Goal: Information Seeking & Learning: Learn about a topic

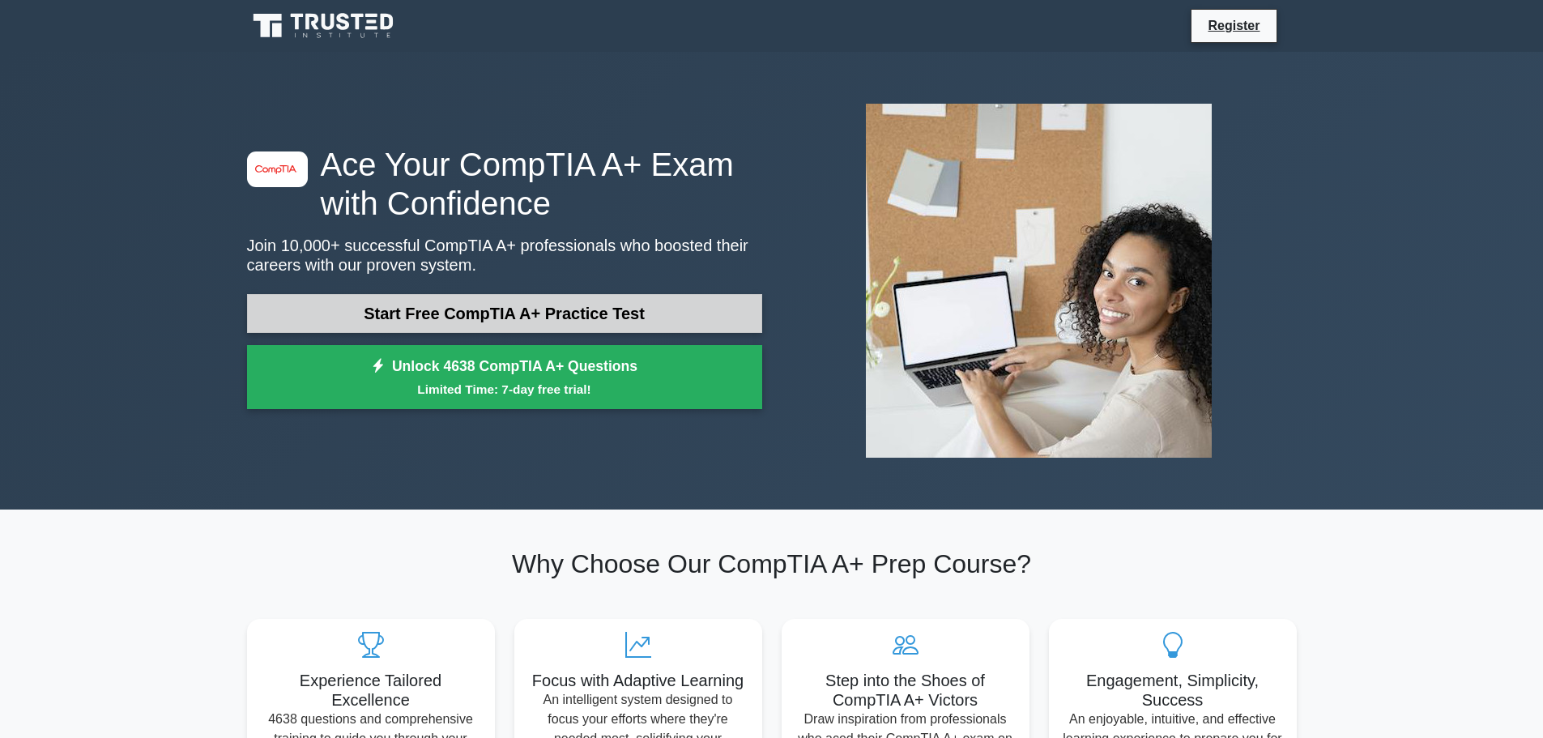
click at [686, 325] on link "Start Free CompTIA A+ Practice Test" at bounding box center [504, 313] width 515 height 39
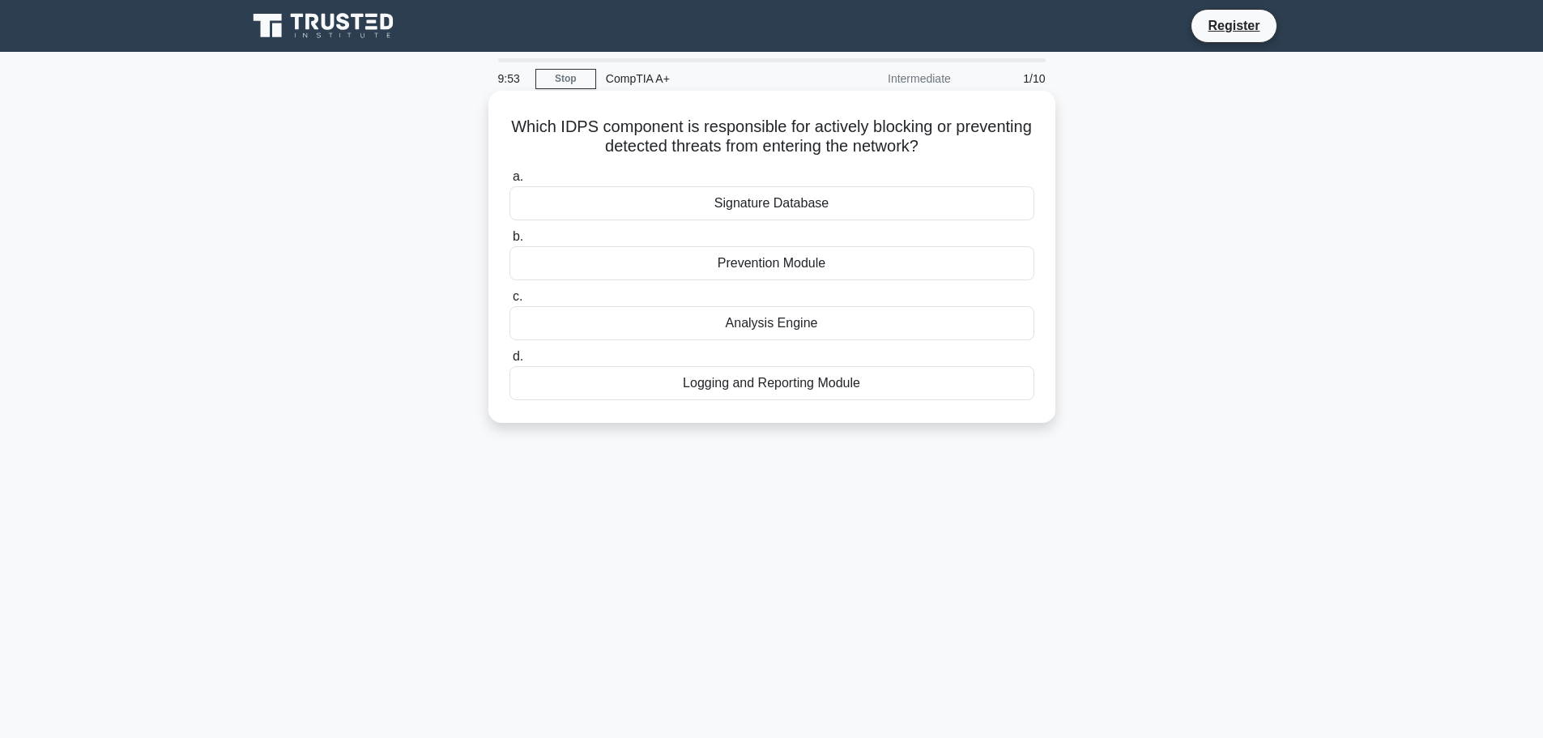
click at [701, 273] on div "Prevention Module" at bounding box center [772, 263] width 525 height 34
click at [510, 242] on input "b. Prevention Module" at bounding box center [510, 237] width 0 height 11
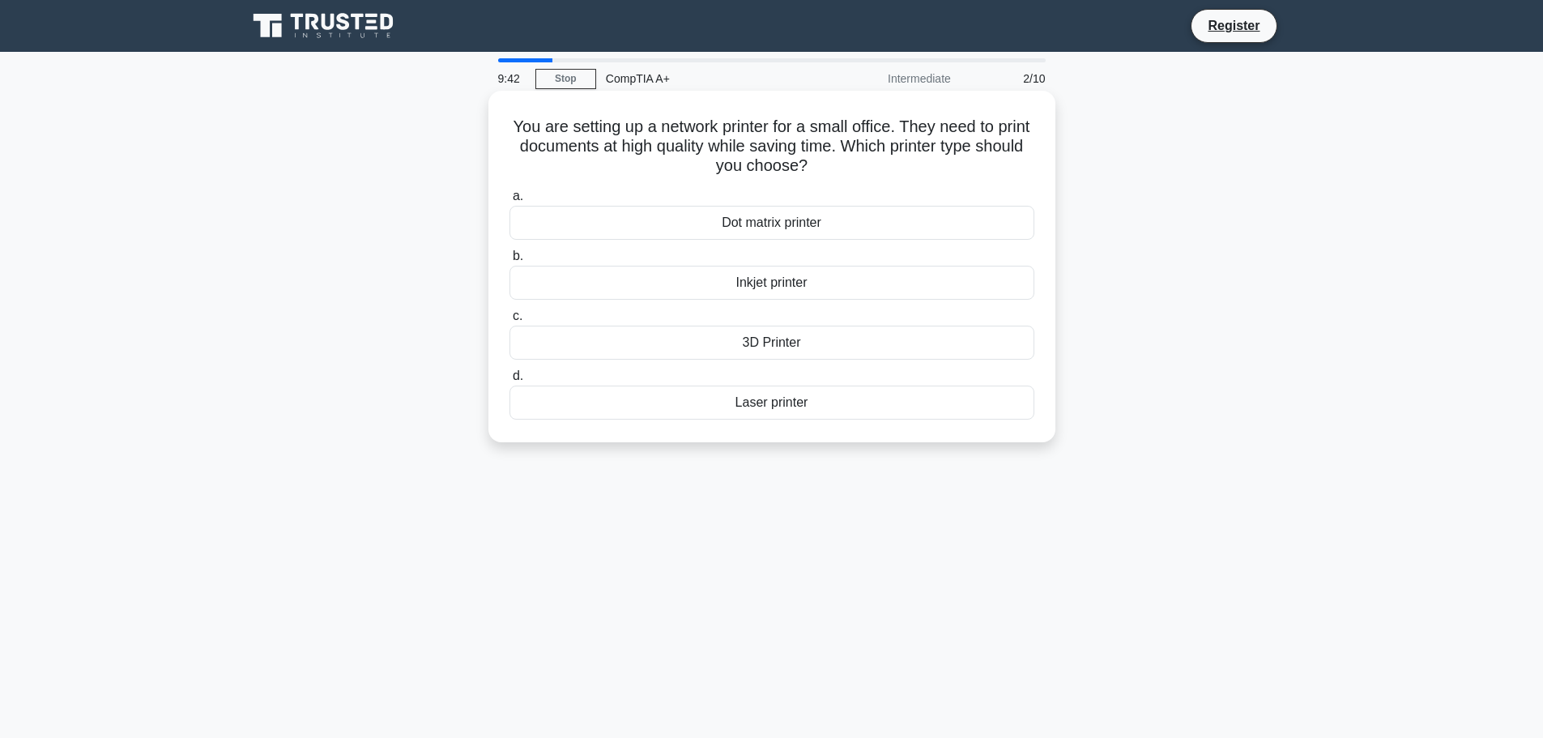
click at [758, 289] on div "Inkjet printer" at bounding box center [772, 283] width 525 height 34
click at [510, 262] on input "b. Inkjet printer" at bounding box center [510, 256] width 0 height 11
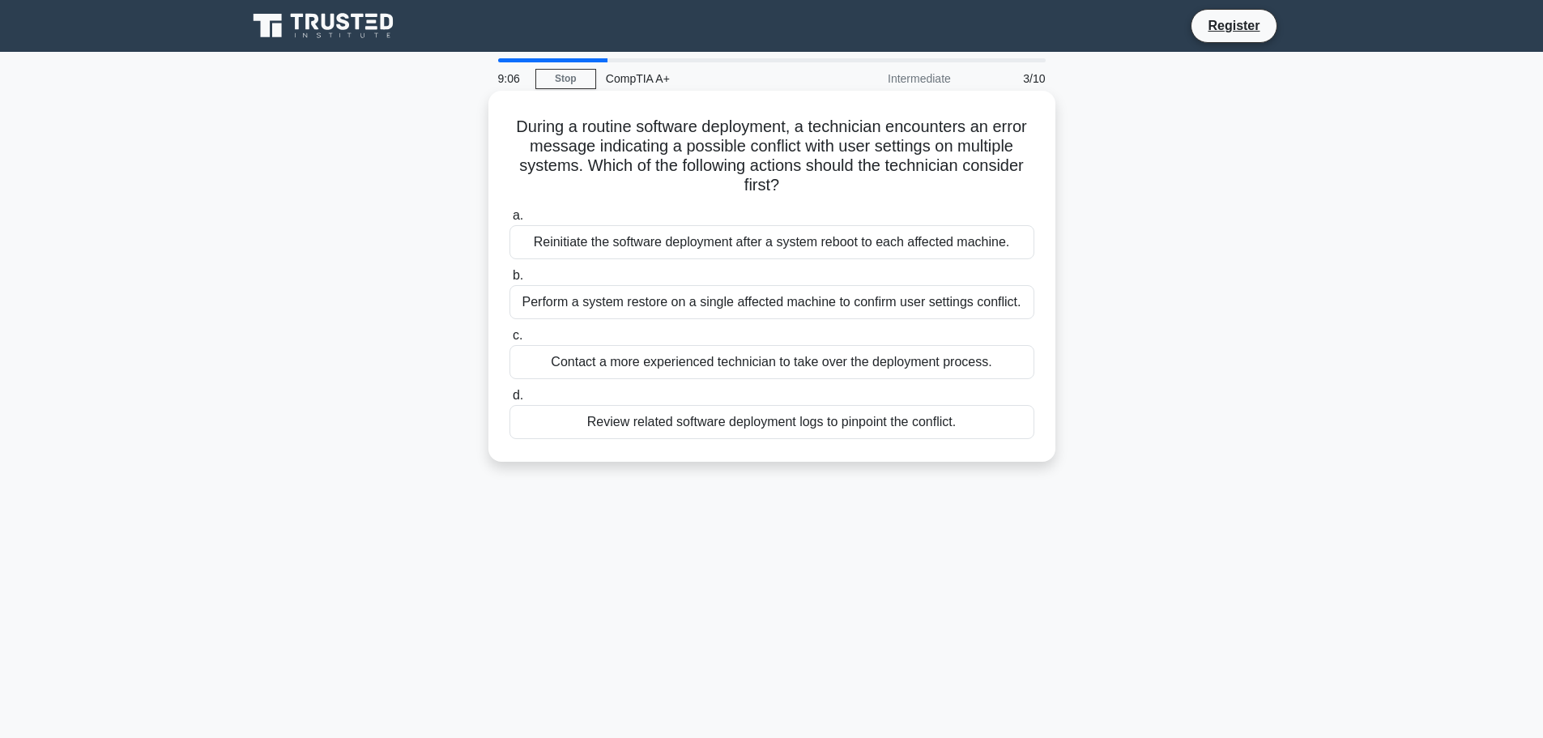
click at [641, 415] on div "Review related software deployment logs to pinpoint the conflict." at bounding box center [772, 422] width 525 height 34
click at [510, 401] on input "d. Review related software deployment logs to pinpoint the conflict." at bounding box center [510, 395] width 0 height 11
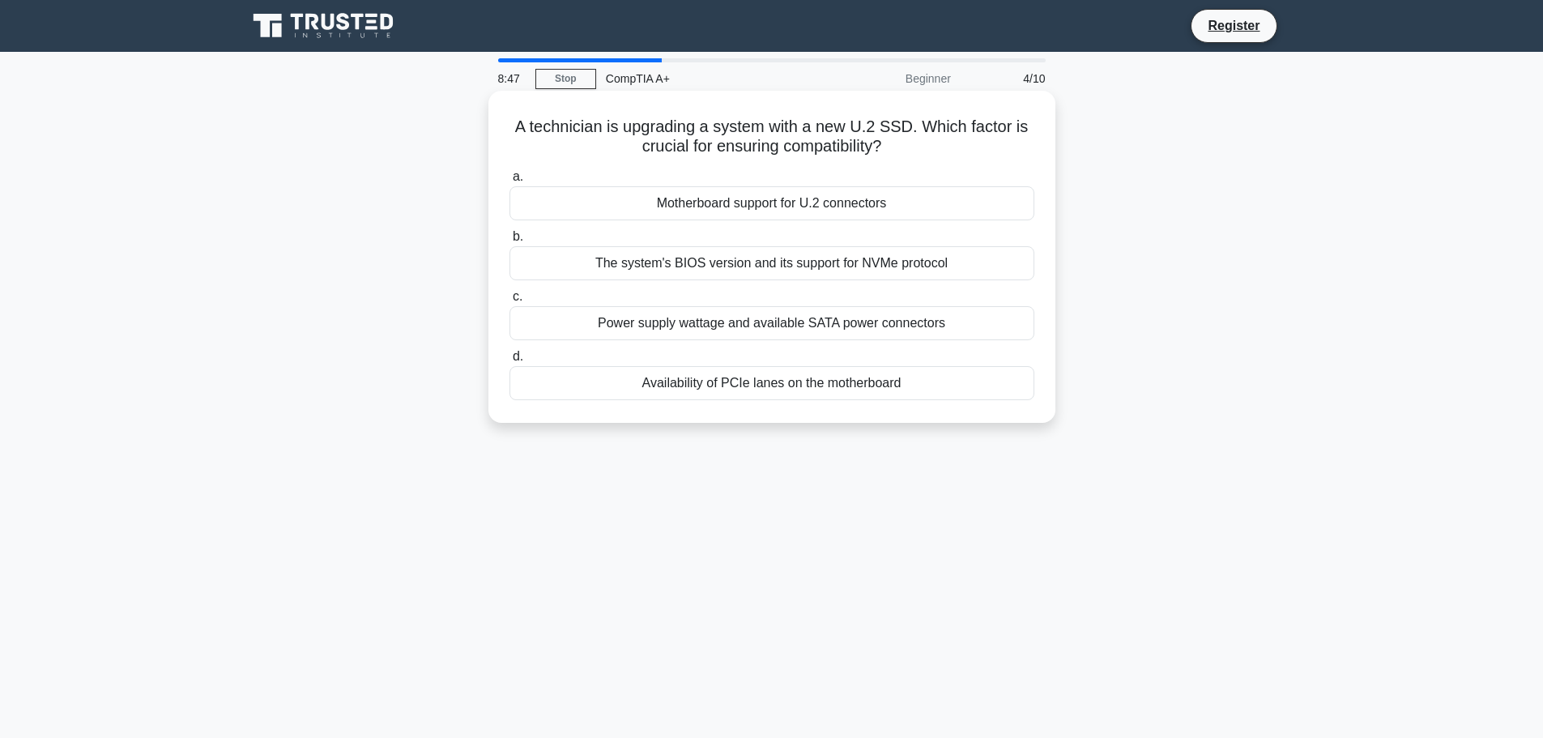
click at [929, 200] on div "Motherboard support for U.2 connectors" at bounding box center [772, 203] width 525 height 34
click at [510, 182] on input "a. Motherboard support for U.2 connectors" at bounding box center [510, 177] width 0 height 11
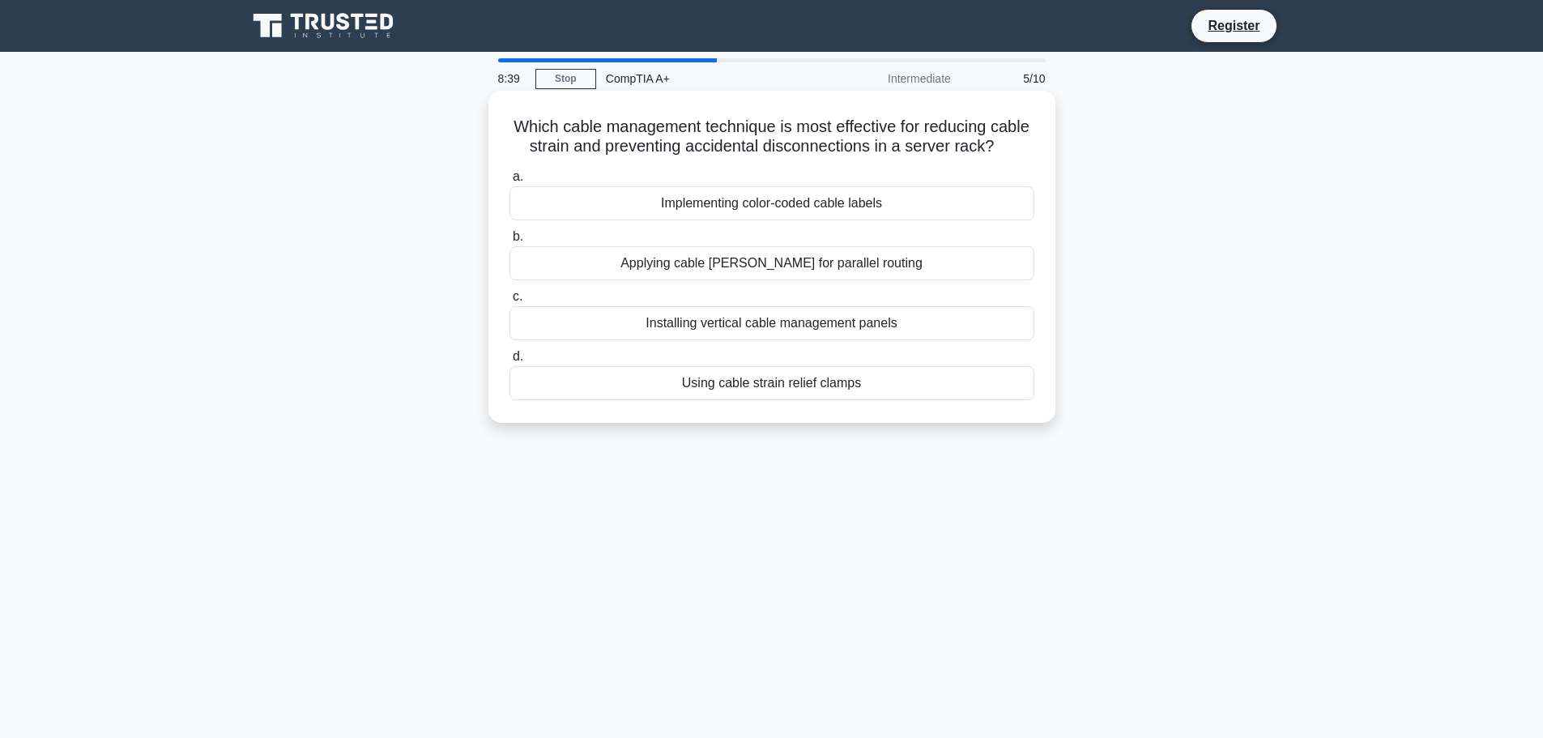
click at [833, 392] on div "Using cable strain relief clamps" at bounding box center [772, 383] width 525 height 34
click at [510, 362] on input "d. Using cable strain relief clamps" at bounding box center [510, 357] width 0 height 11
click at [802, 378] on div "Delete unnecessary files in the new OS" at bounding box center [772, 383] width 525 height 34
click at [510, 362] on input "d. Delete unnecessary files in the new OS" at bounding box center [510, 357] width 0 height 11
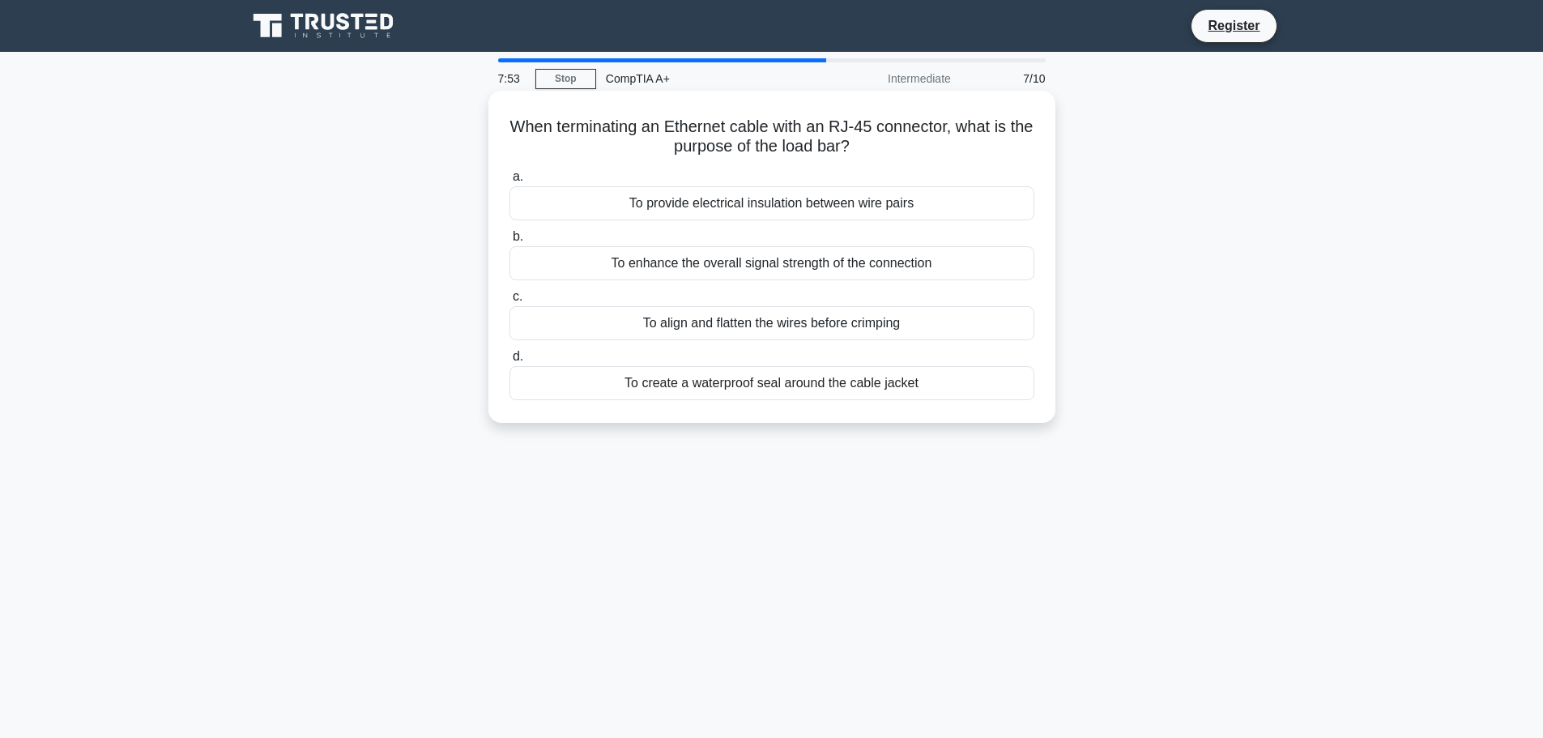
click at [905, 267] on div "To enhance the overall signal strength of the connection" at bounding box center [772, 263] width 525 height 34
click at [510, 242] on input "b. To enhance the overall signal strength of the connection" at bounding box center [510, 237] width 0 height 11
click at [855, 253] on div "Utilize date and version numbers" at bounding box center [772, 263] width 525 height 34
click at [510, 242] on input "b. Utilize date and version numbers" at bounding box center [510, 237] width 0 height 11
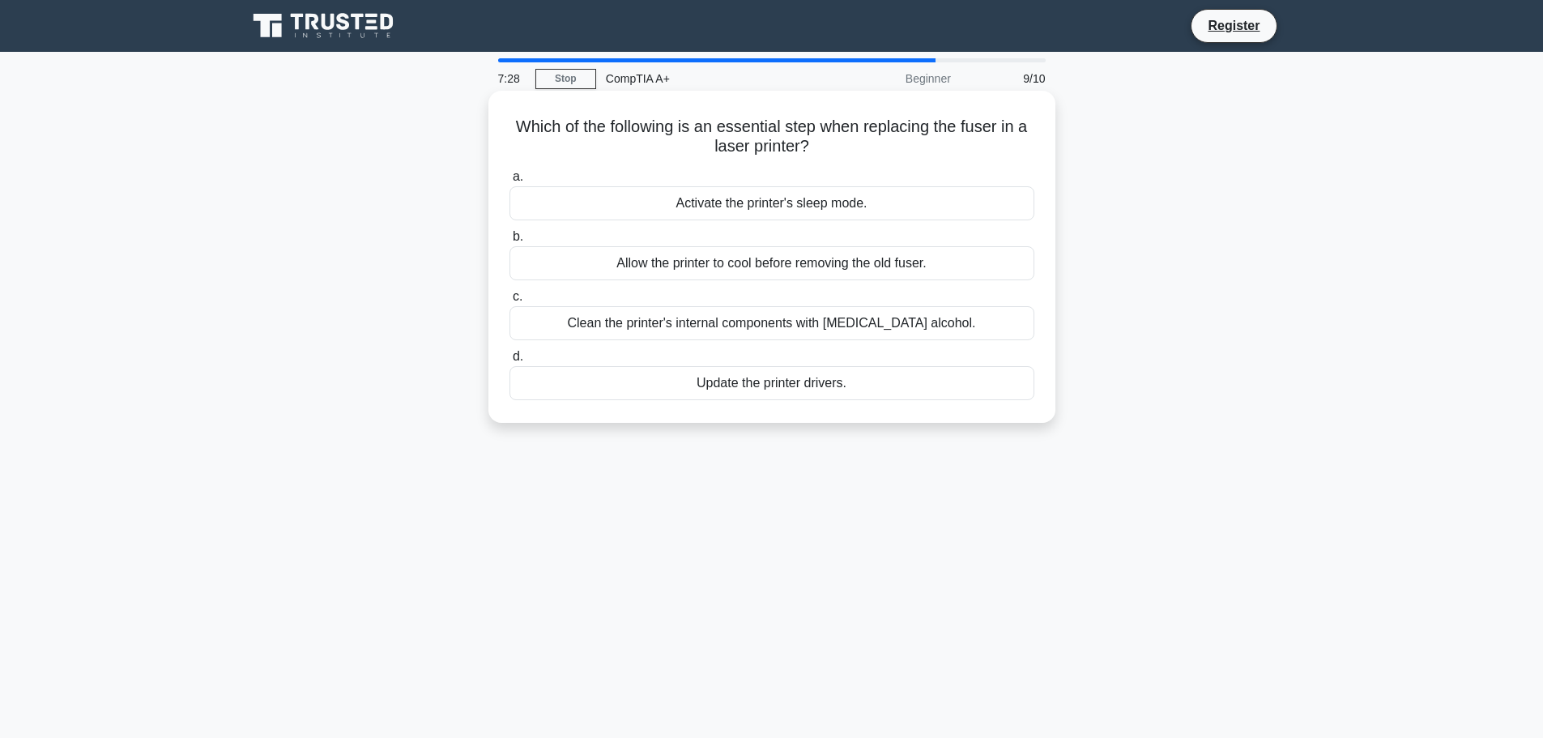
click at [901, 264] on div "Allow the printer to cool before removing the old fuser." at bounding box center [772, 263] width 525 height 34
click at [510, 242] on input "b. Allow the printer to cool before removing the old fuser." at bounding box center [510, 237] width 0 height 11
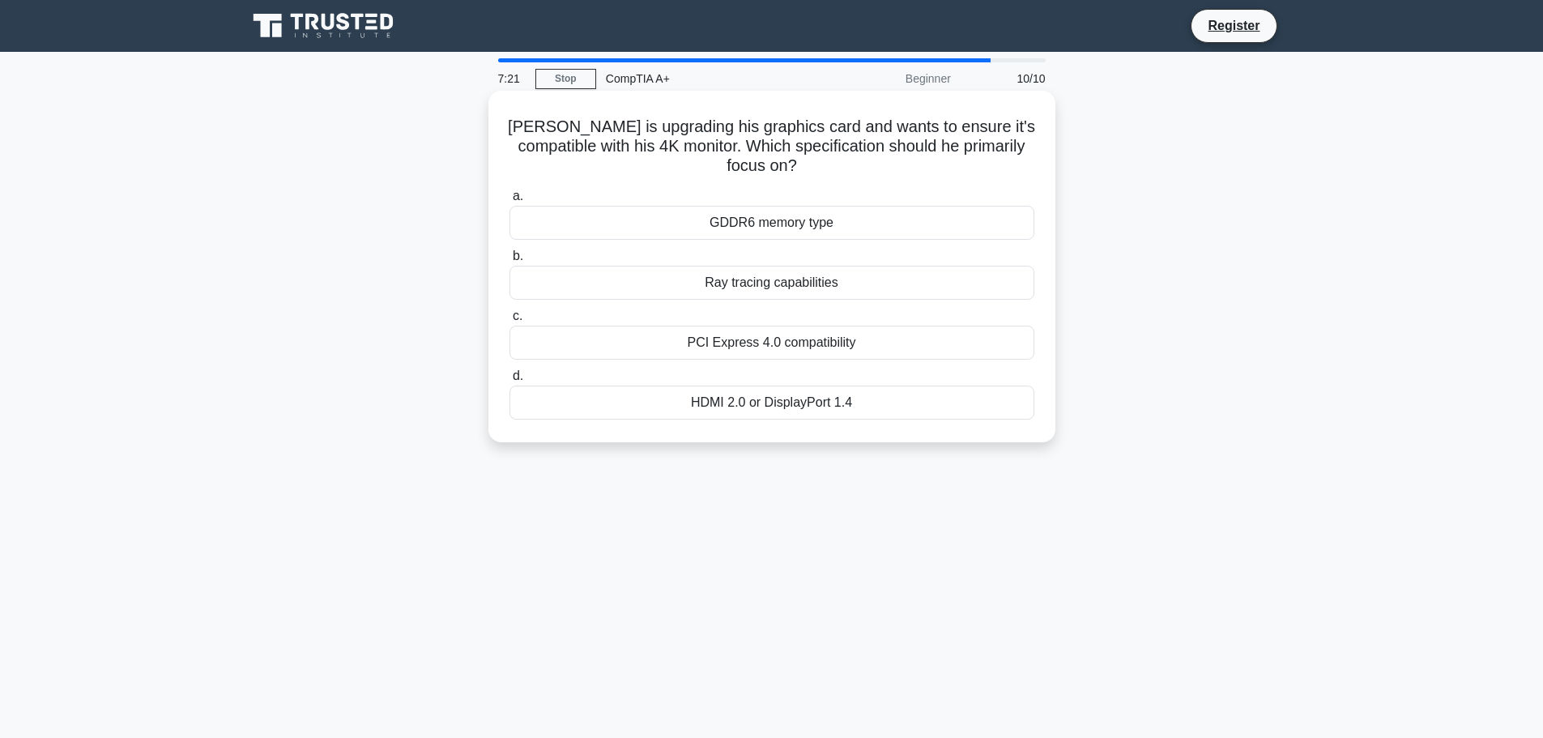
click at [829, 402] on div "HDMI 2.0 or DisplayPort 1.4" at bounding box center [772, 403] width 525 height 34
click at [510, 382] on input "d. HDMI 2.0 or DisplayPort 1.4" at bounding box center [510, 376] width 0 height 11
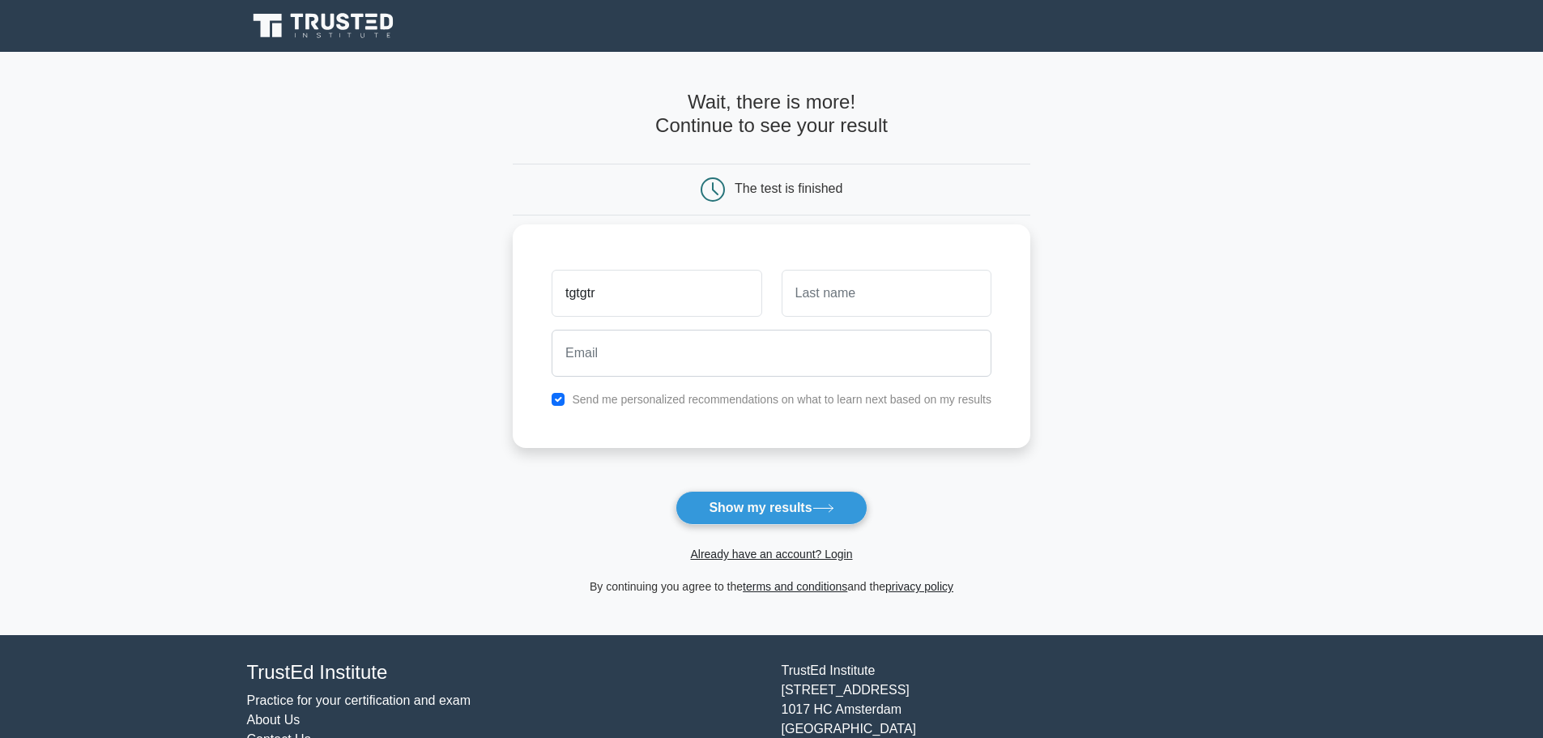
type input "tgtgtr"
click at [825, 313] on input "text" at bounding box center [887, 293] width 210 height 47
type input "trrttr"
click at [774, 342] on input "email" at bounding box center [772, 353] width 440 height 47
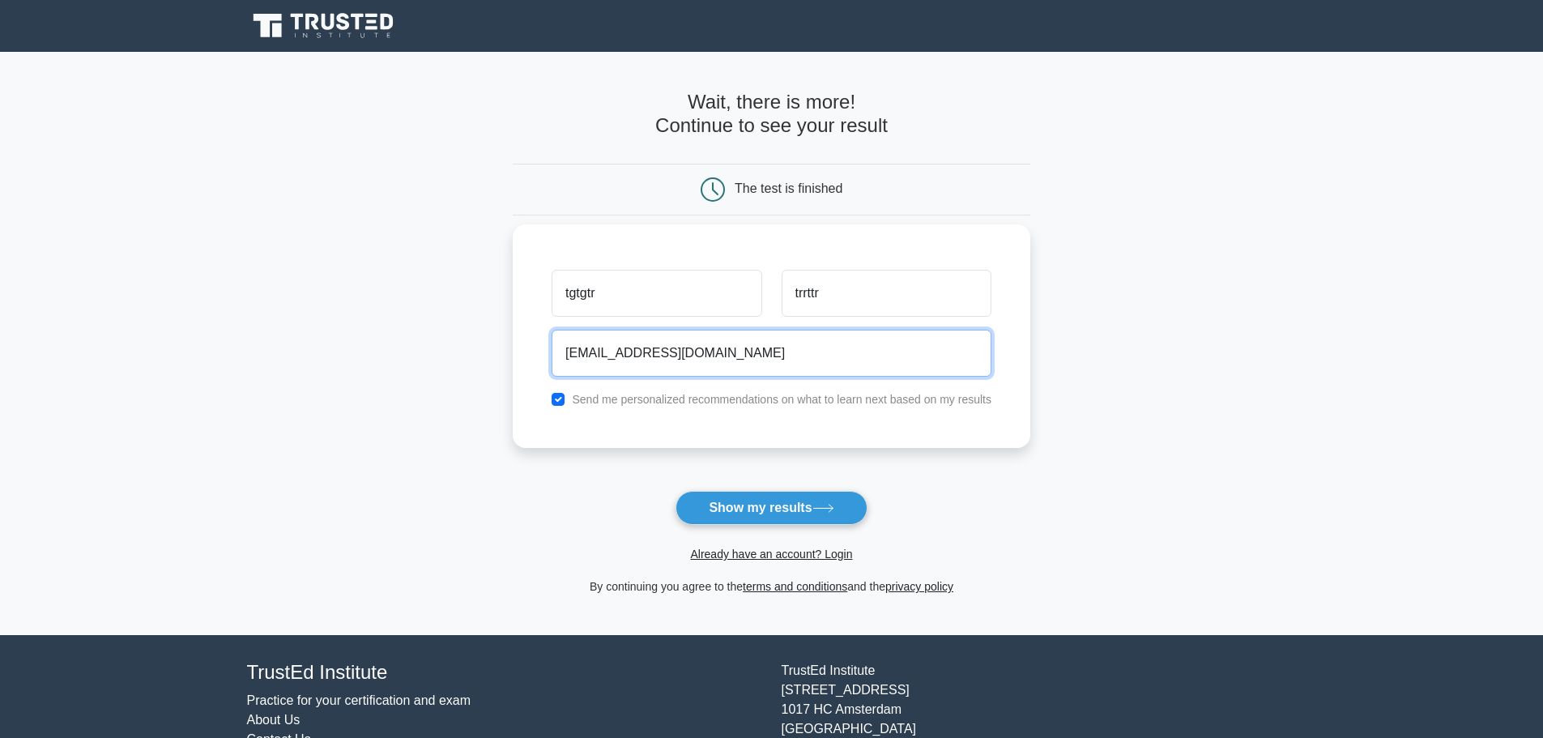
type input "asdasd@fdsfsd.com"
click at [676, 491] on button "Show my results" at bounding box center [771, 508] width 191 height 34
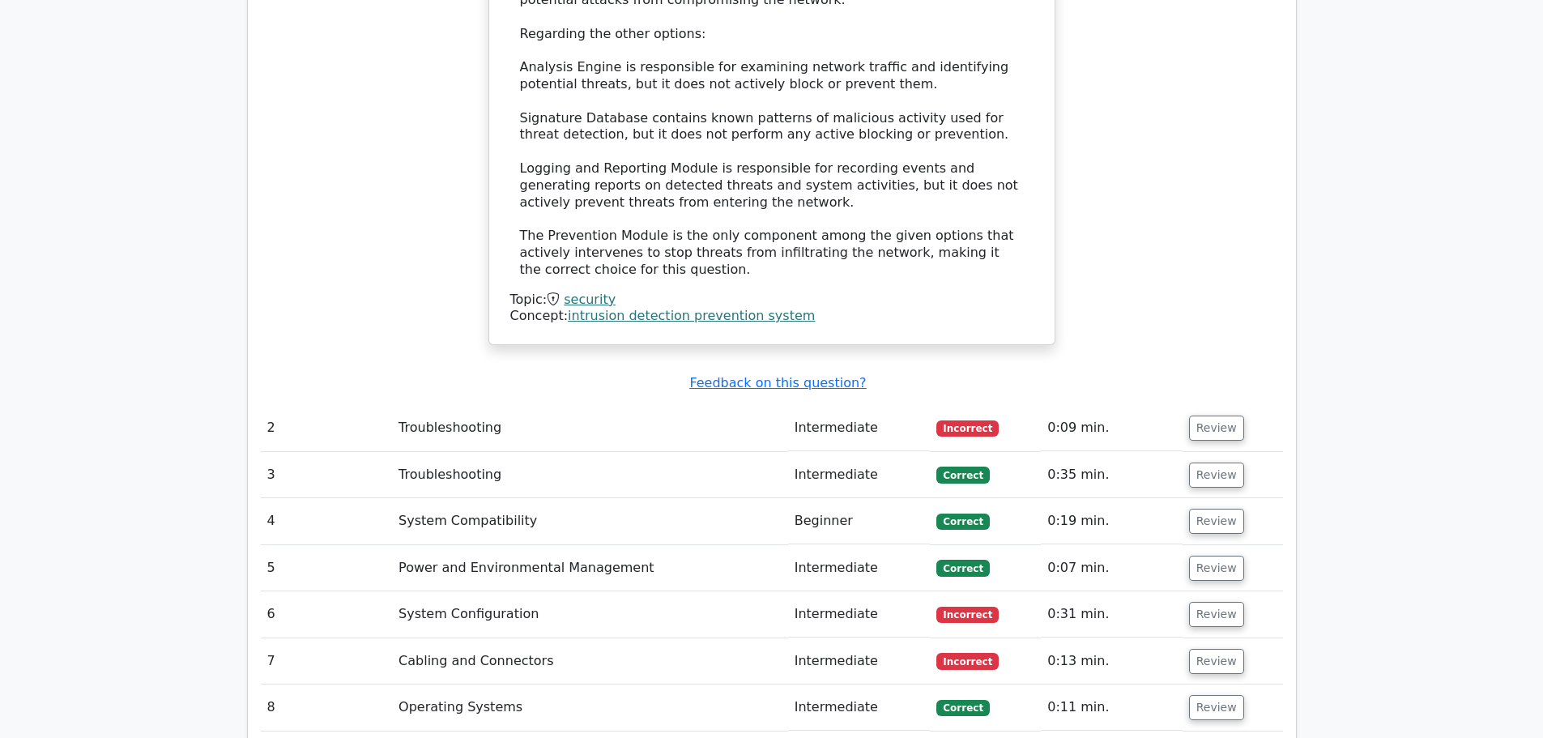
scroll to position [2106, 0]
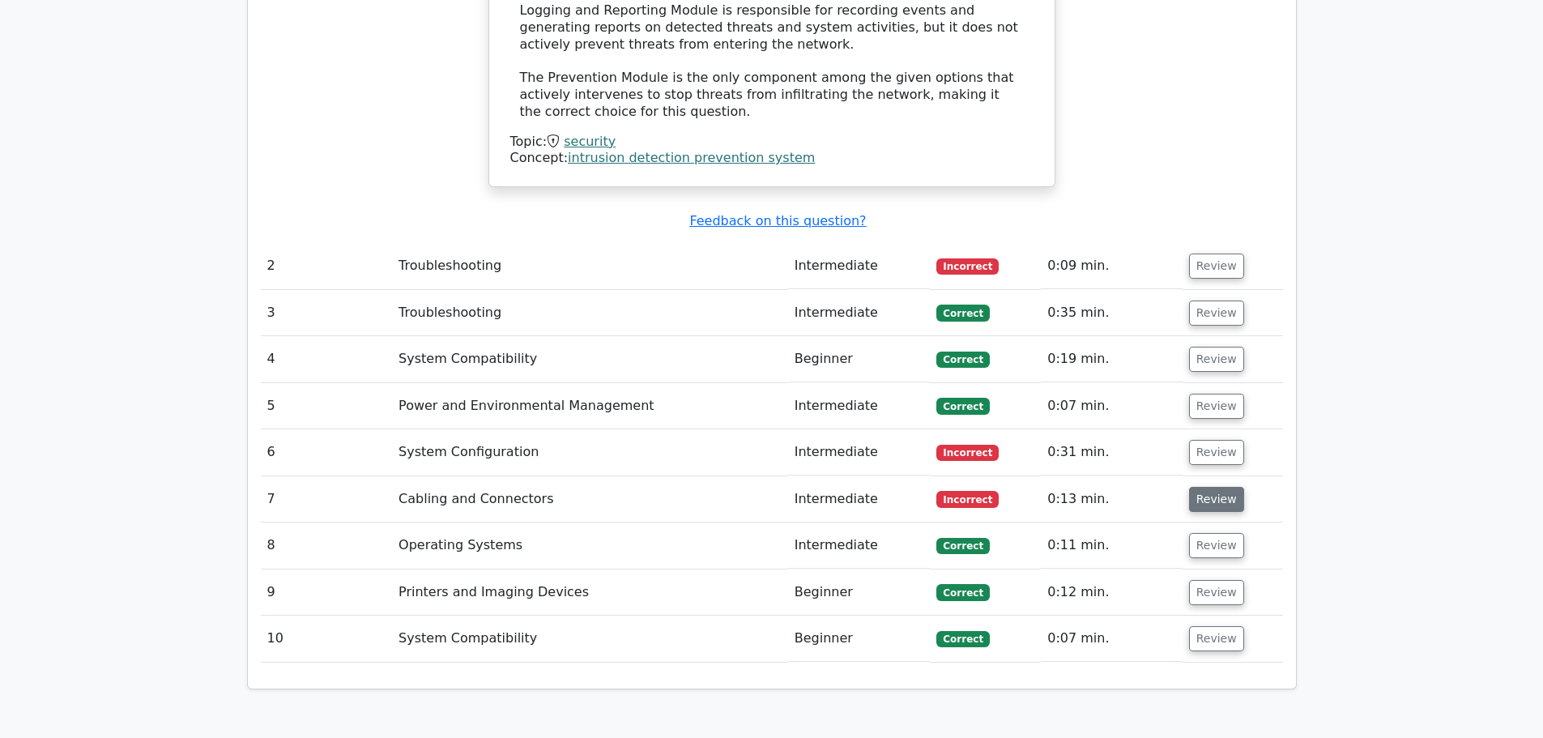
click at [1206, 487] on button "Review" at bounding box center [1216, 499] width 55 height 25
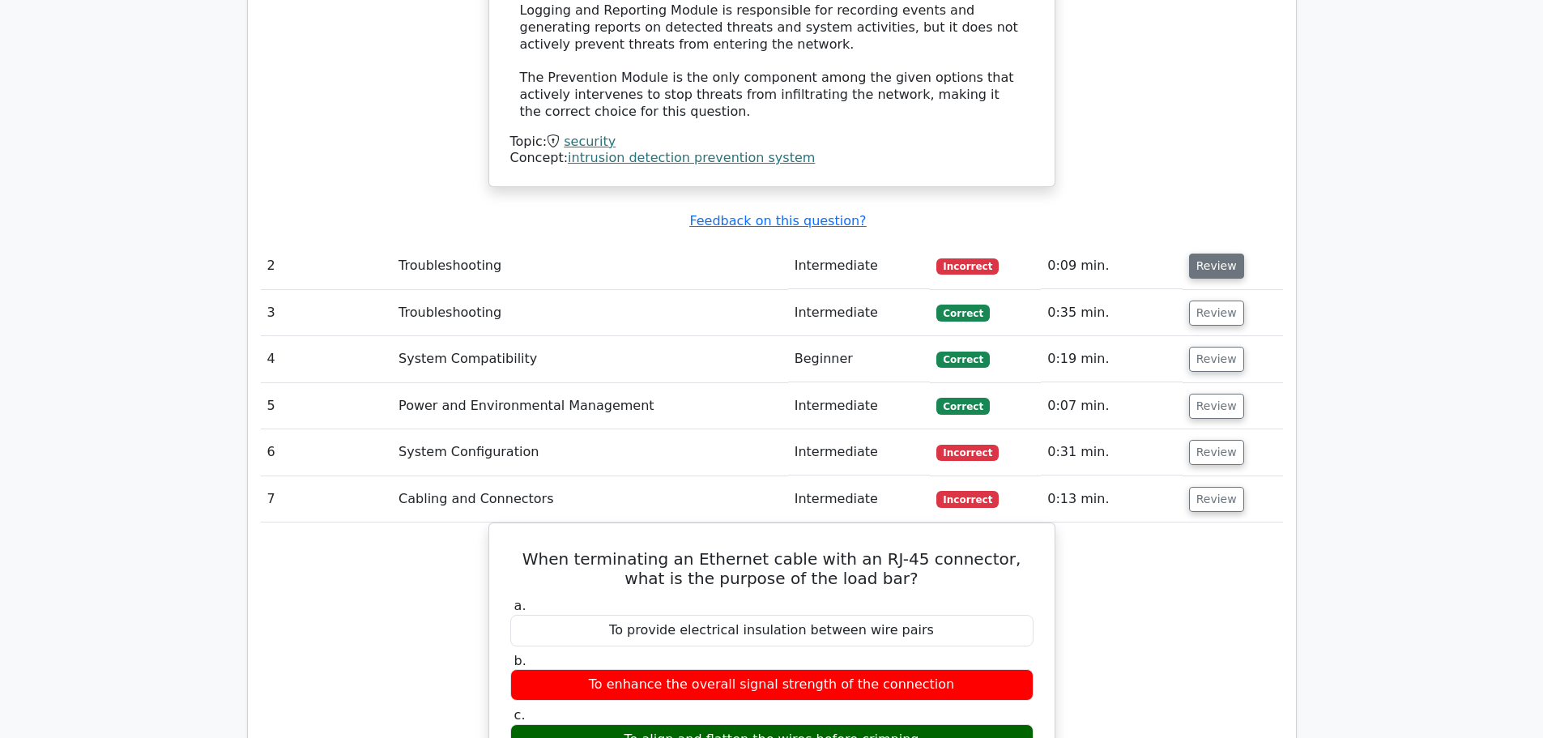
click at [1210, 254] on button "Review" at bounding box center [1216, 266] width 55 height 25
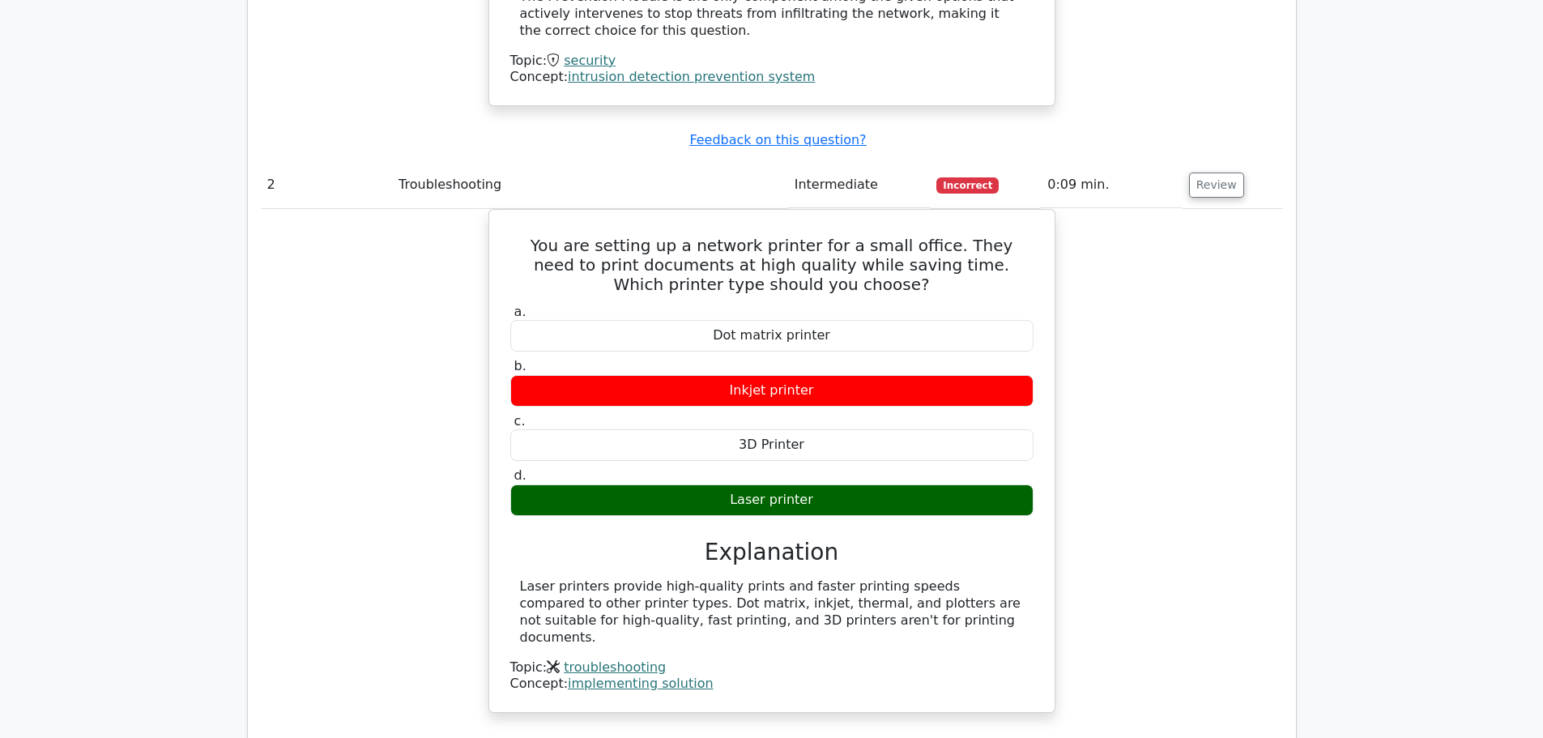
scroll to position [2592, 0]
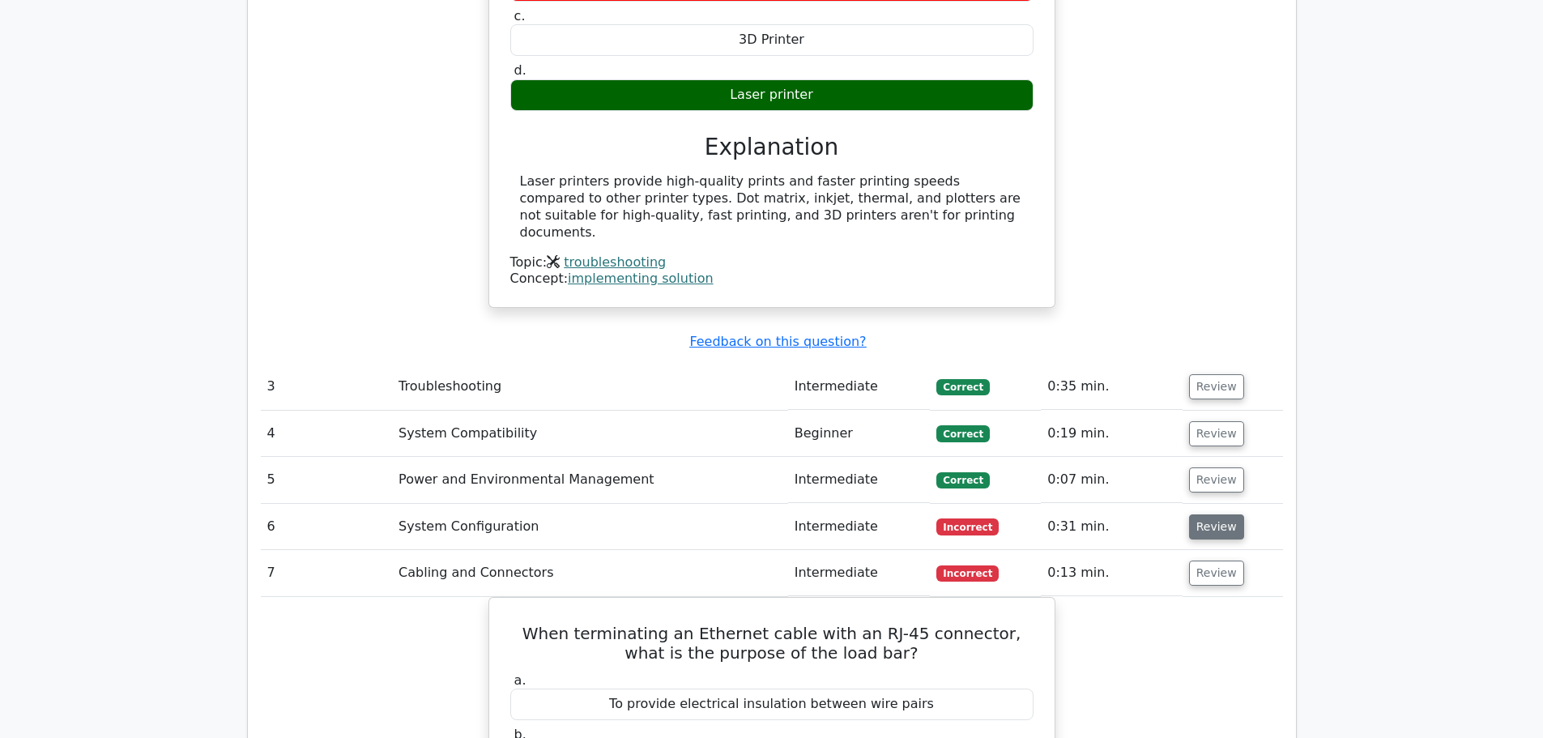
click at [1230, 514] on button "Review" at bounding box center [1216, 526] width 55 height 25
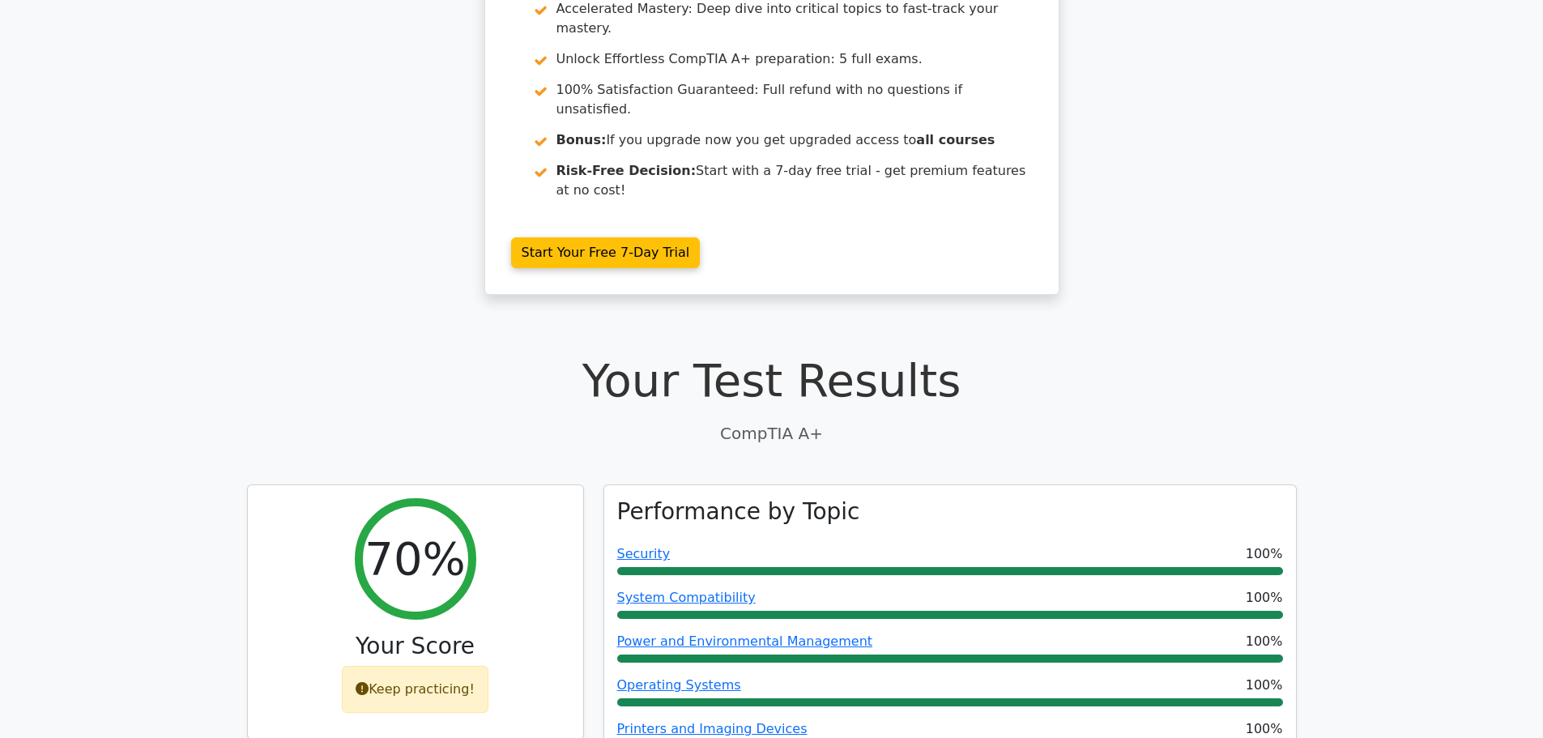
scroll to position [0, 0]
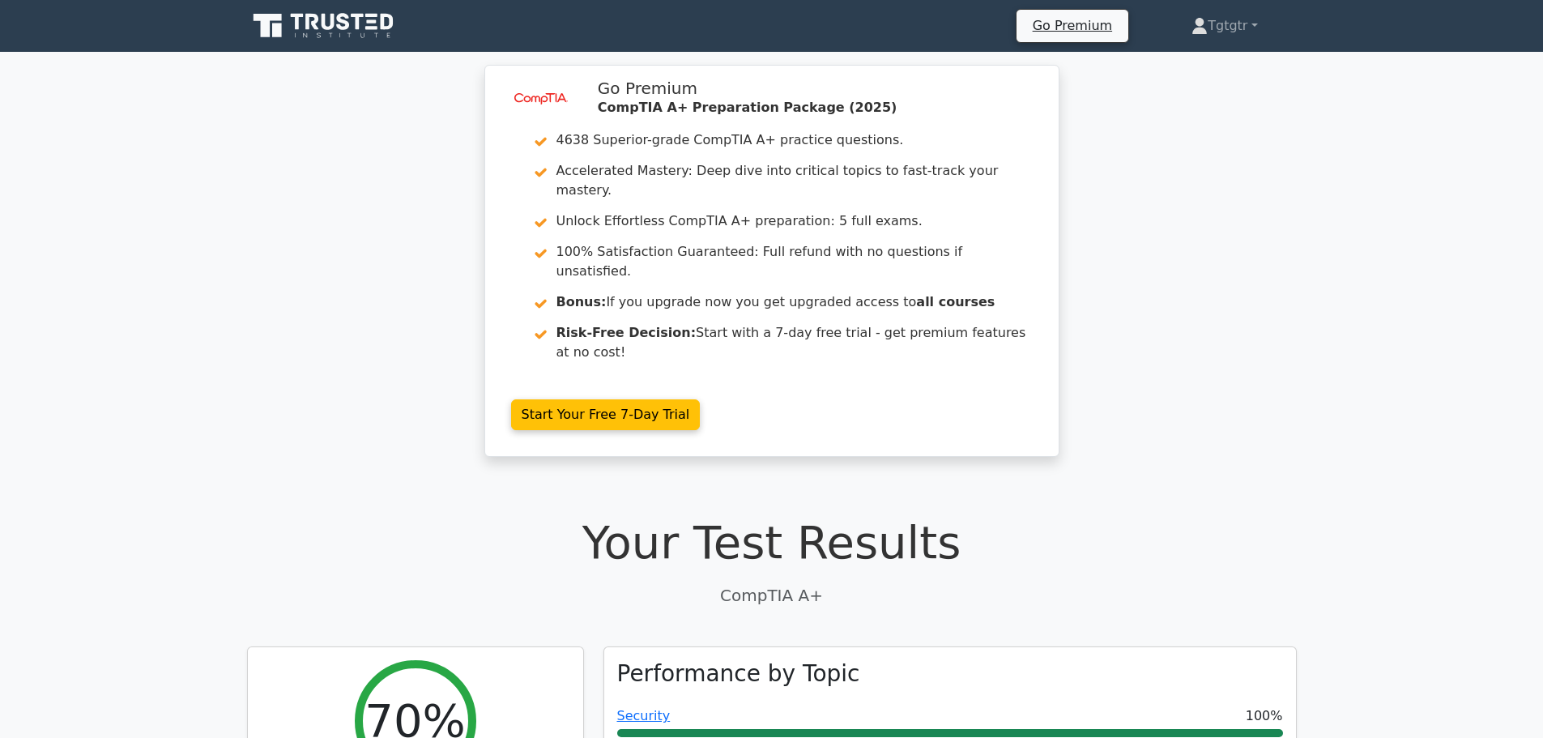
click at [384, 11] on icon at bounding box center [325, 26] width 156 height 31
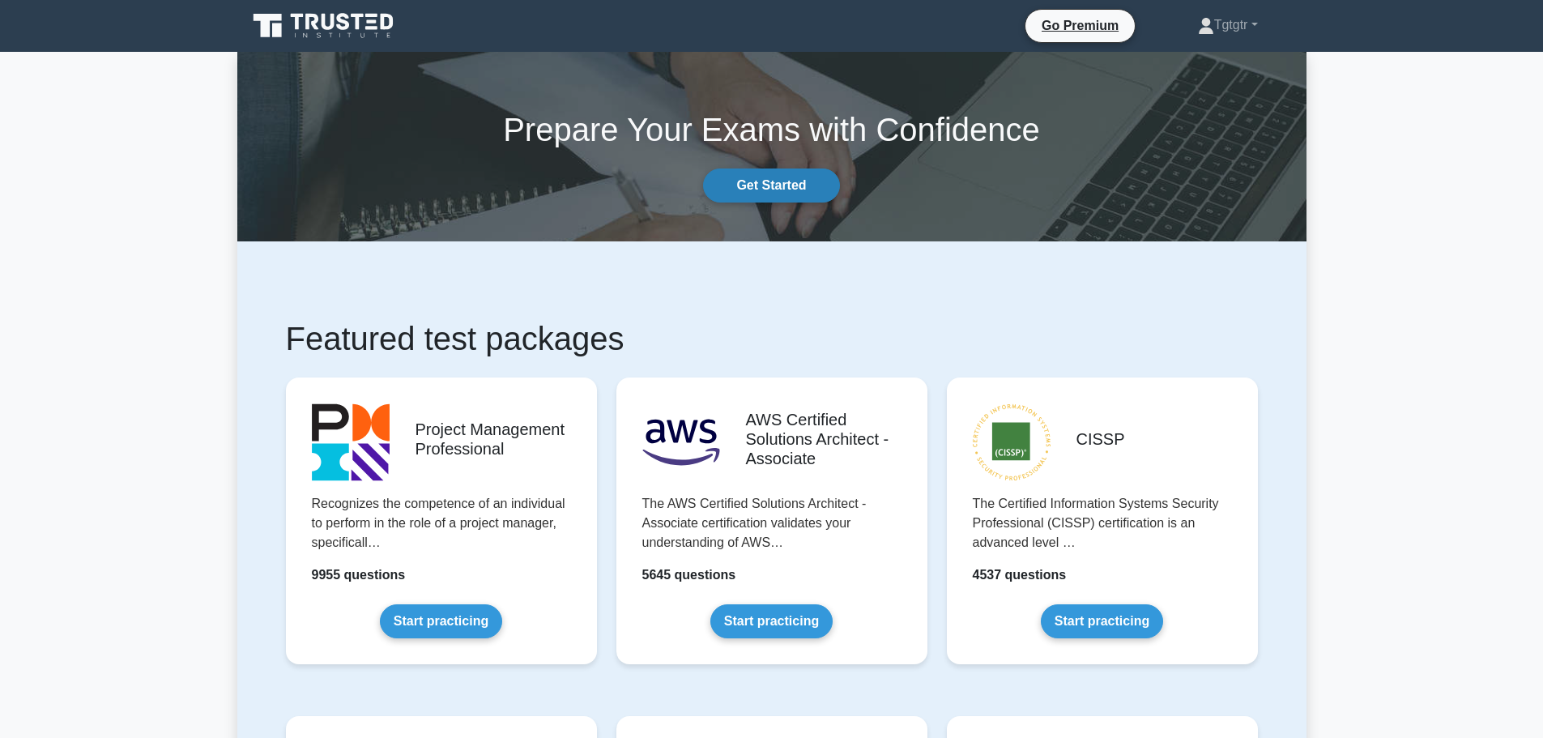
click at [759, 190] on link "Get Started" at bounding box center [771, 185] width 136 height 34
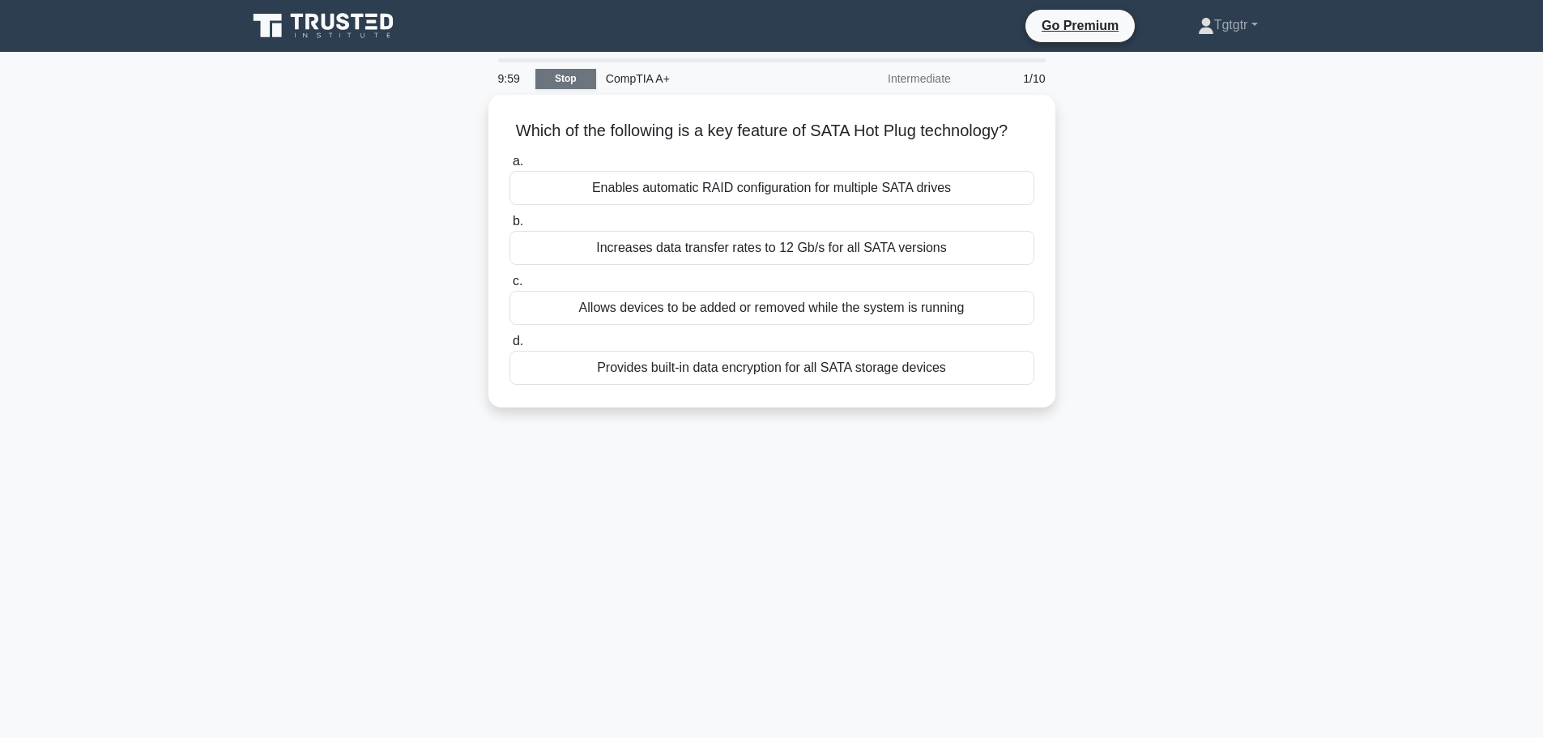
click at [579, 79] on link "Stop" at bounding box center [565, 79] width 61 height 20
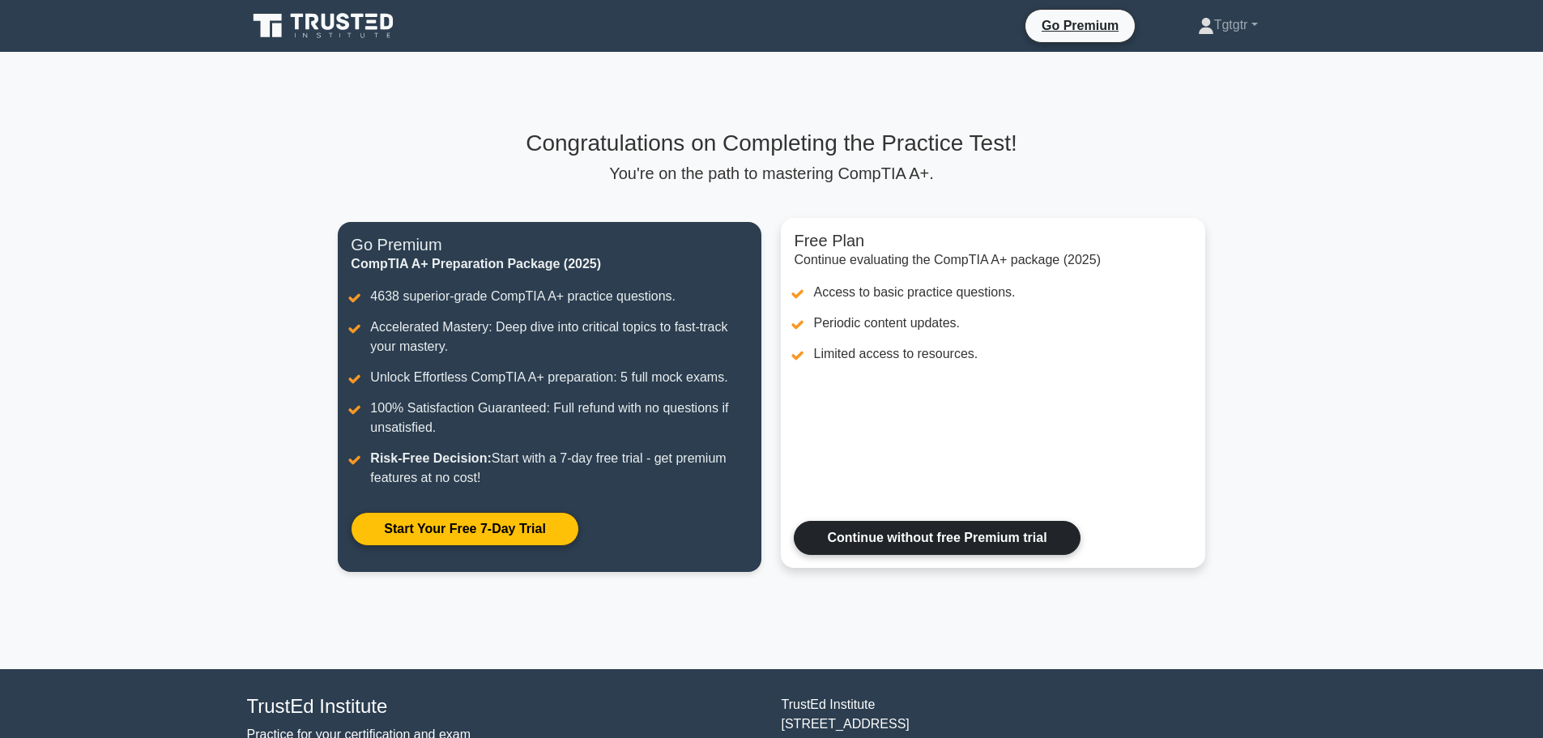
click at [827, 521] on link "Continue without free Premium trial" at bounding box center [937, 538] width 286 height 34
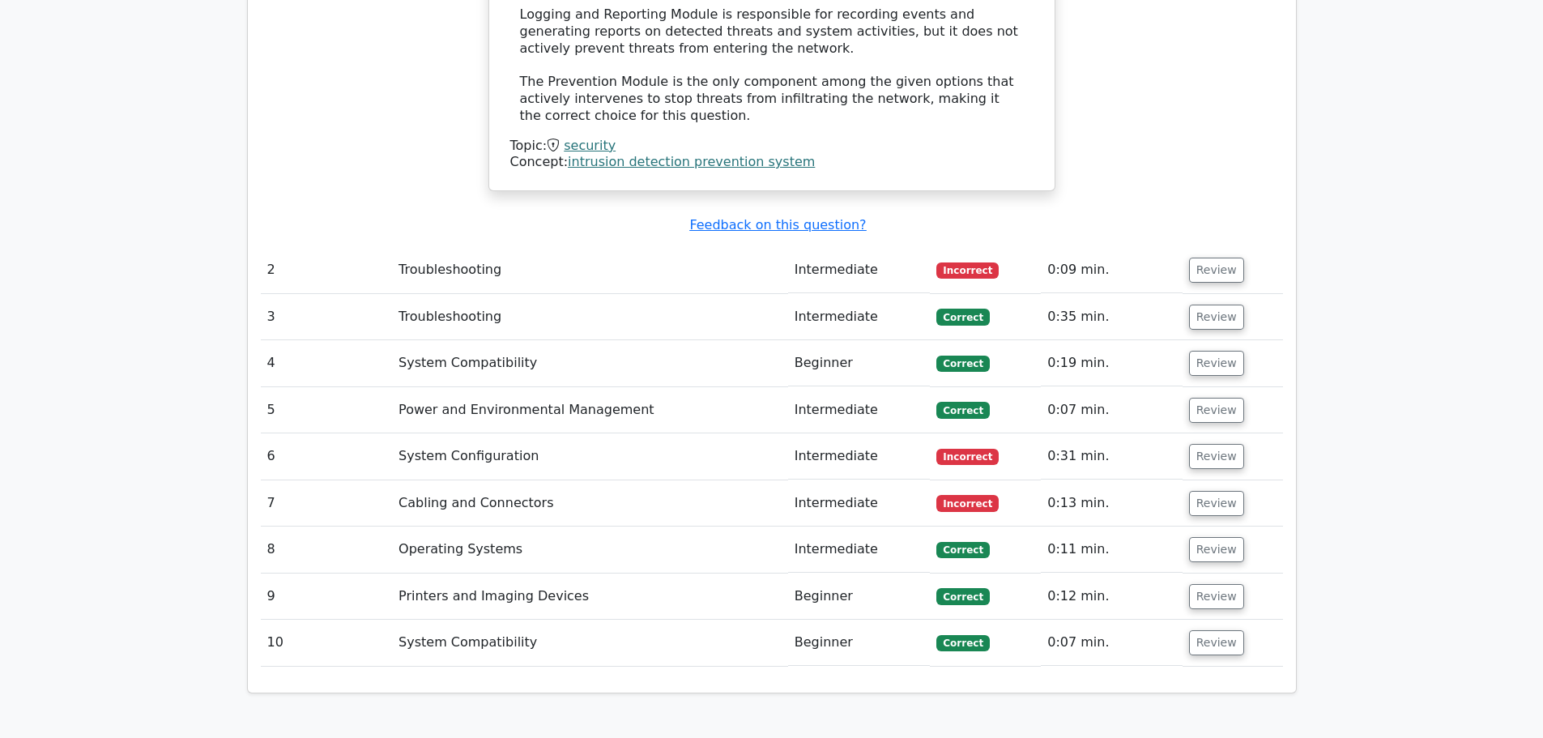
scroll to position [2592, 0]
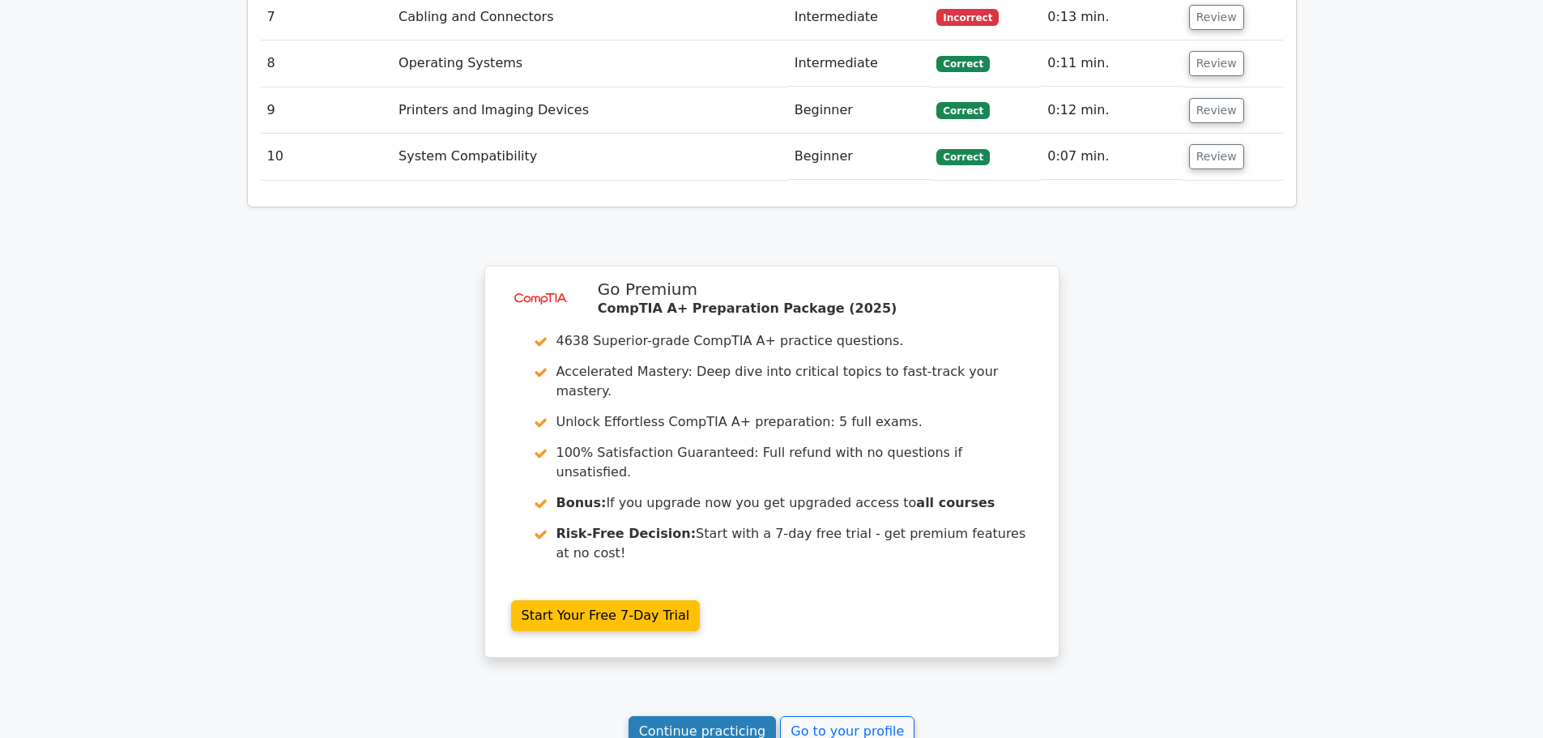
click at [715, 716] on link "Continue practicing" at bounding box center [703, 731] width 148 height 31
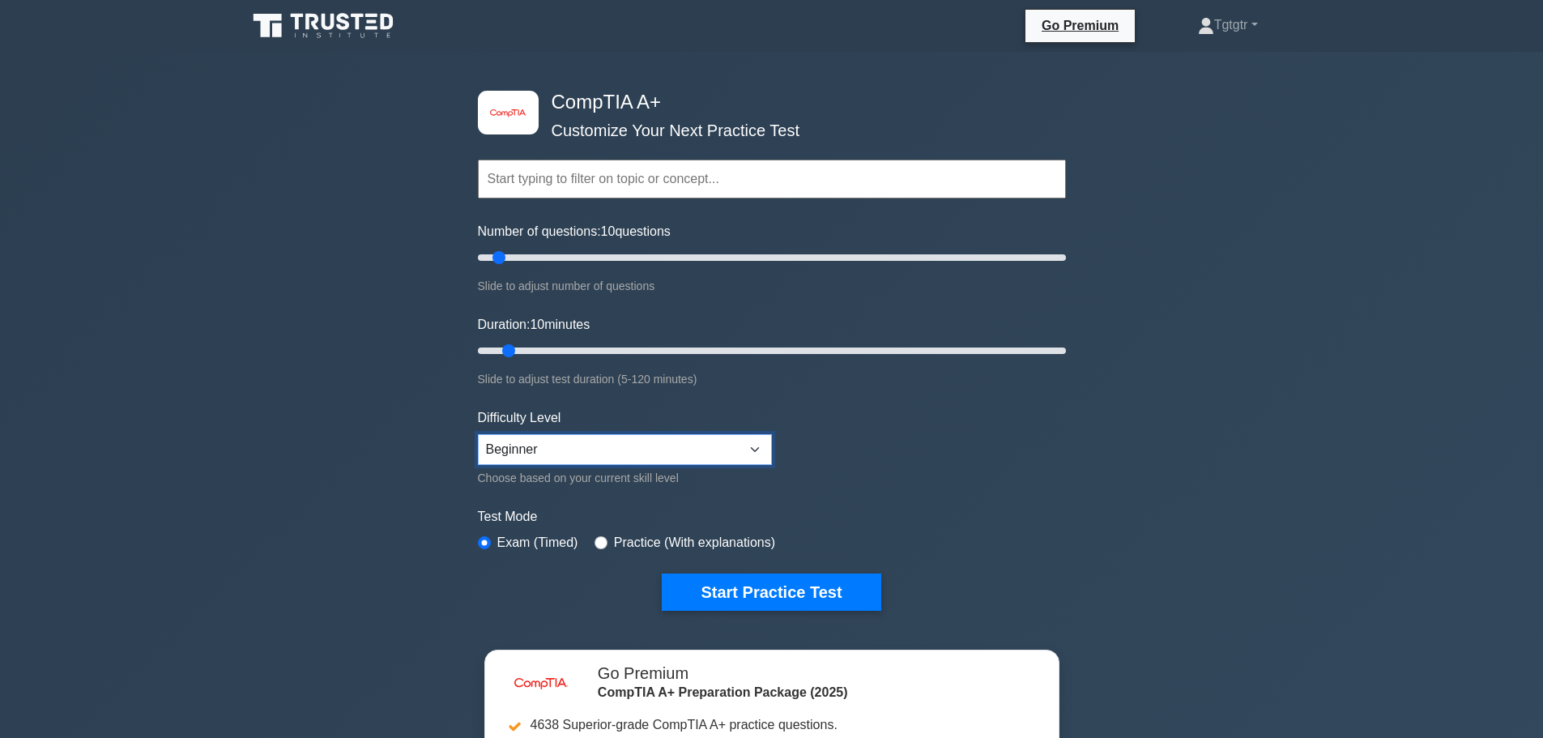
click at [615, 444] on select "Beginner Intermediate Expert" at bounding box center [625, 449] width 294 height 31
select select "intermediate"
click at [478, 434] on select "Beginner Intermediate Expert" at bounding box center [625, 449] width 294 height 31
drag, startPoint x: 503, startPoint y: 347, endPoint x: 548, endPoint y: 349, distance: 45.4
type input "20"
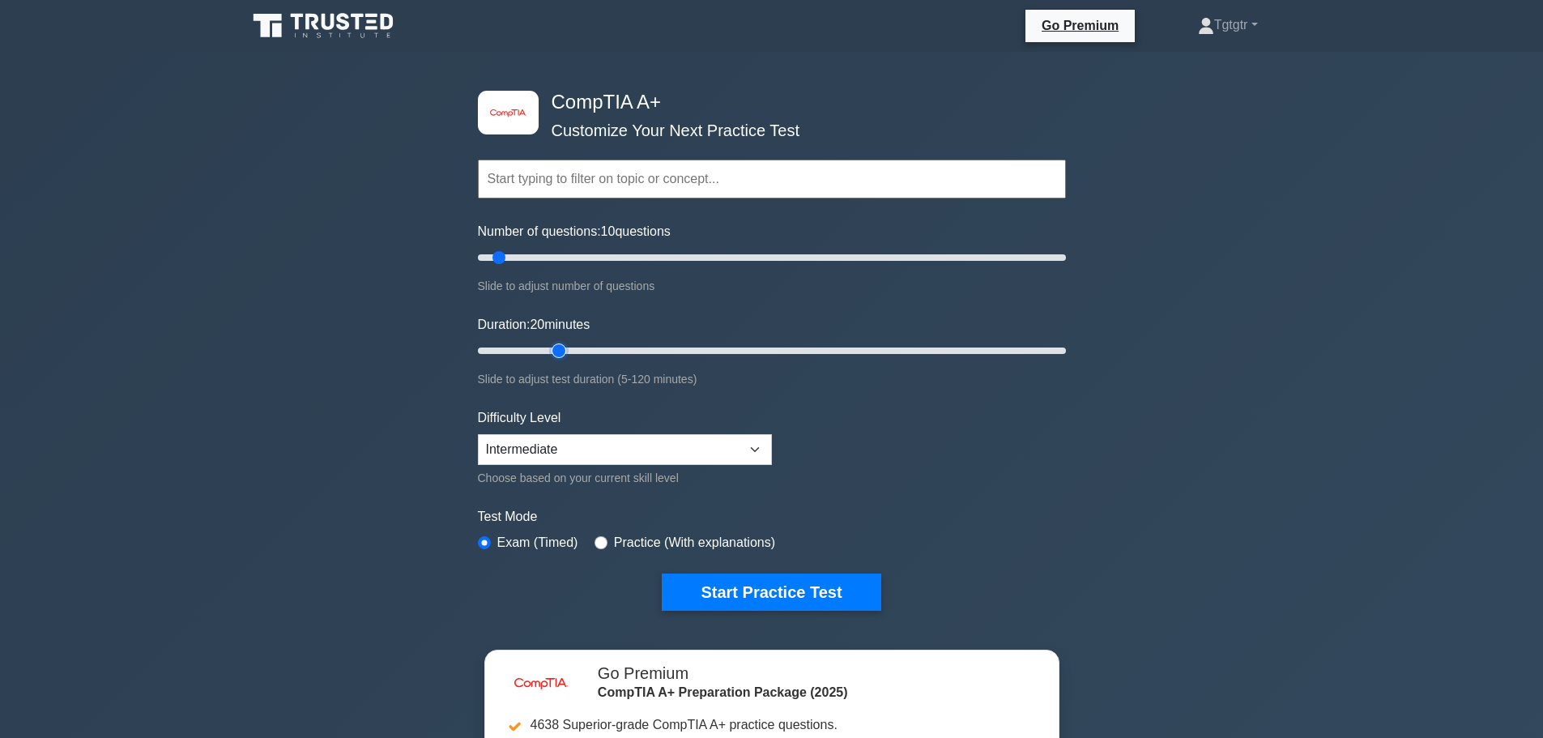
click at [548, 349] on input "Duration: 20 minutes" at bounding box center [772, 350] width 588 height 19
drag, startPoint x: 493, startPoint y: 254, endPoint x: 535, endPoint y: 255, distance: 41.3
type input "20"
click at [535, 255] on input "Number of questions: 20 questions" at bounding box center [772, 257] width 588 height 19
click at [722, 587] on button "Start Practice Test" at bounding box center [771, 592] width 219 height 37
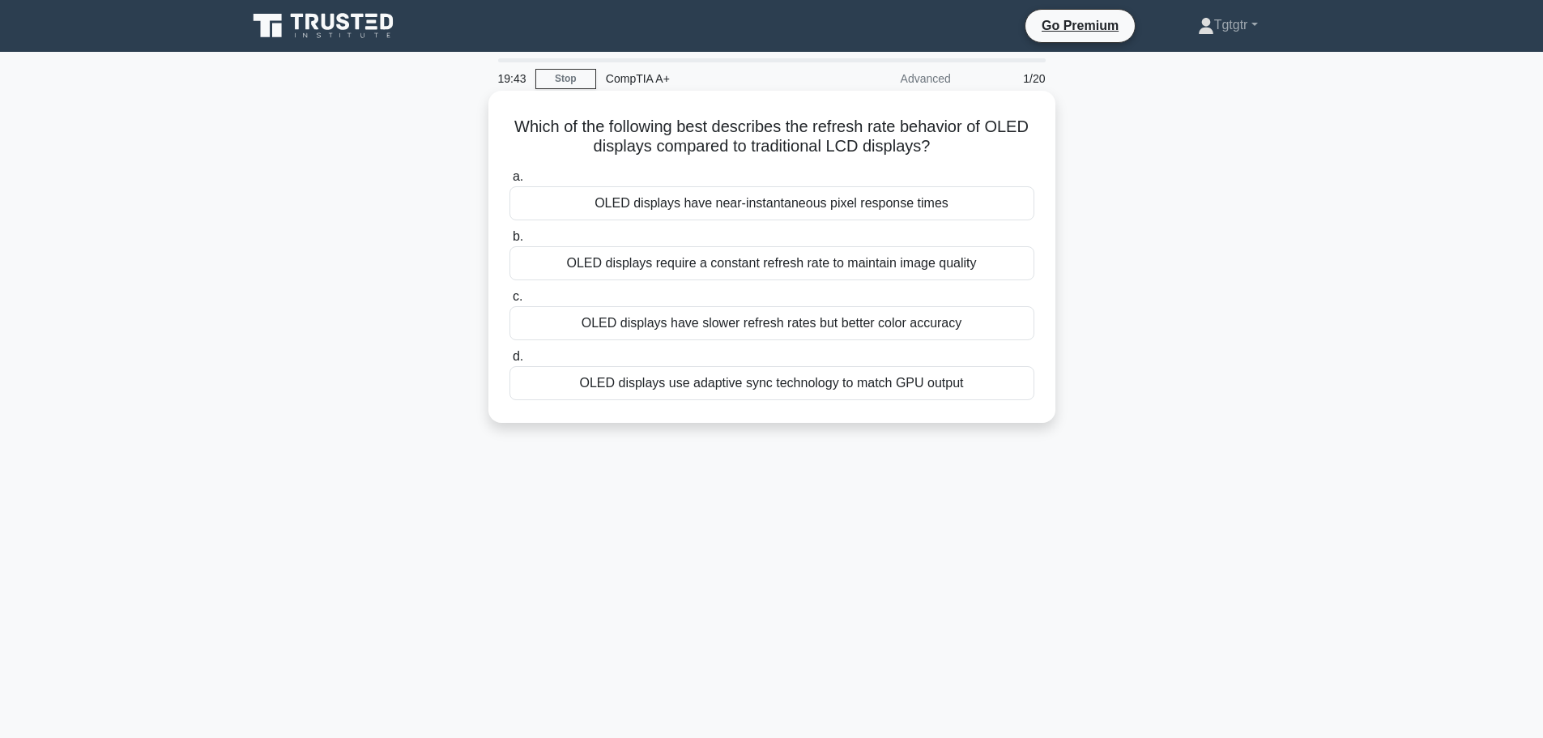
click at [803, 339] on div "OLED displays have slower refresh rates but better color accuracy" at bounding box center [772, 323] width 525 height 34
click at [510, 302] on input "c. OLED displays have slower refresh rates but better color accuracy" at bounding box center [510, 297] width 0 height 11
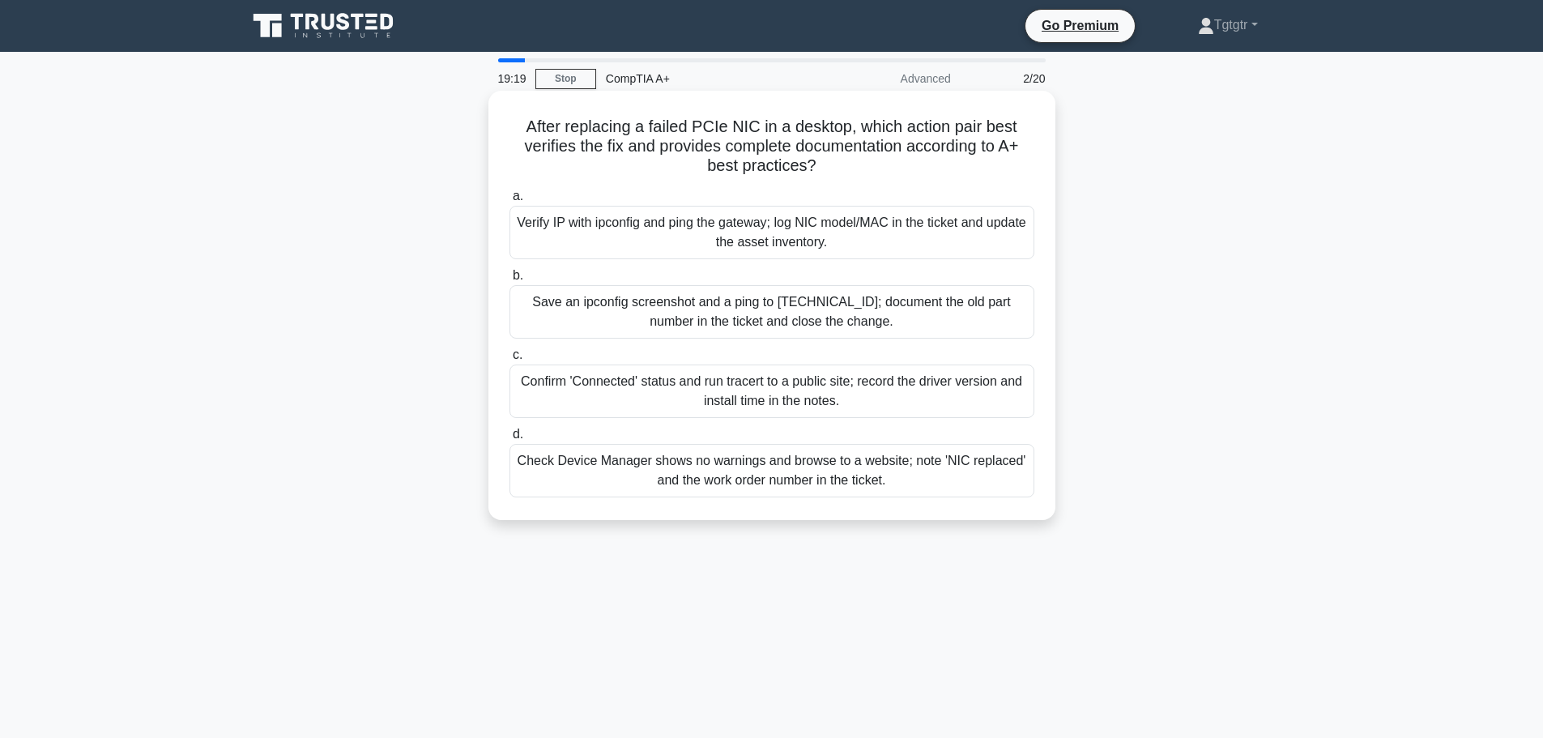
click at [767, 232] on div "Verify IP with ipconfig and ping the gateway; log NIC model/MAC in the ticket a…" at bounding box center [772, 232] width 525 height 53
click at [510, 202] on input "a. Verify IP with ipconfig and ping the gateway; log NIC model/MAC in the ticke…" at bounding box center [510, 196] width 0 height 11
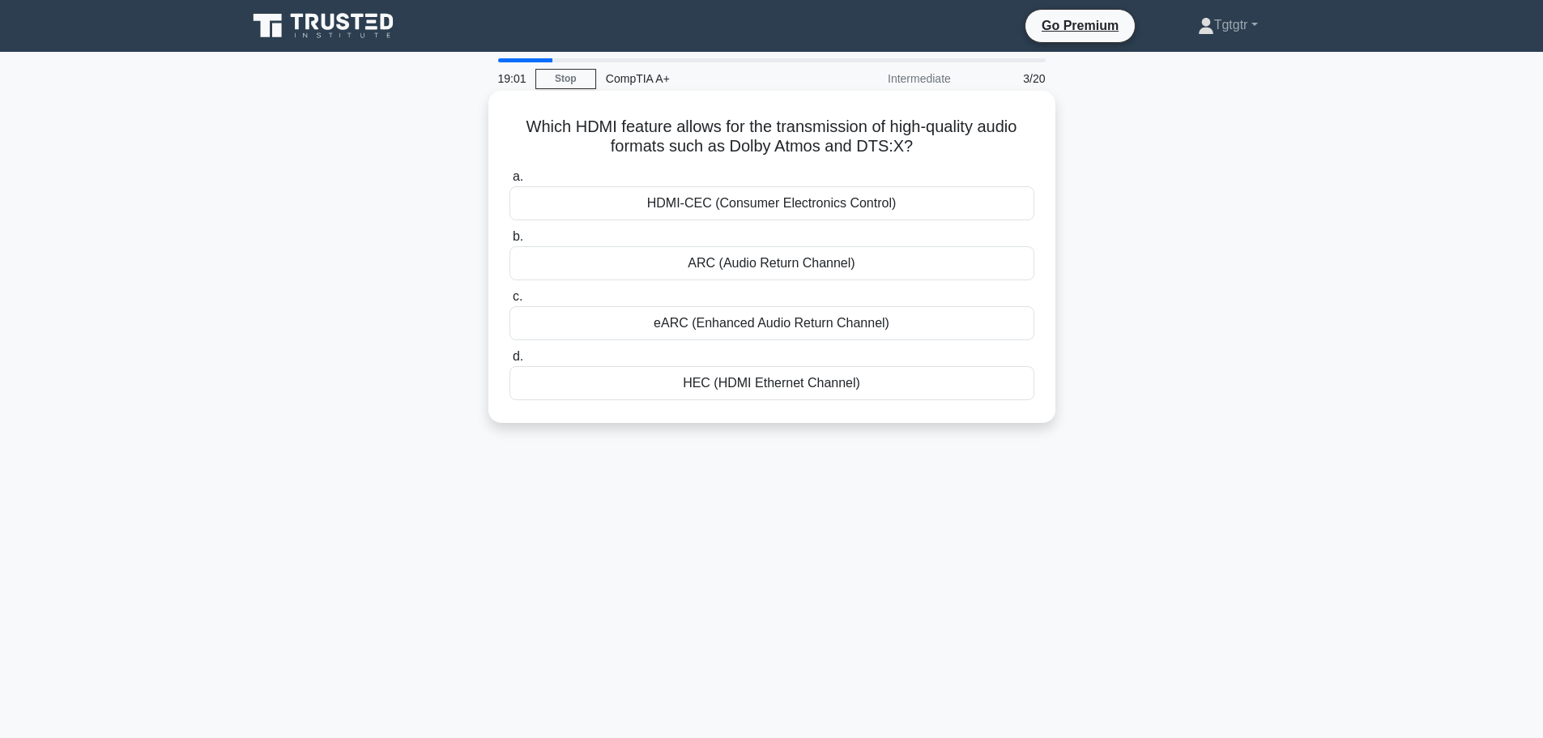
click at [781, 313] on div "eARC (Enhanced Audio Return Channel)" at bounding box center [772, 323] width 525 height 34
click at [510, 302] on input "c. eARC (Enhanced Audio Return Channel)" at bounding box center [510, 297] width 0 height 11
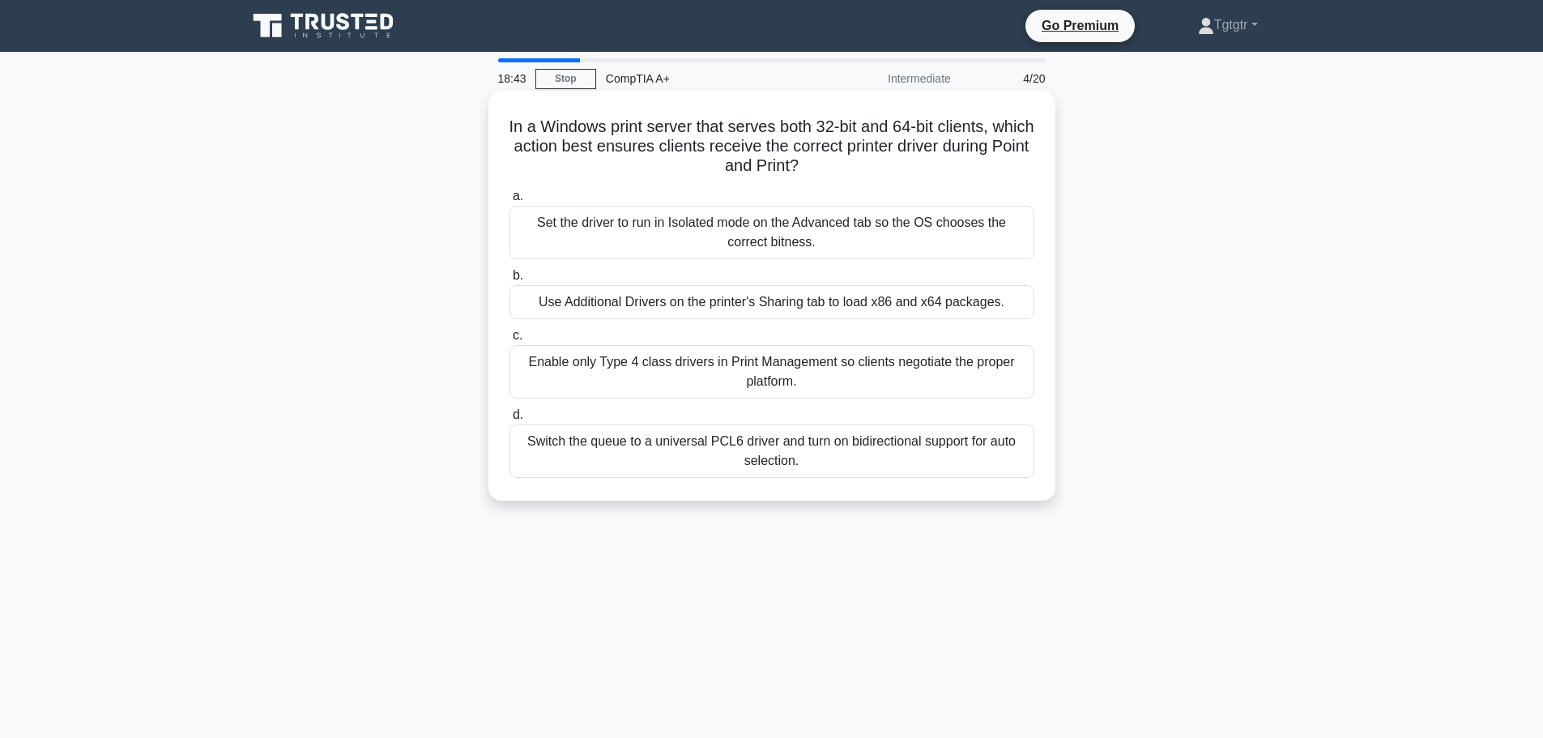
click at [788, 305] on div "Use Additional Drivers on the printer's Sharing tab to load x86 and x64 package…" at bounding box center [772, 302] width 525 height 34
click at [510, 281] on input "b. Use Additional Drivers on the printer's Sharing tab to load x86 and x64 pack…" at bounding box center [510, 276] width 0 height 11
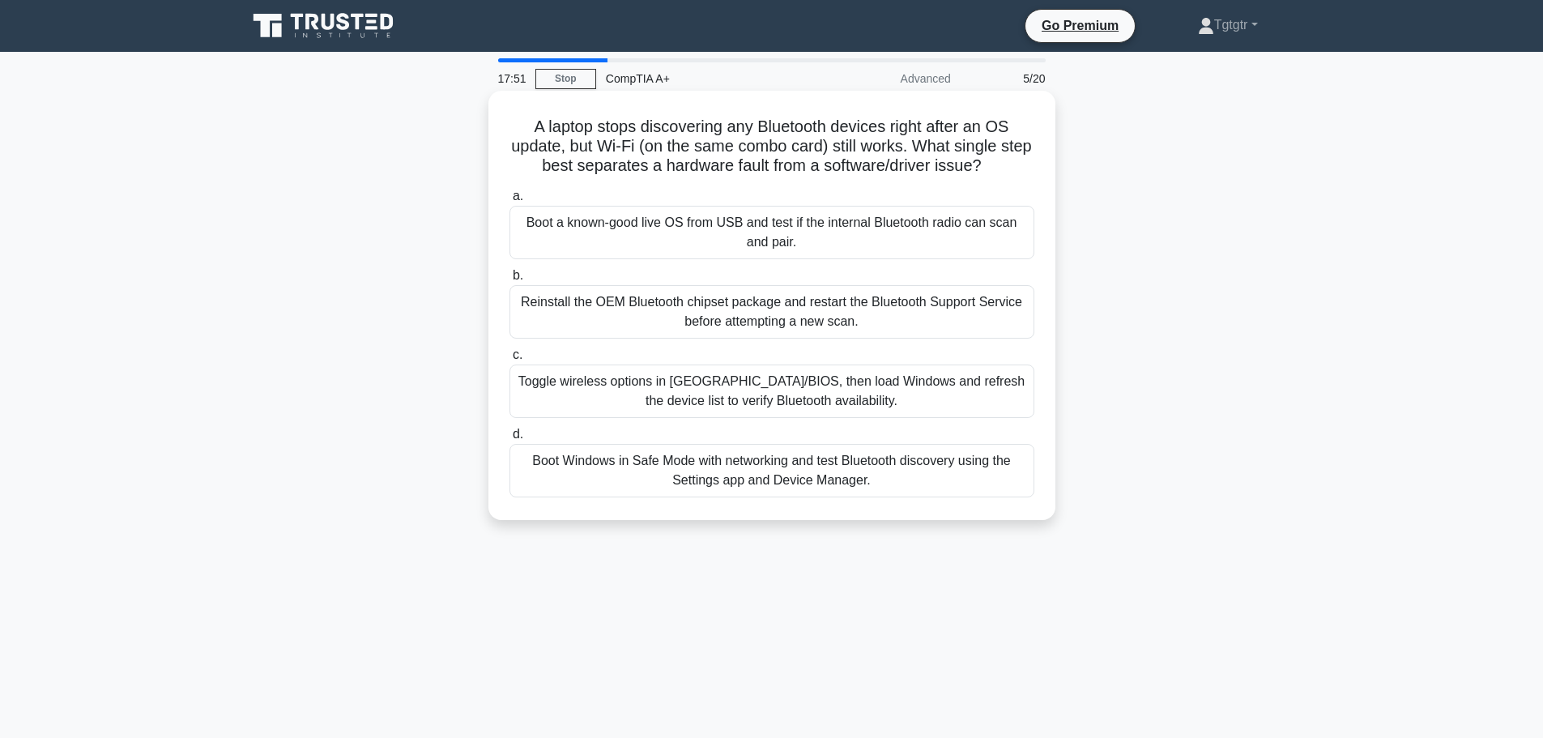
click at [740, 471] on div "Boot Windows in Safe Mode with networking and test Bluetooth discovery using th…" at bounding box center [772, 470] width 525 height 53
click at [510, 440] on input "d. Boot Windows in Safe Mode with networking and test Bluetooth discovery using…" at bounding box center [510, 434] width 0 height 11
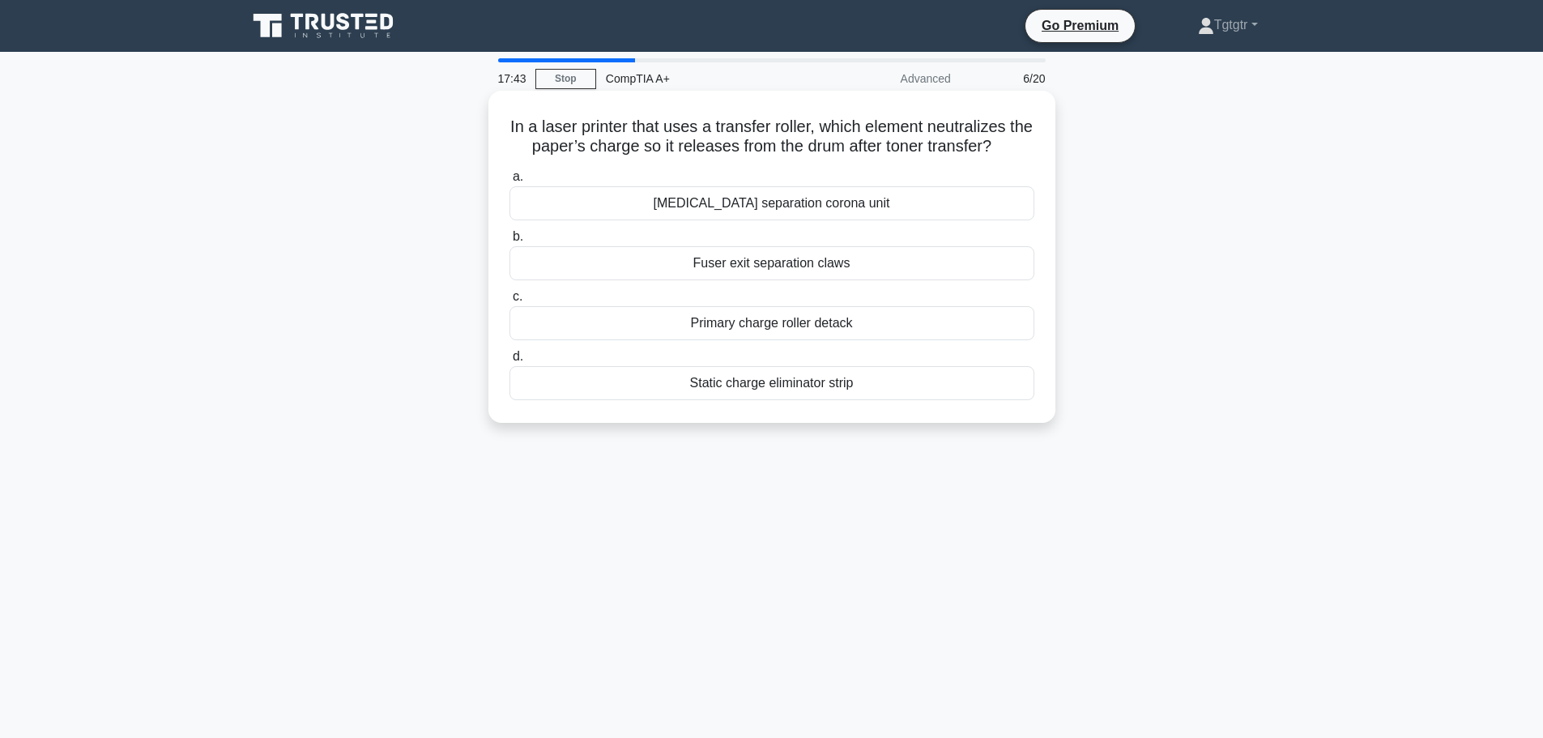
click at [744, 382] on div "Static charge eliminator strip" at bounding box center [772, 383] width 525 height 34
click at [510, 362] on input "d. Static charge eliminator strip" at bounding box center [510, 357] width 0 height 11
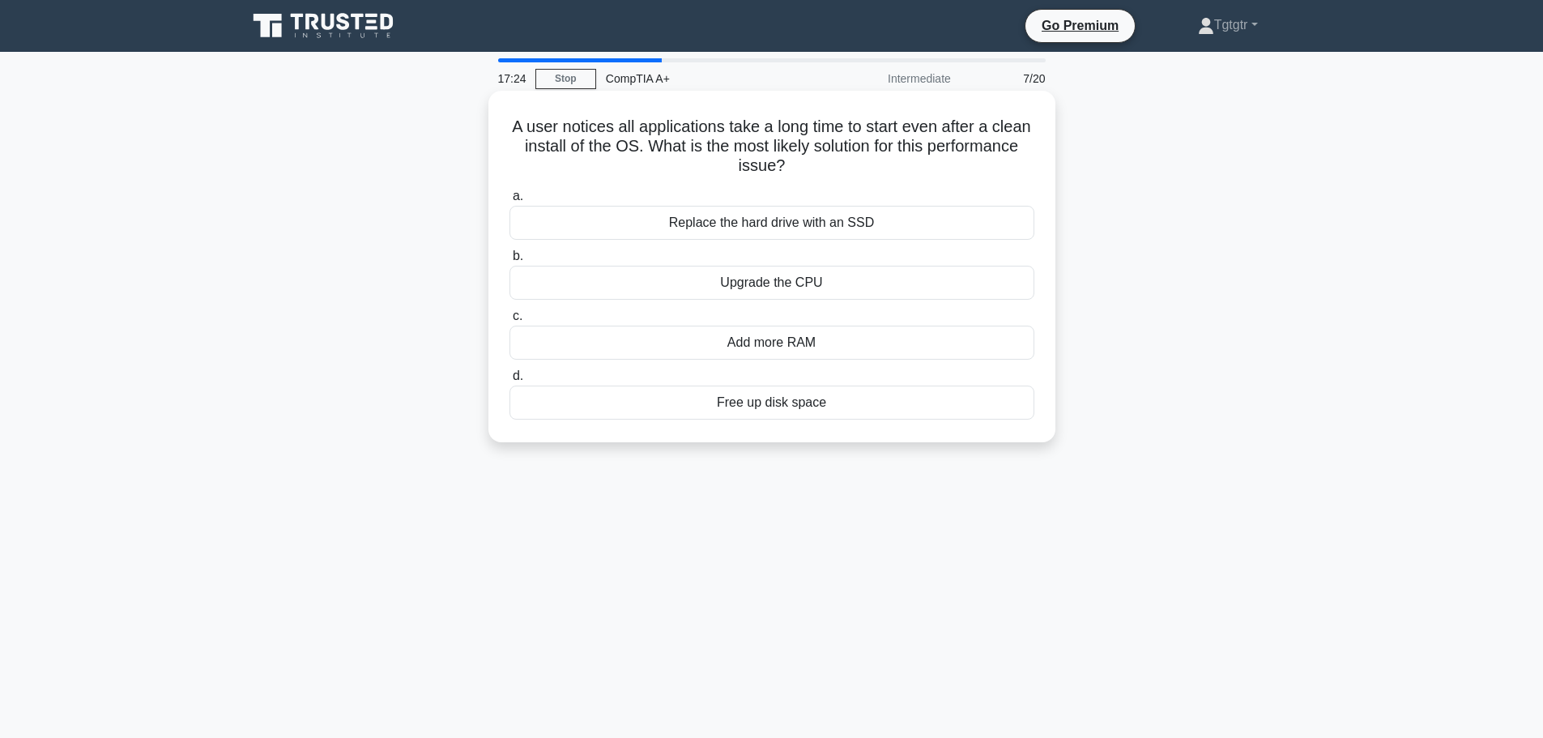
click at [751, 224] on div "Replace the hard drive with an SSD" at bounding box center [772, 223] width 525 height 34
click at [510, 202] on input "a. Replace the hard drive with an SSD" at bounding box center [510, 196] width 0 height 11
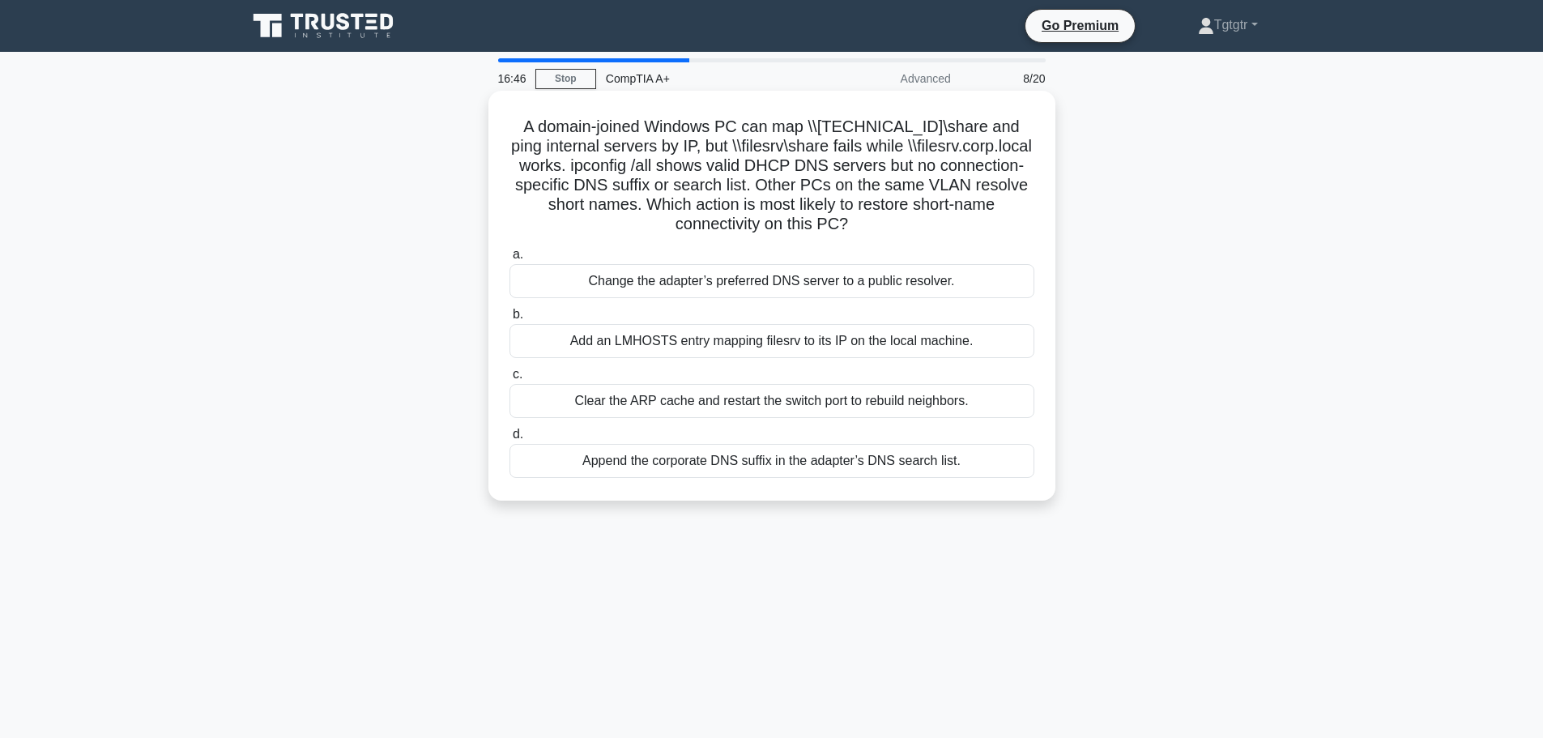
click at [700, 401] on div "Clear the ARP cache and restart the switch port to rebuild neighbors." at bounding box center [772, 401] width 525 height 34
click at [510, 380] on input "c. Clear the ARP cache and restart the switch port to rebuild neighbors." at bounding box center [510, 374] width 0 height 11
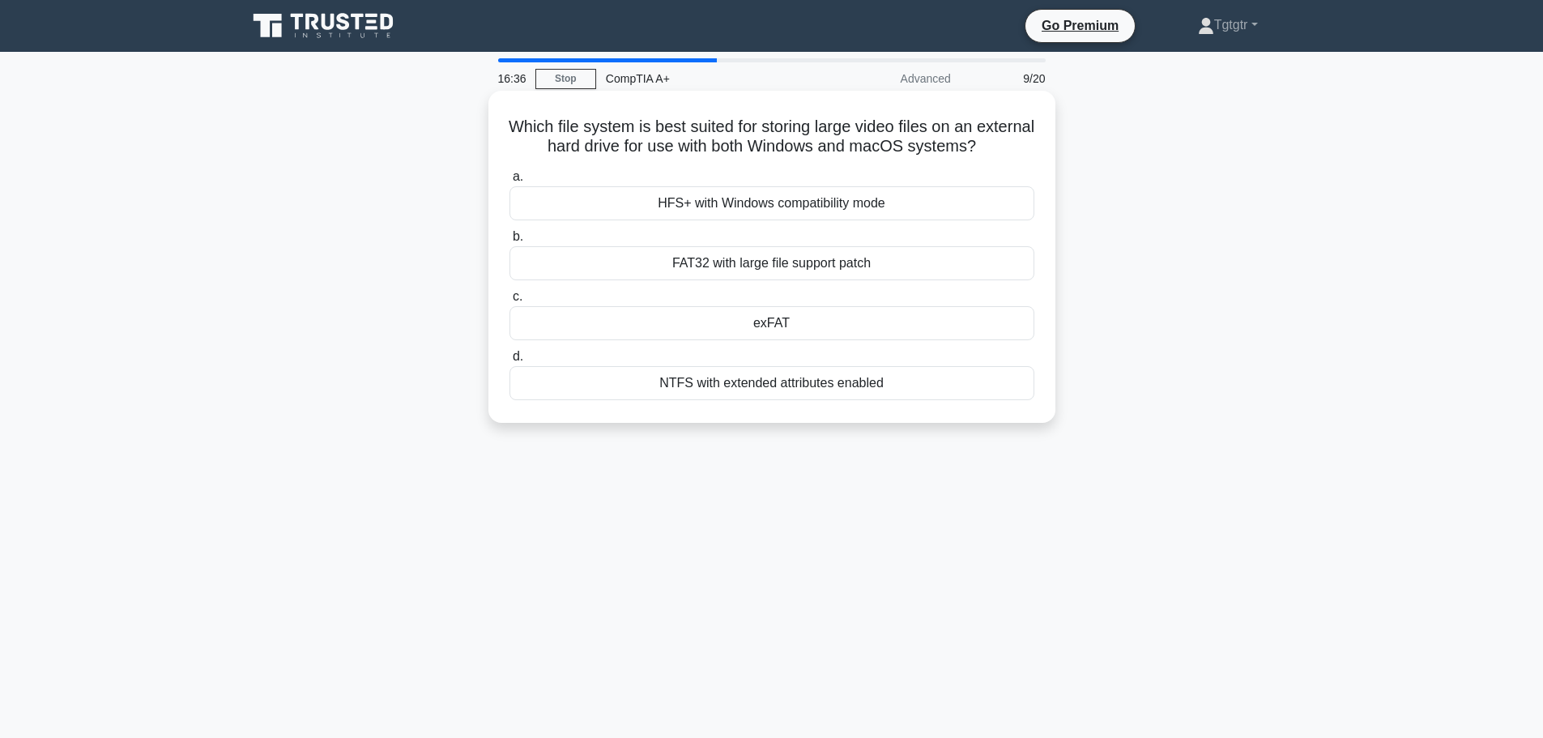
click at [781, 322] on div "exFAT" at bounding box center [772, 323] width 525 height 34
click at [510, 302] on input "c. exFAT" at bounding box center [510, 297] width 0 height 11
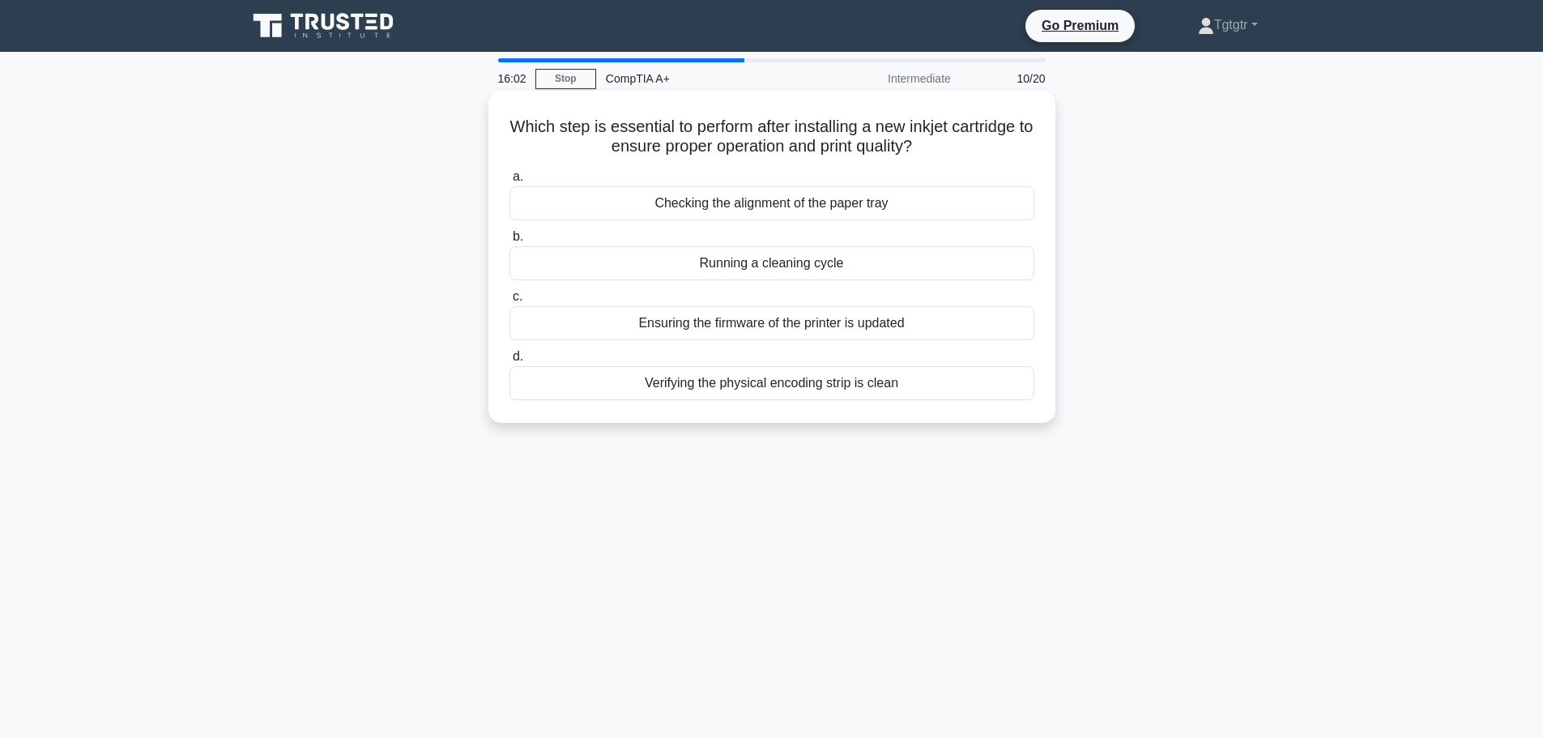
click at [657, 267] on div "Running a cleaning cycle" at bounding box center [772, 263] width 525 height 34
click at [510, 242] on input "b. Running a cleaning cycle" at bounding box center [510, 237] width 0 height 11
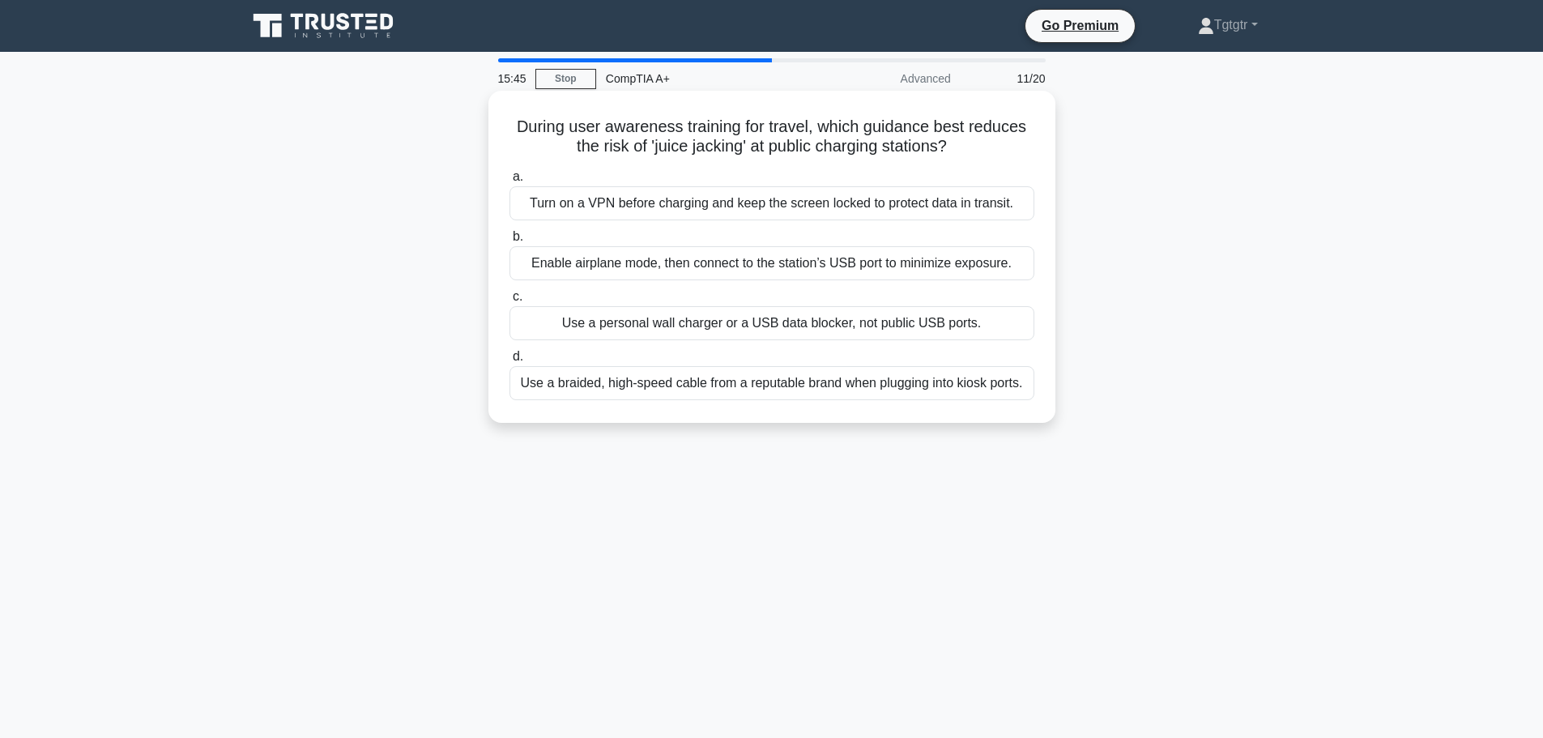
click at [632, 321] on div "Use a personal wall charger or a USB data blocker, not public USB ports." at bounding box center [772, 323] width 525 height 34
click at [510, 302] on input "c. Use a personal wall charger or a USB data blocker, not public USB ports." at bounding box center [510, 297] width 0 height 11
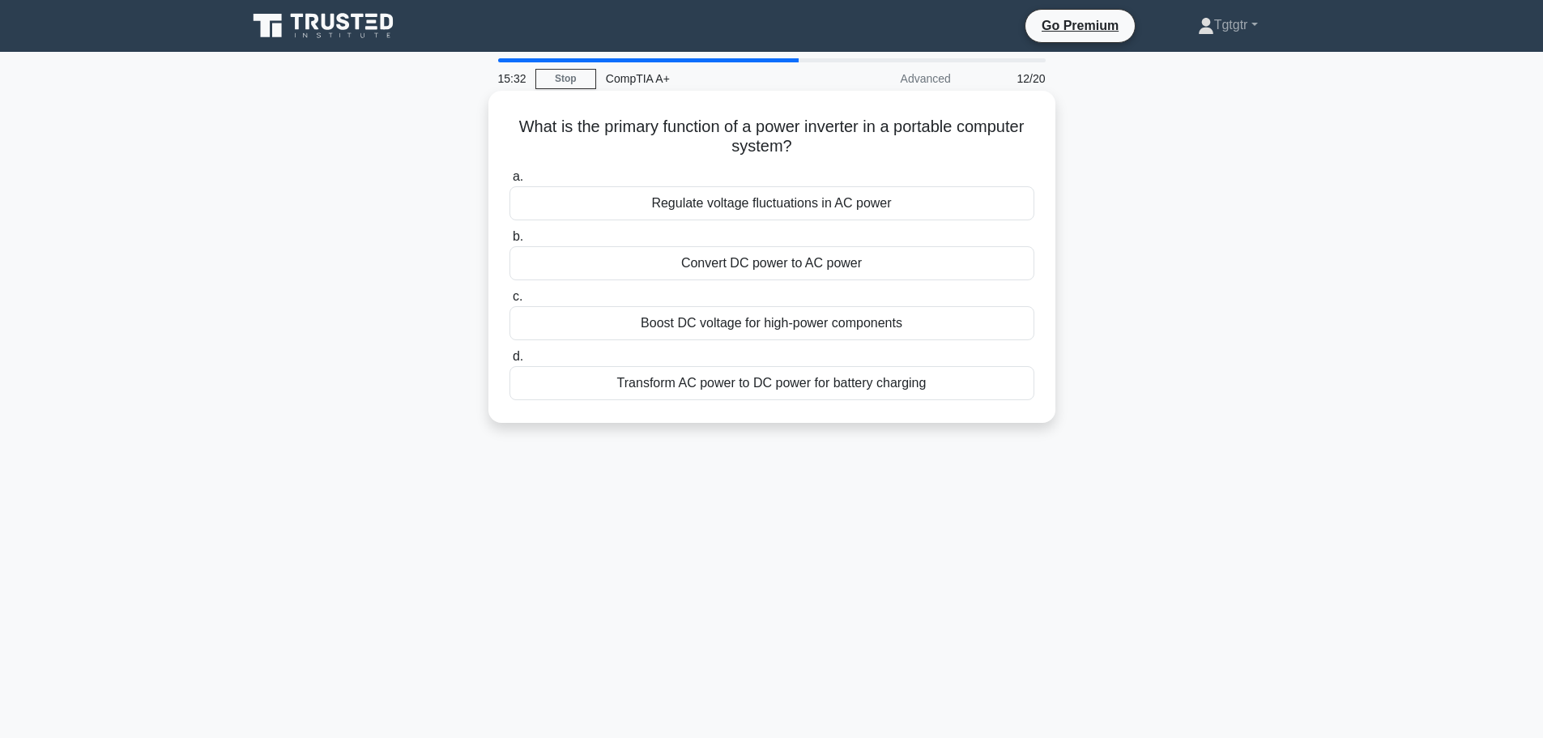
click at [841, 265] on div "Convert DC power to AC power" at bounding box center [772, 263] width 525 height 34
click at [510, 242] on input "b. Convert DC power to AC power" at bounding box center [510, 237] width 0 height 11
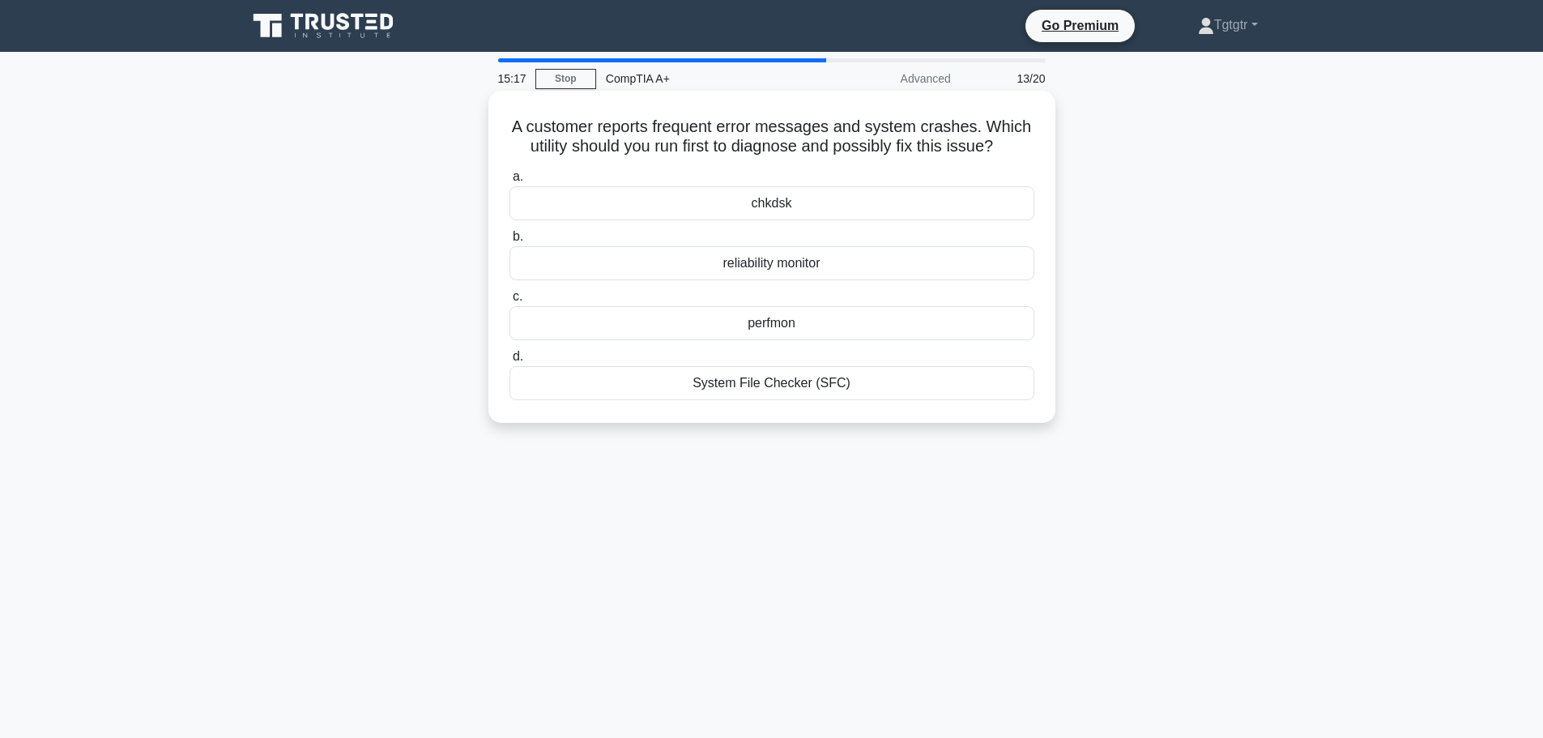
click at [783, 379] on div "System File Checker (SFC)" at bounding box center [772, 383] width 525 height 34
click at [510, 362] on input "d. System File Checker (SFC)" at bounding box center [510, 357] width 0 height 11
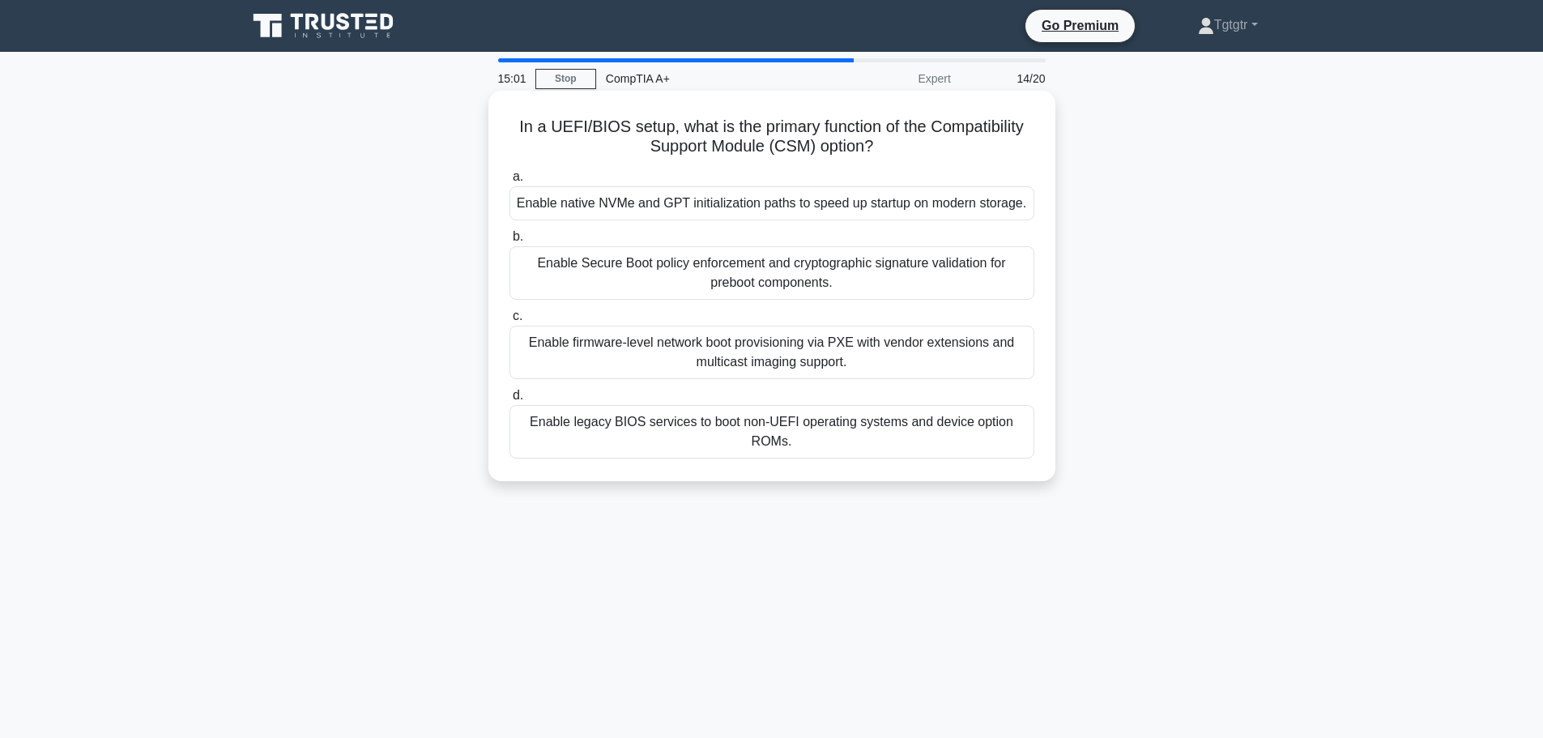
click at [887, 447] on div "Enable legacy BIOS services to boot non-UEFI operating systems and device optio…" at bounding box center [772, 431] width 525 height 53
click at [510, 401] on input "d. Enable legacy BIOS services to boot non-UEFI operating systems and device op…" at bounding box center [510, 395] width 0 height 11
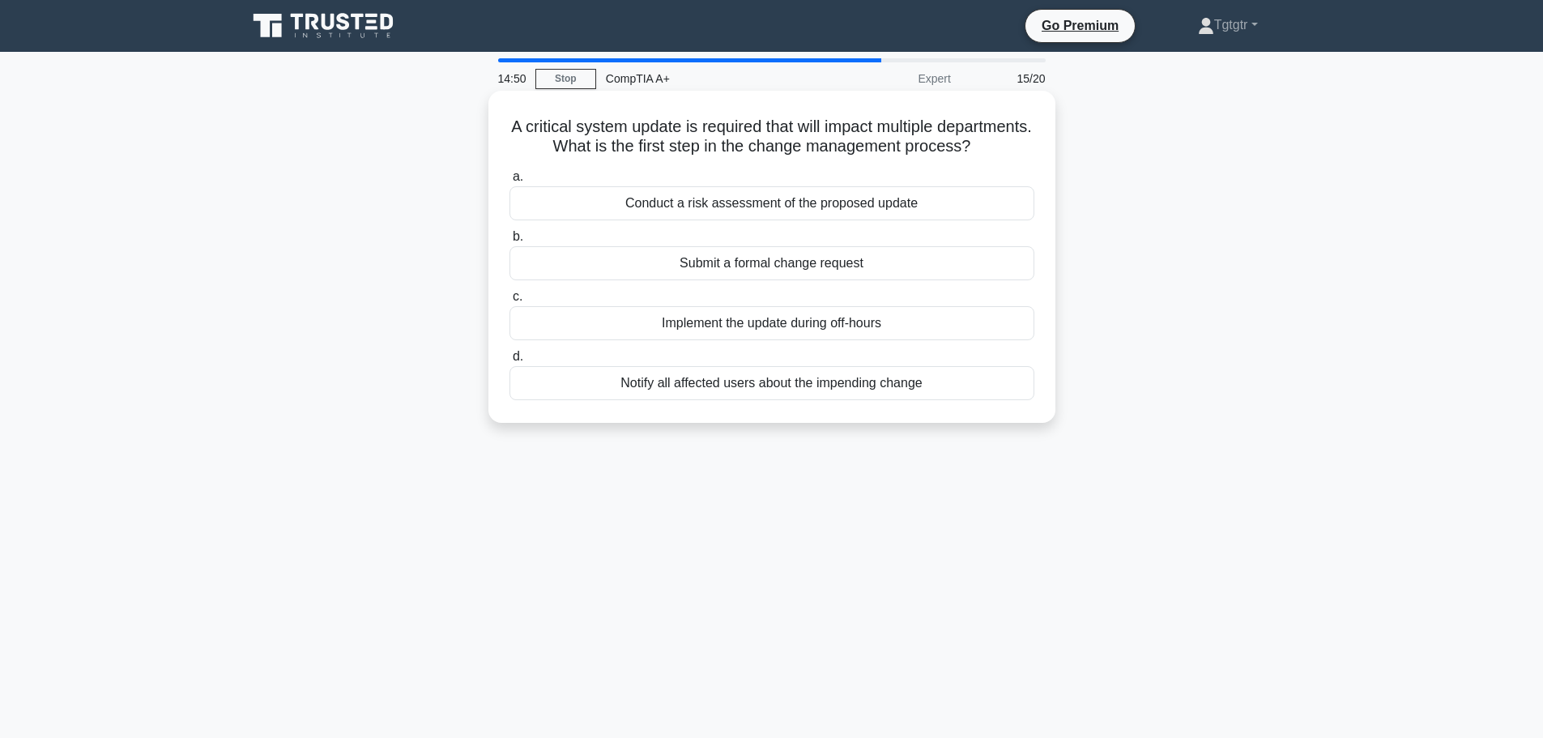
click at [876, 400] on div "Notify all affected users about the impending change" at bounding box center [772, 383] width 525 height 34
click at [510, 362] on input "d. Notify all affected users about the impending change" at bounding box center [510, 357] width 0 height 11
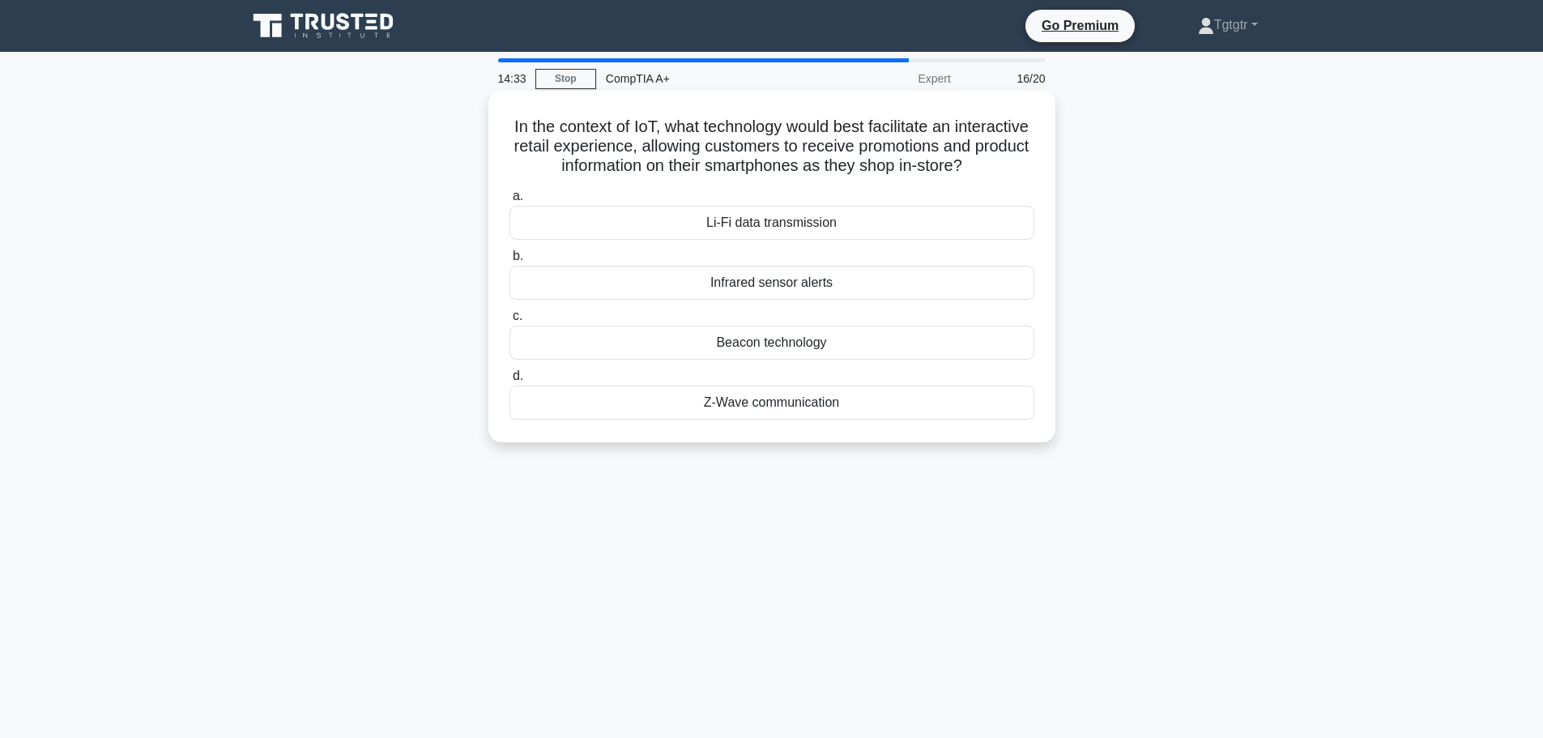
click at [719, 352] on div "Beacon technology" at bounding box center [772, 343] width 525 height 34
click at [510, 322] on input "c. Beacon technology" at bounding box center [510, 316] width 0 height 11
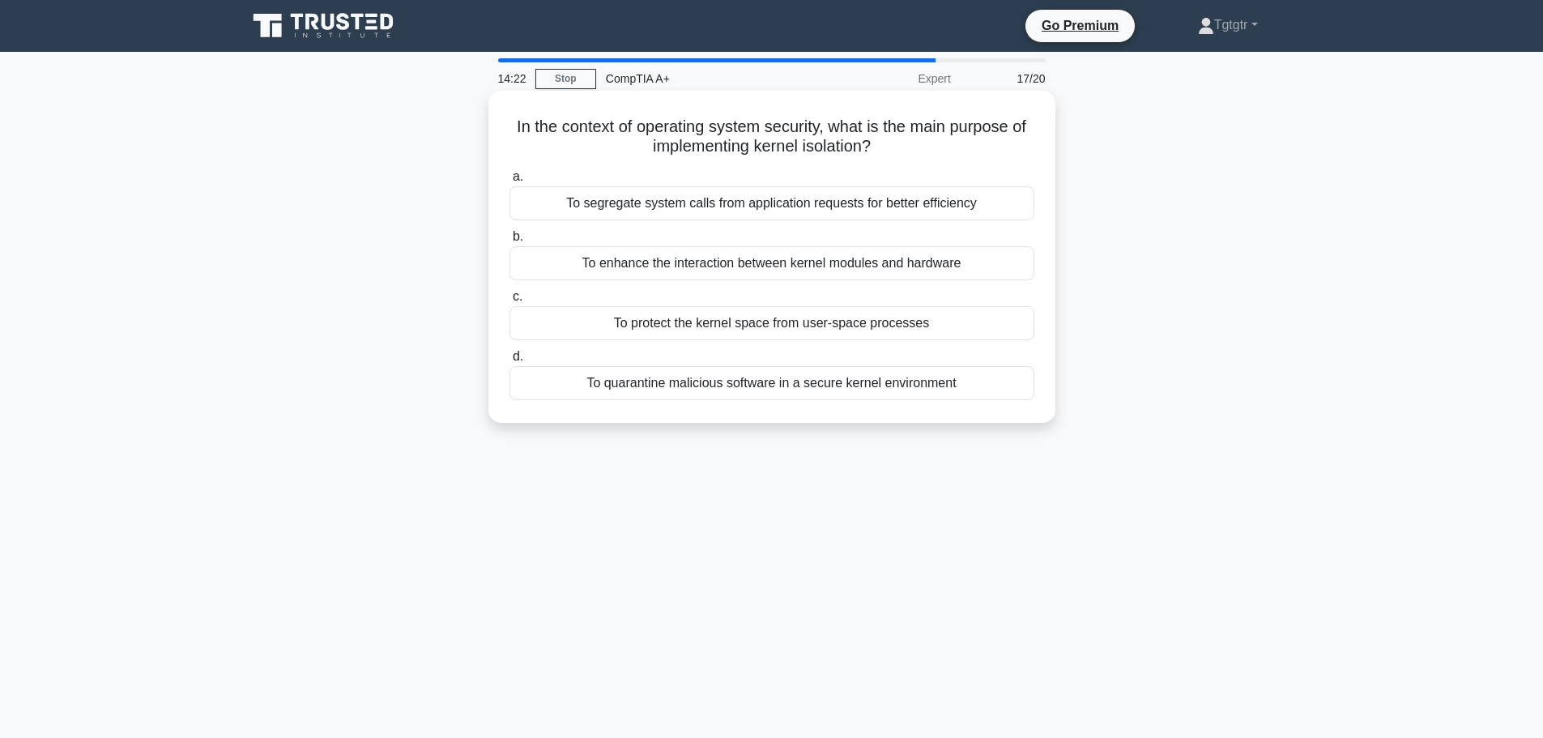
click at [688, 317] on div "To protect the kernel space from user-space processes" at bounding box center [772, 323] width 525 height 34
click at [510, 302] on input "c. To protect the kernel space from user-space processes" at bounding box center [510, 297] width 0 height 11
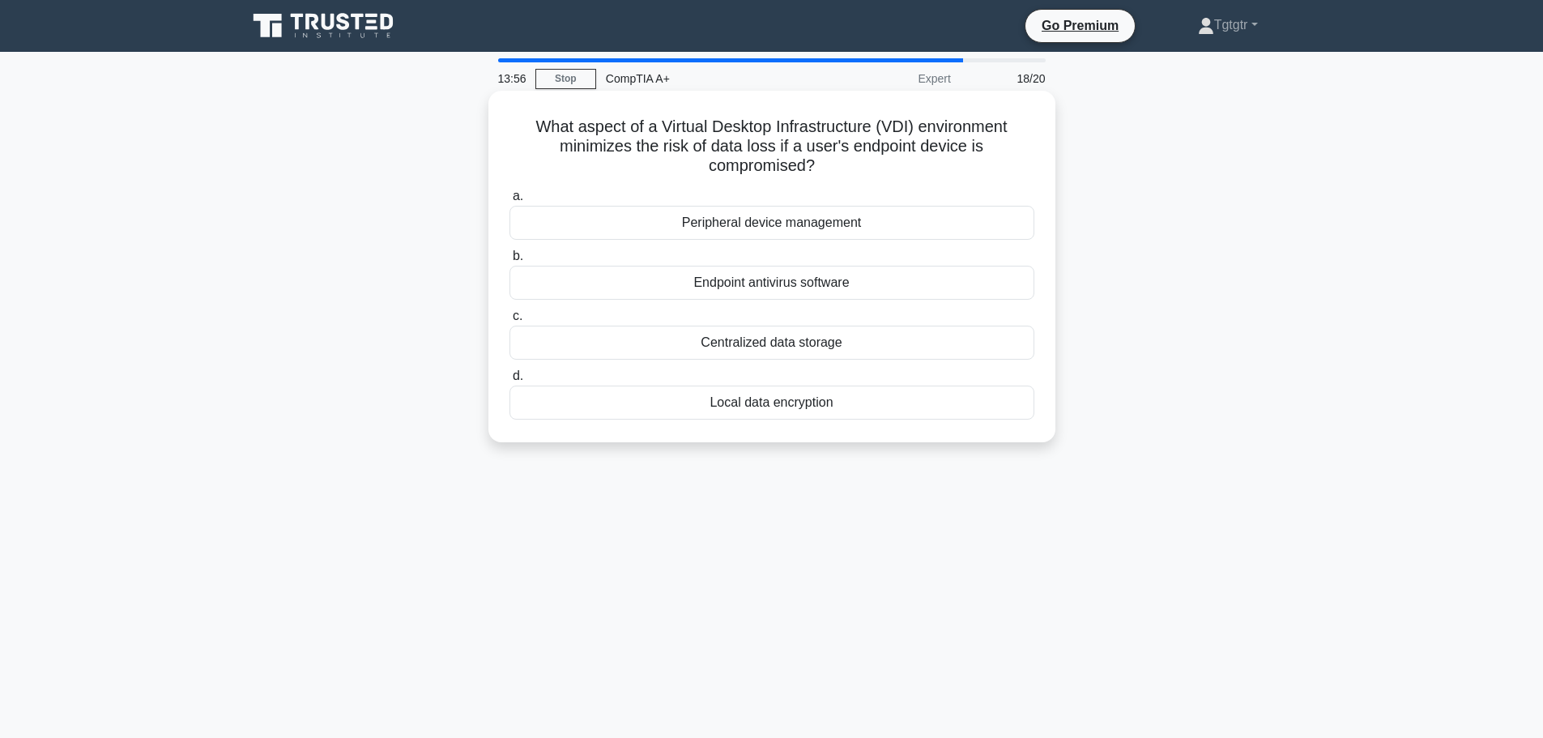
click at [736, 288] on div "Endpoint antivirus software" at bounding box center [772, 283] width 525 height 34
click at [510, 262] on input "b. Endpoint antivirus software" at bounding box center [510, 256] width 0 height 11
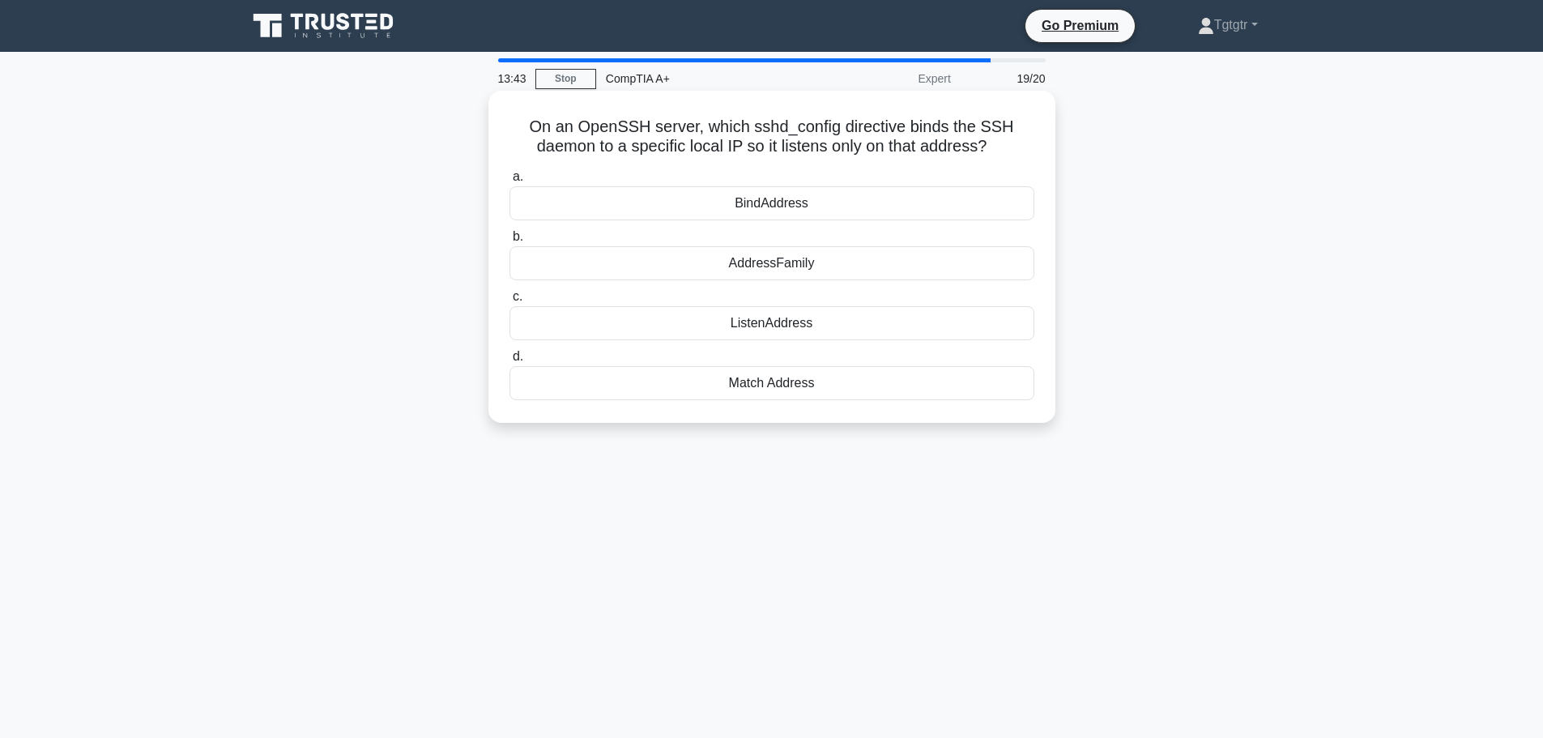
click at [763, 202] on div "BindAddress" at bounding box center [772, 203] width 525 height 34
click at [510, 182] on input "a. BindAddress" at bounding box center [510, 177] width 0 height 11
click at [757, 328] on div "Up to 2 kilometers" at bounding box center [772, 323] width 525 height 34
click at [510, 302] on input "c. Up to 2 kilometers" at bounding box center [510, 297] width 0 height 11
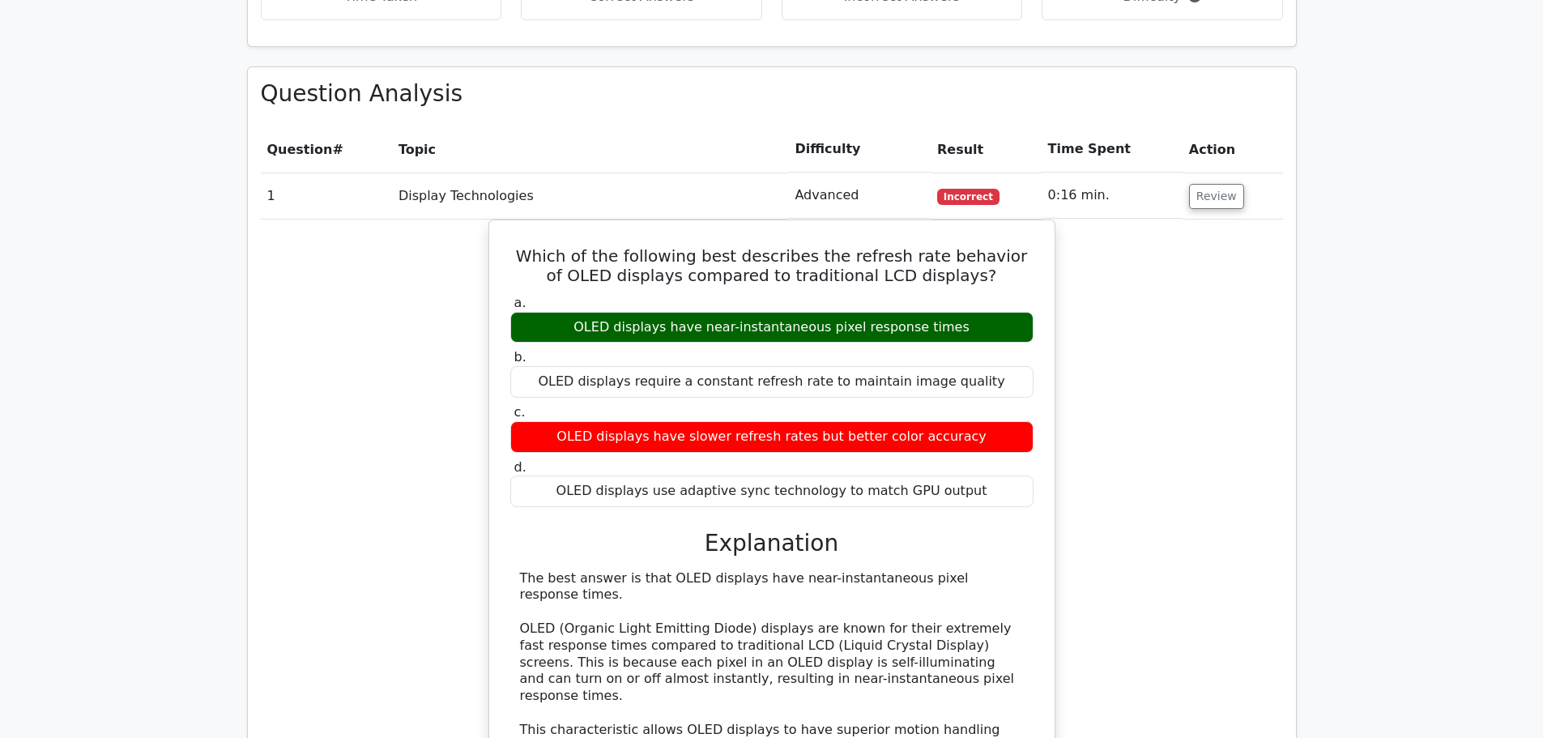
scroll to position [1377, 0]
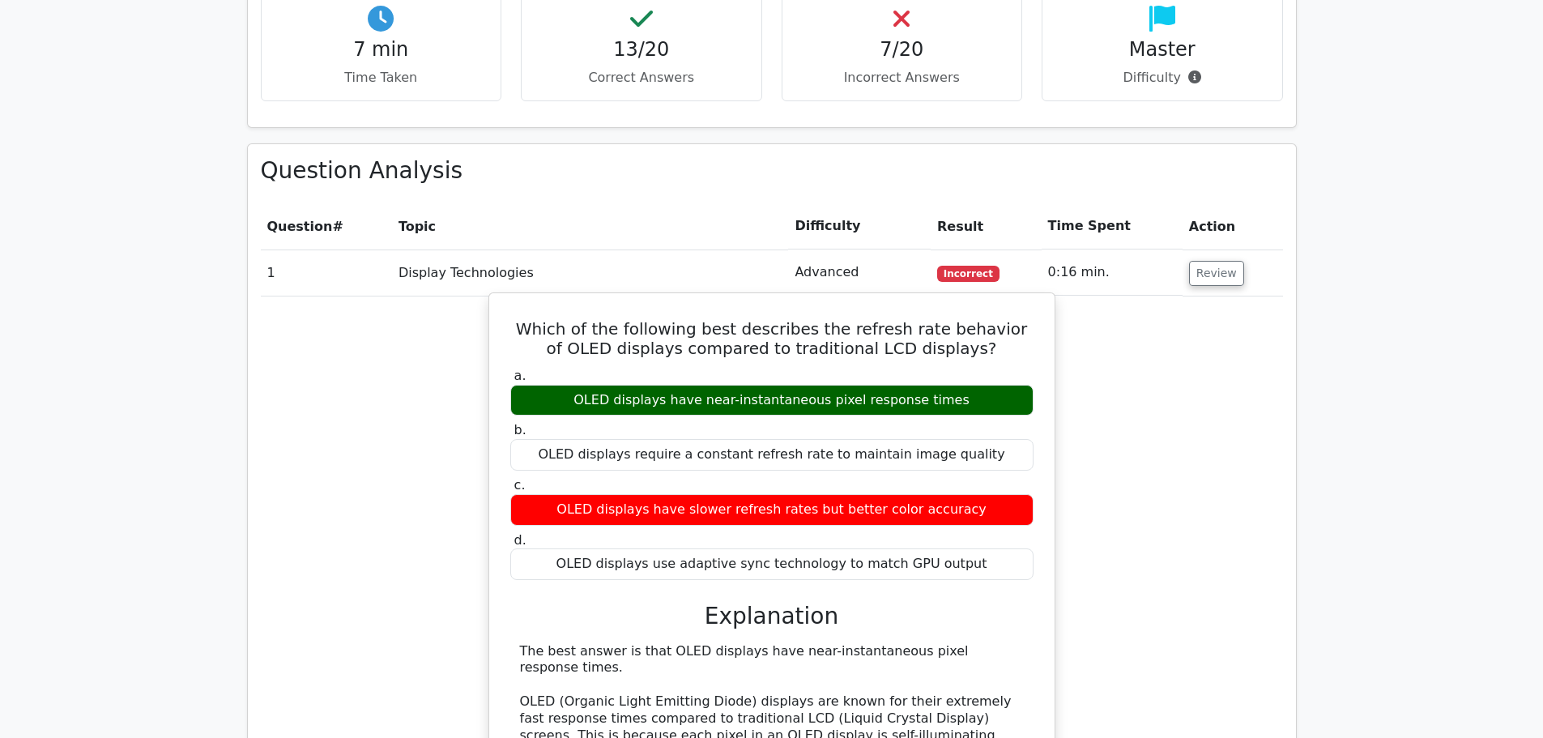
drag, startPoint x: 491, startPoint y: 254, endPoint x: 981, endPoint y: 507, distance: 551.8
click at [981, 507] on div "Which of the following best describes the refresh rate behavior of OLED display…" at bounding box center [771, 703] width 567 height 822
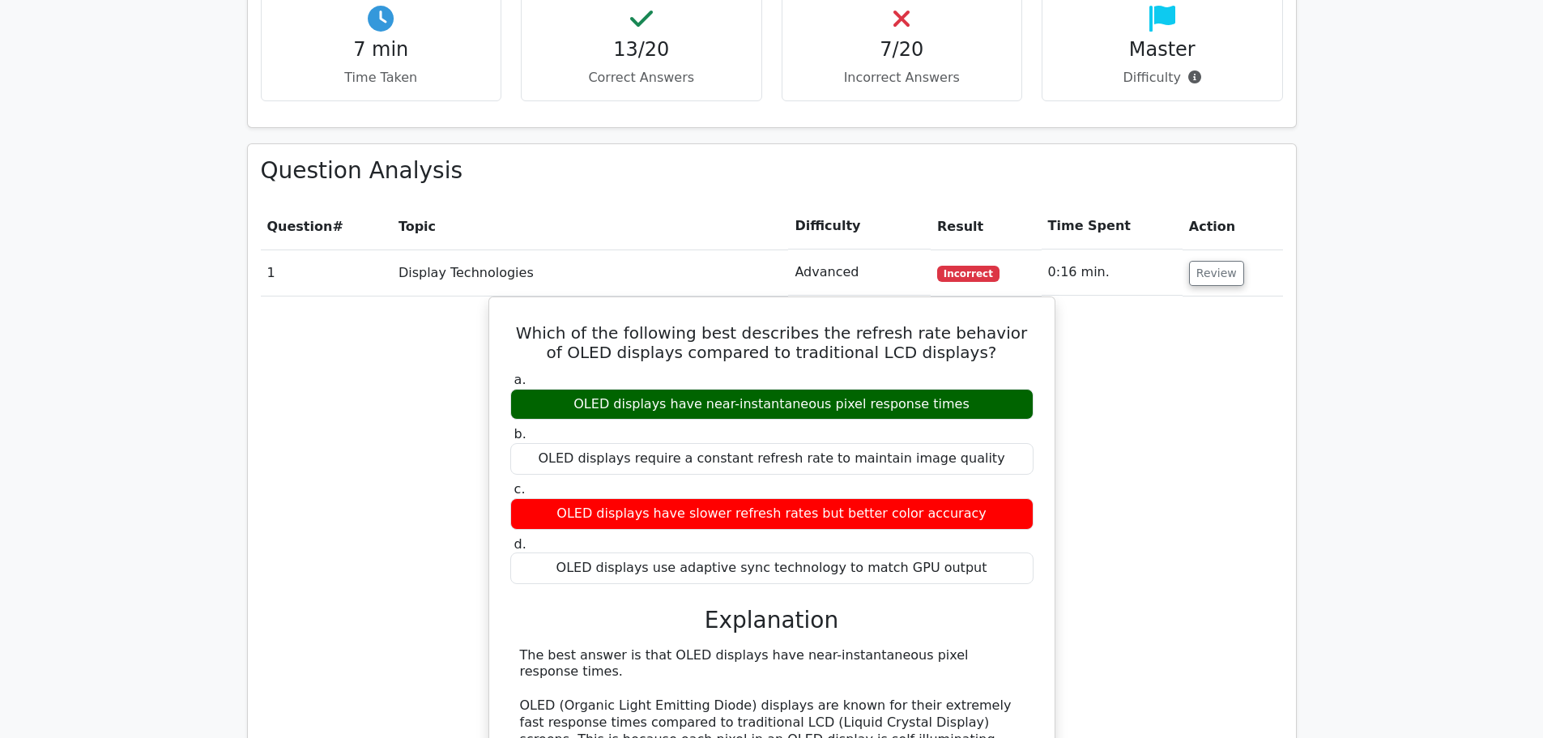
copy div "Which of the following best describes the refresh rate behavior of OLED display…"
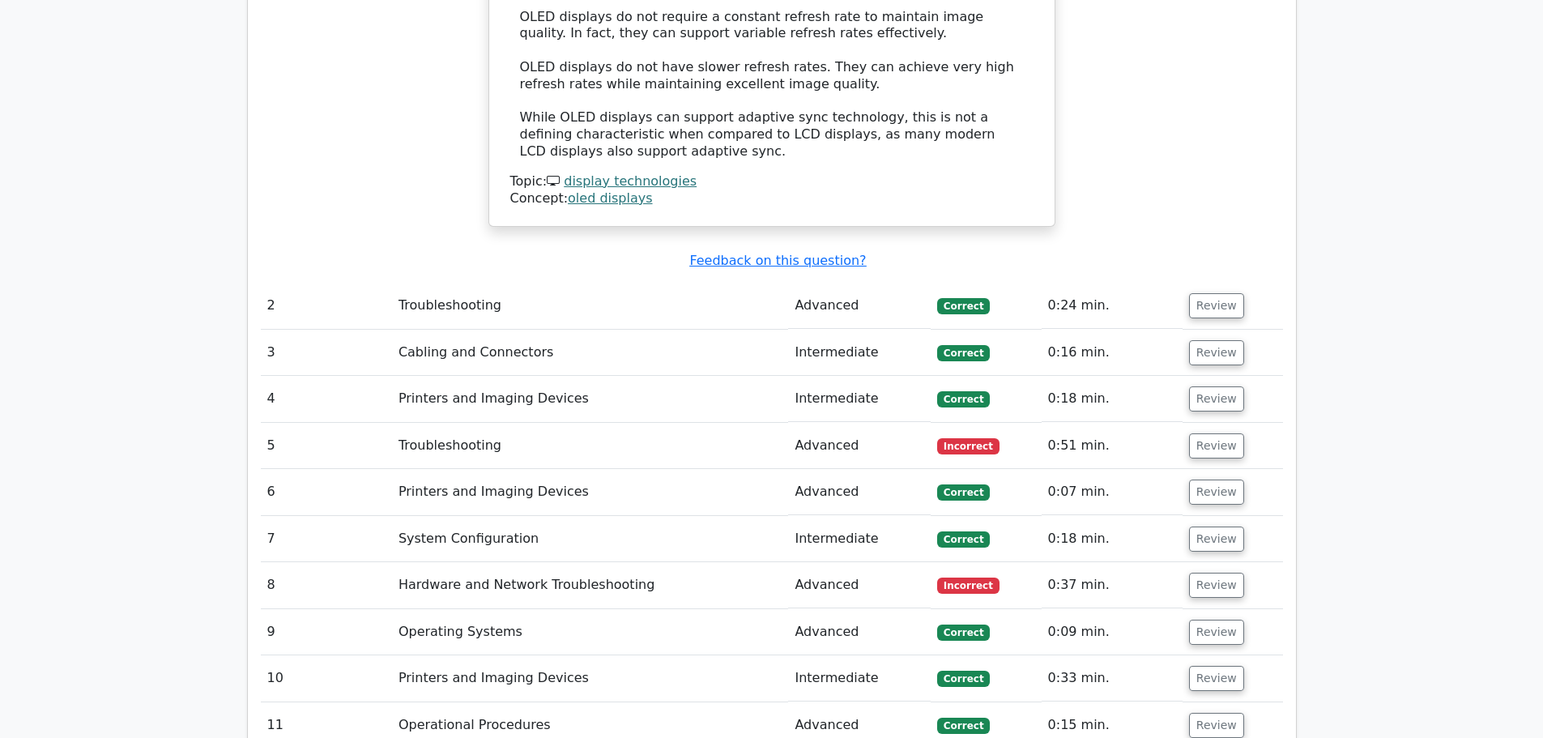
scroll to position [2187, 0]
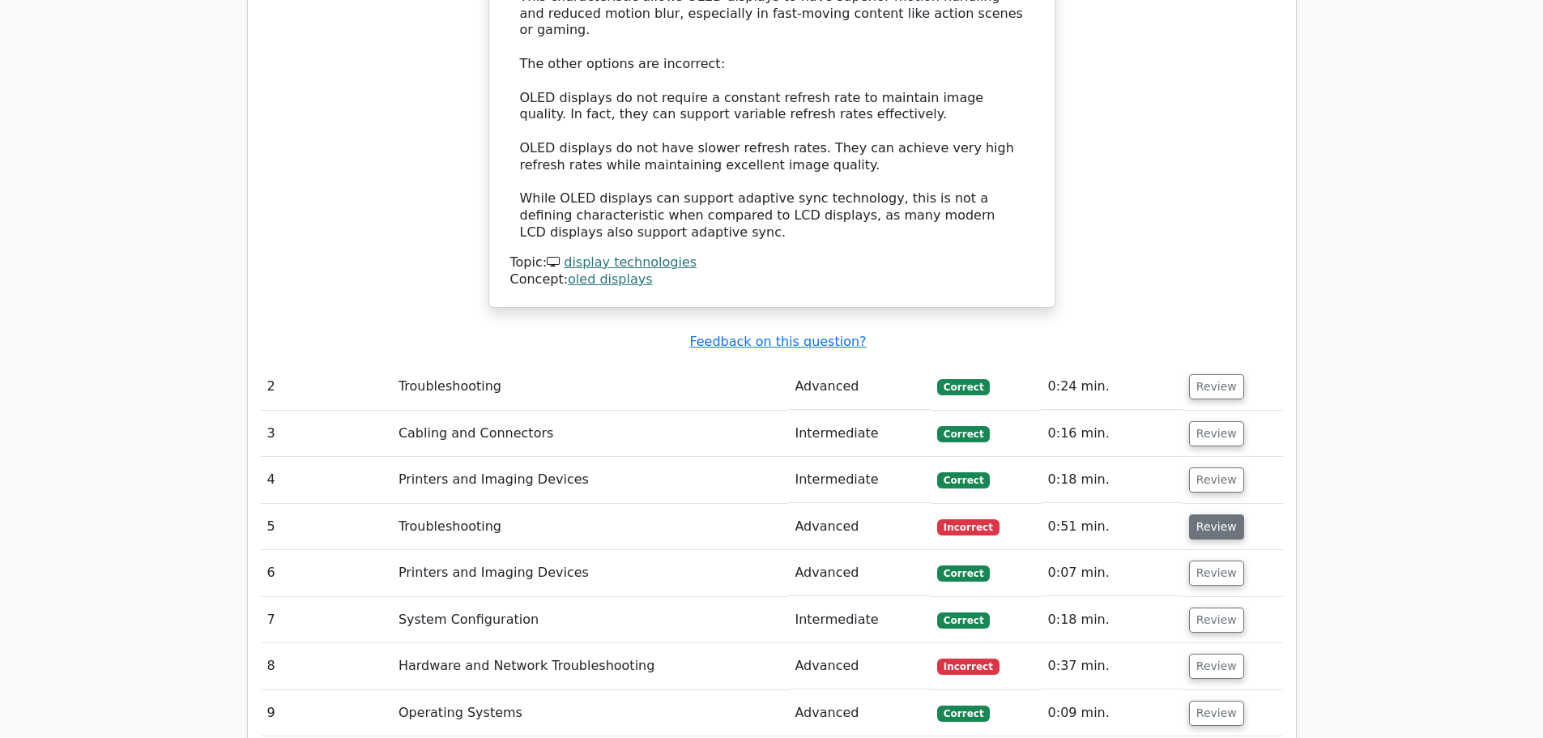
click at [1209, 514] on button "Review" at bounding box center [1216, 526] width 55 height 25
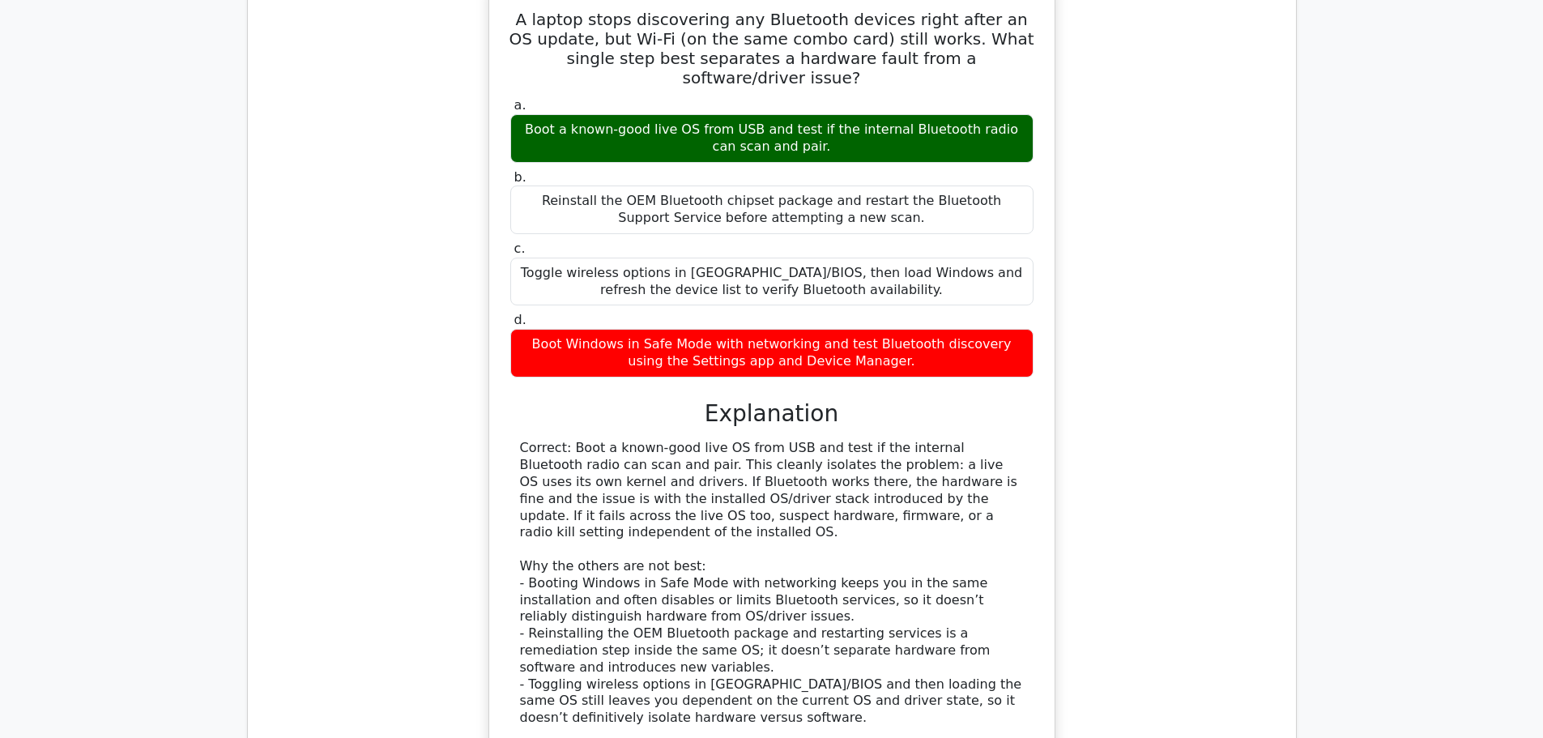
scroll to position [3159, 0]
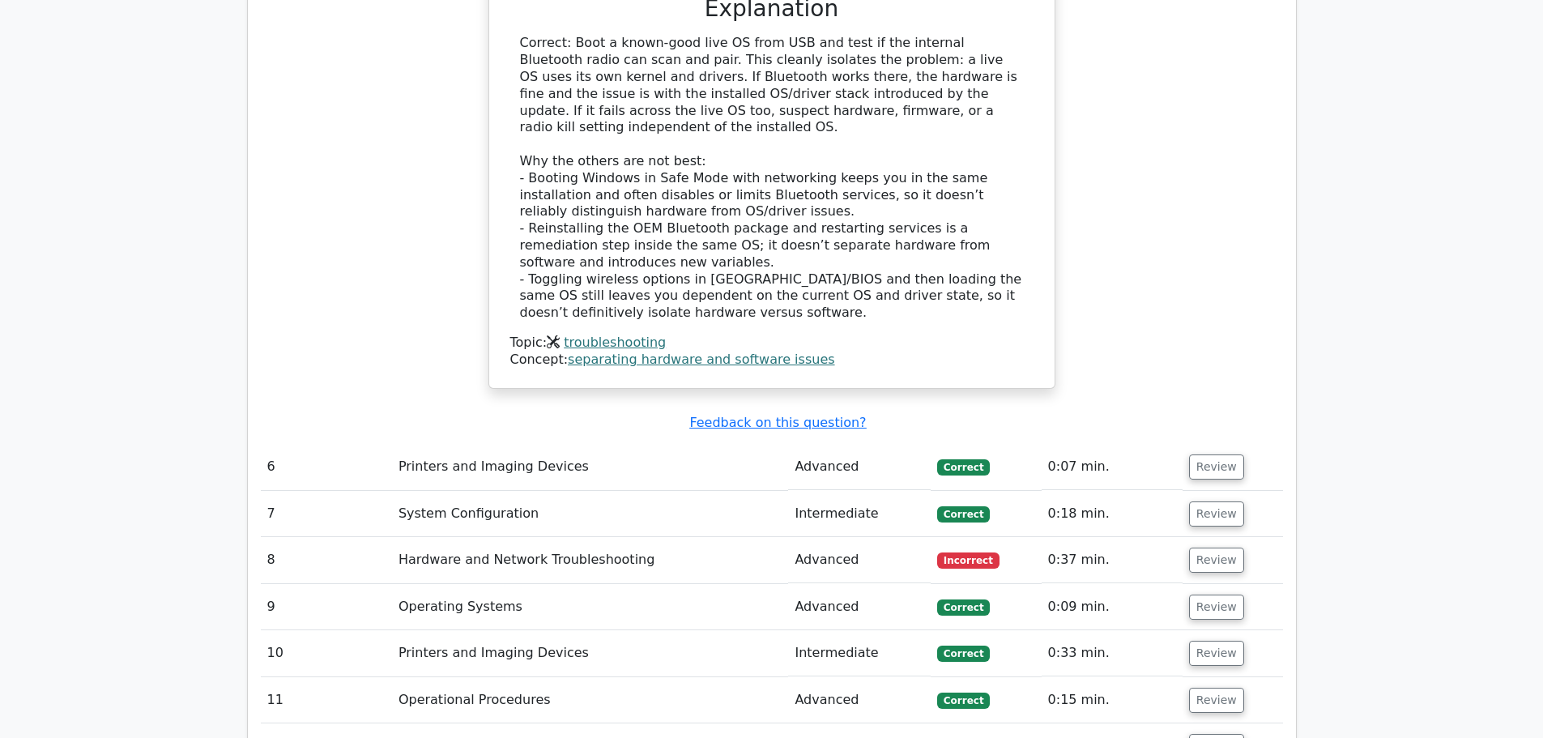
click at [1201, 537] on td "Review" at bounding box center [1233, 560] width 100 height 46
click at [1200, 548] on button "Review" at bounding box center [1216, 560] width 55 height 25
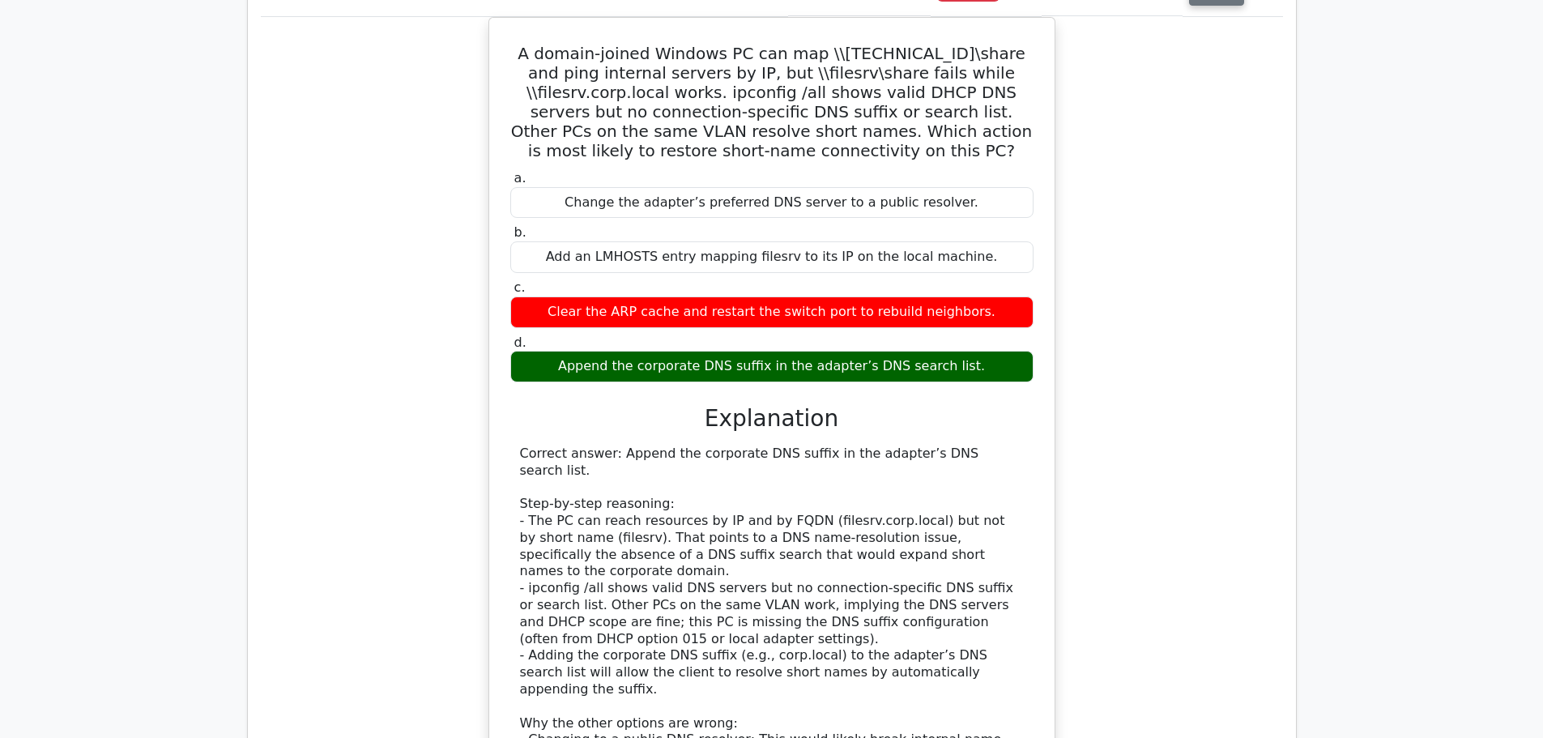
scroll to position [4293, 0]
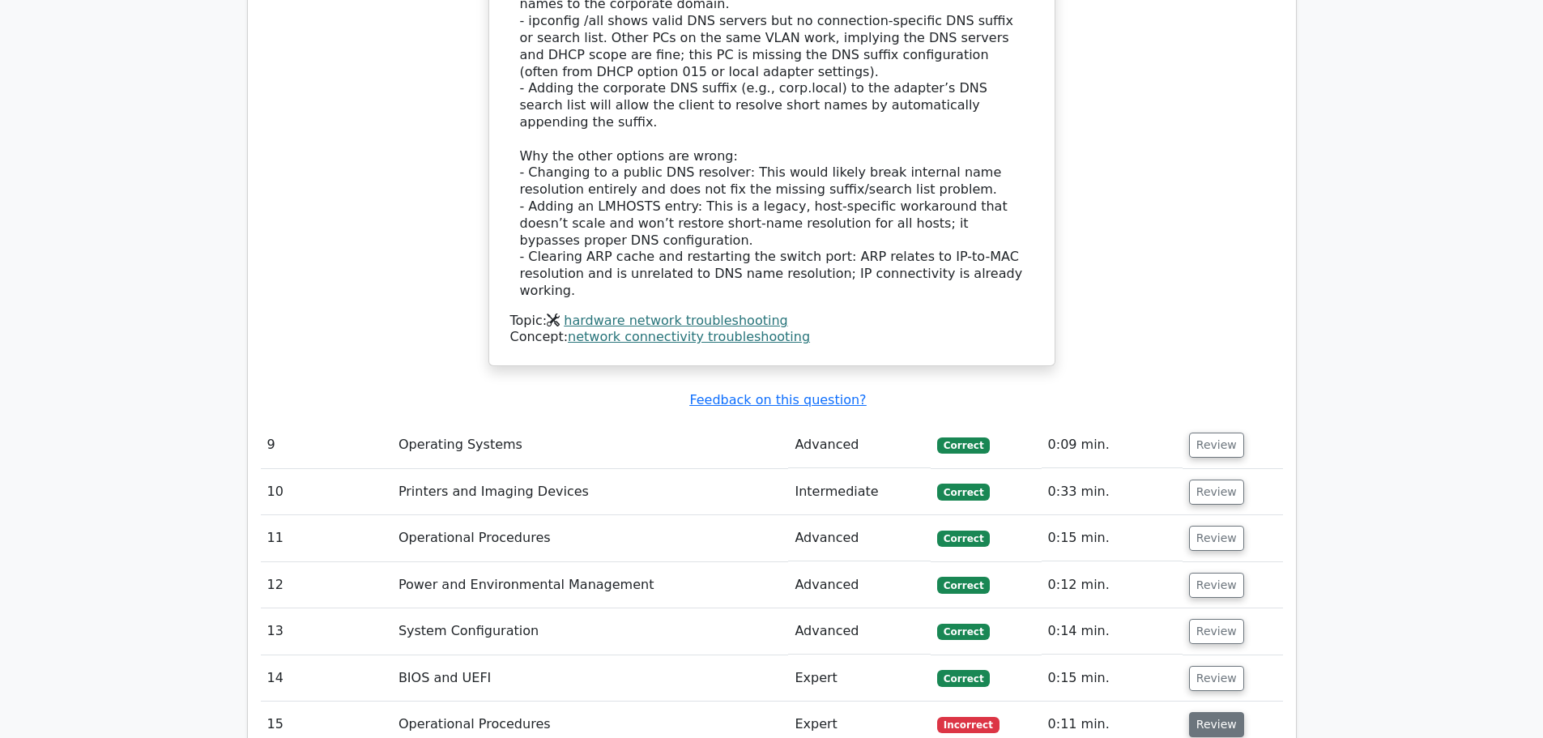
click at [1205, 712] on button "Review" at bounding box center [1216, 724] width 55 height 25
click at [1202, 712] on button "Review" at bounding box center [1216, 724] width 55 height 25
click at [1201, 712] on button "Review" at bounding box center [1216, 724] width 55 height 25
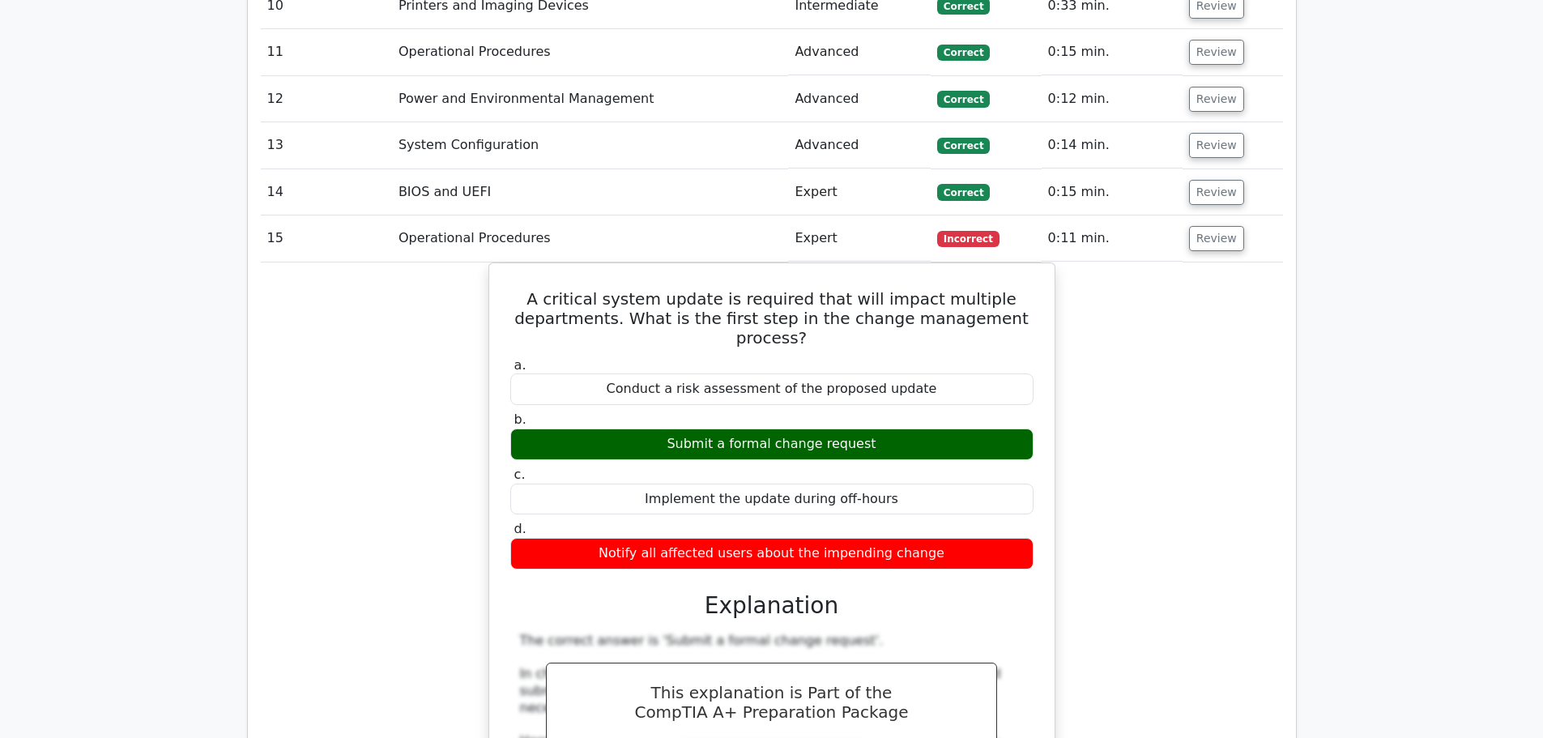
scroll to position [5265, 0]
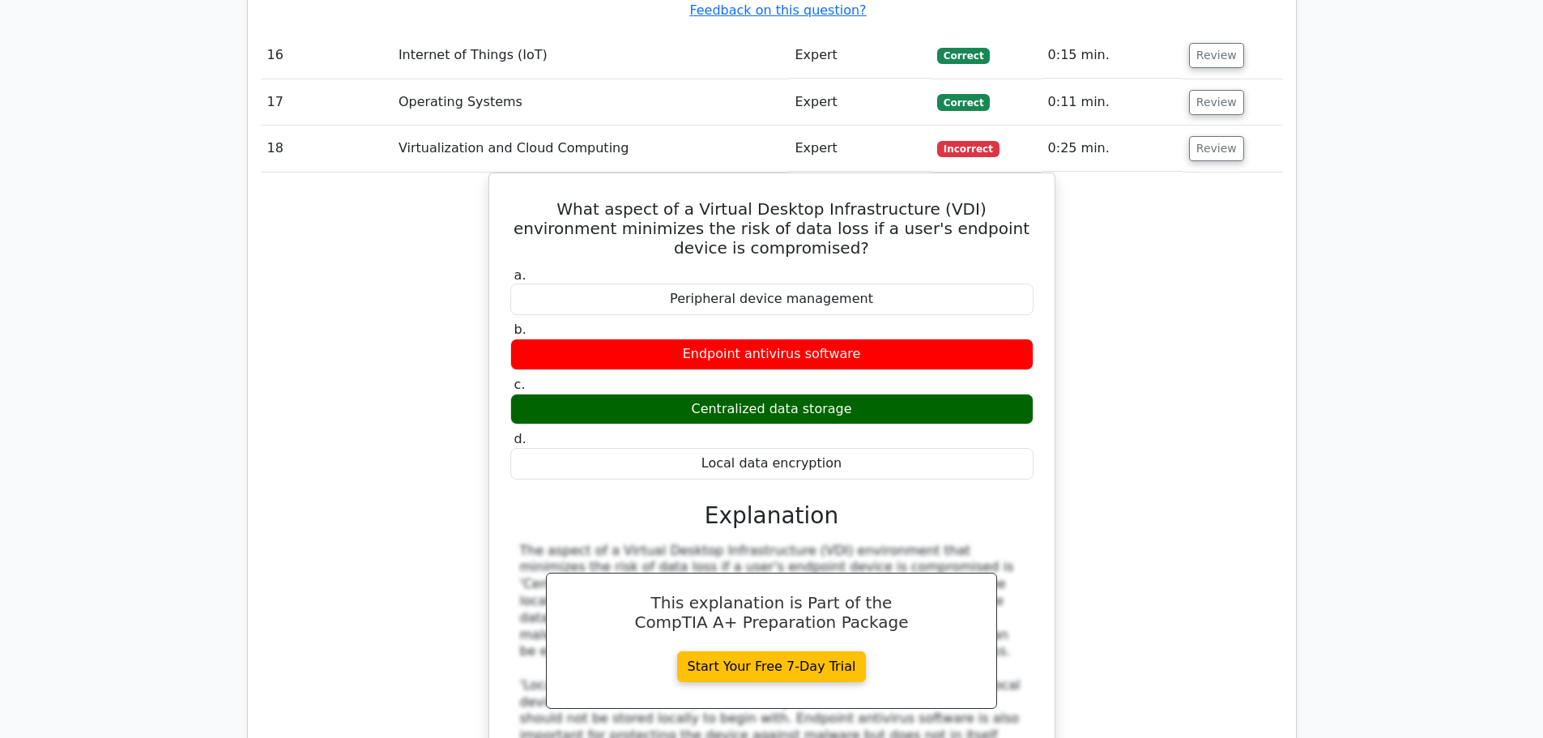
scroll to position [6237, 0]
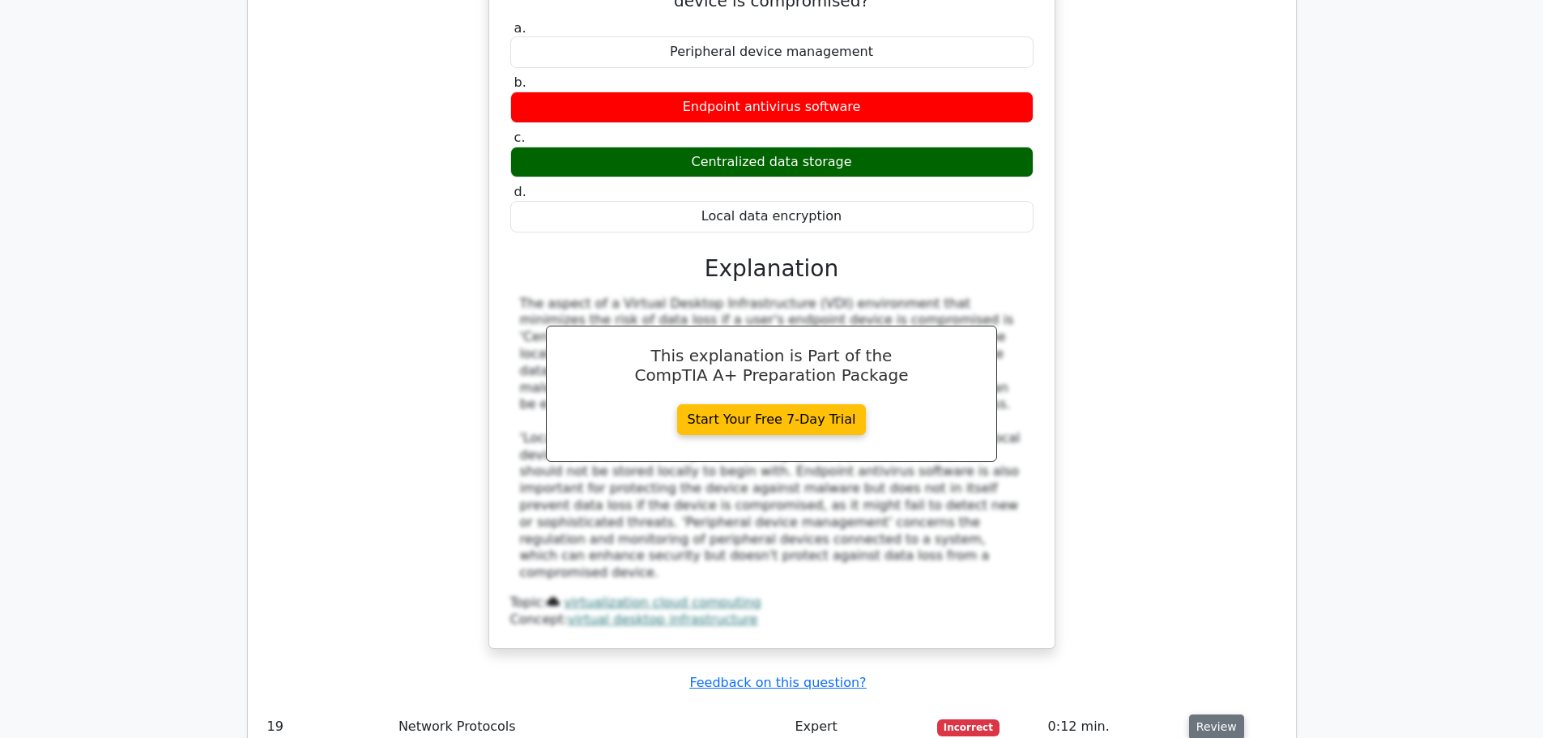
click at [1224, 714] on button "Review" at bounding box center [1216, 726] width 55 height 25
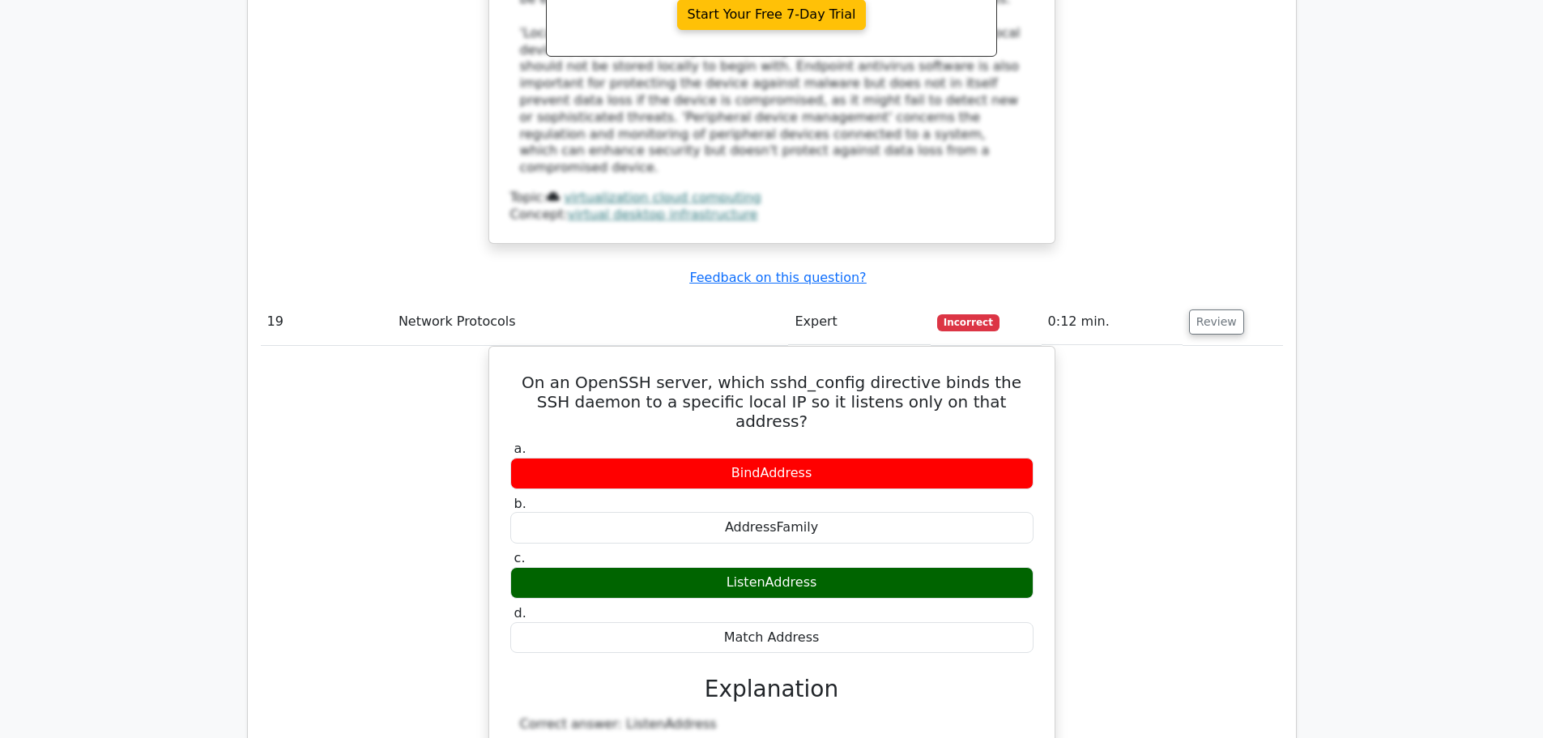
scroll to position [7047, 0]
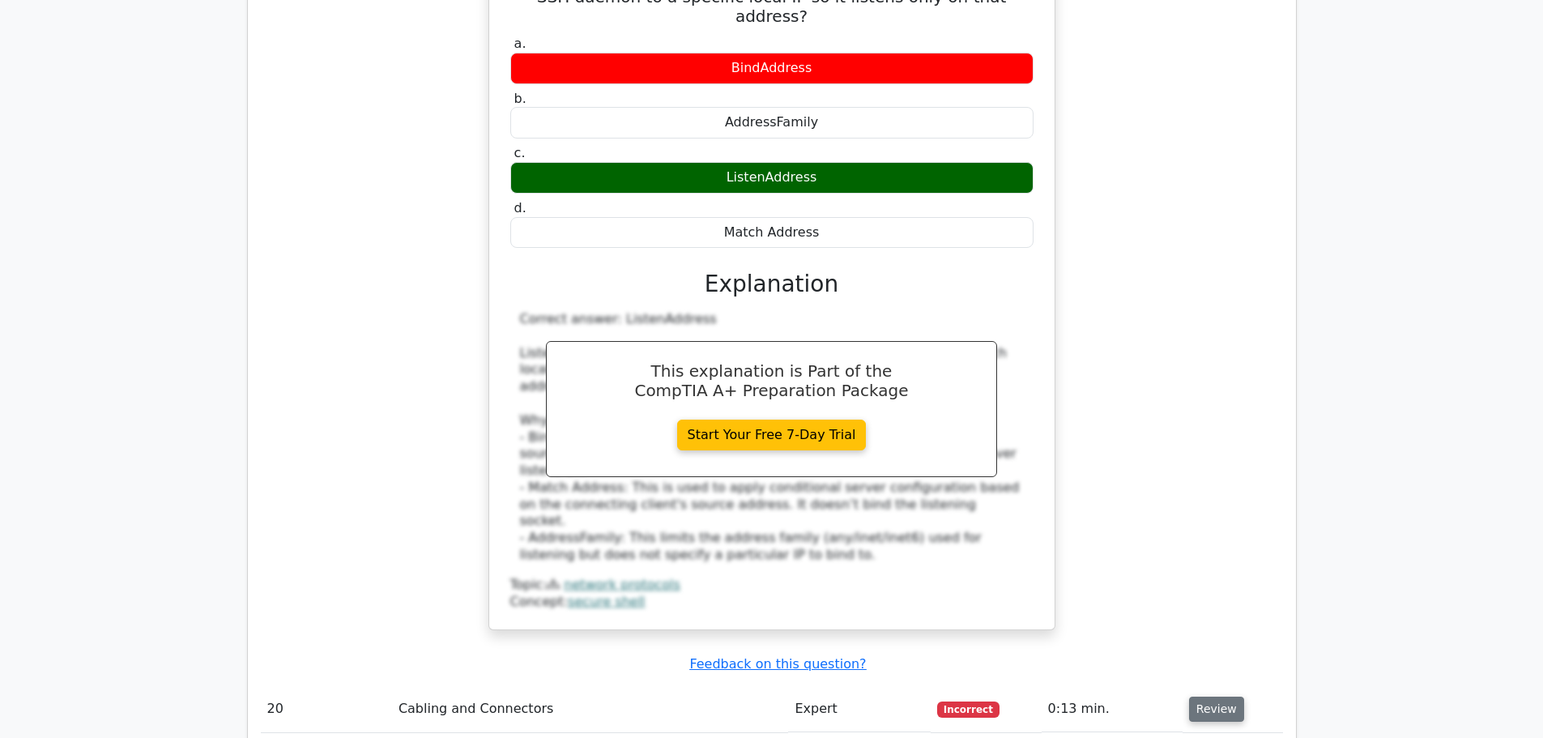
click at [1213, 697] on button "Review" at bounding box center [1216, 709] width 55 height 25
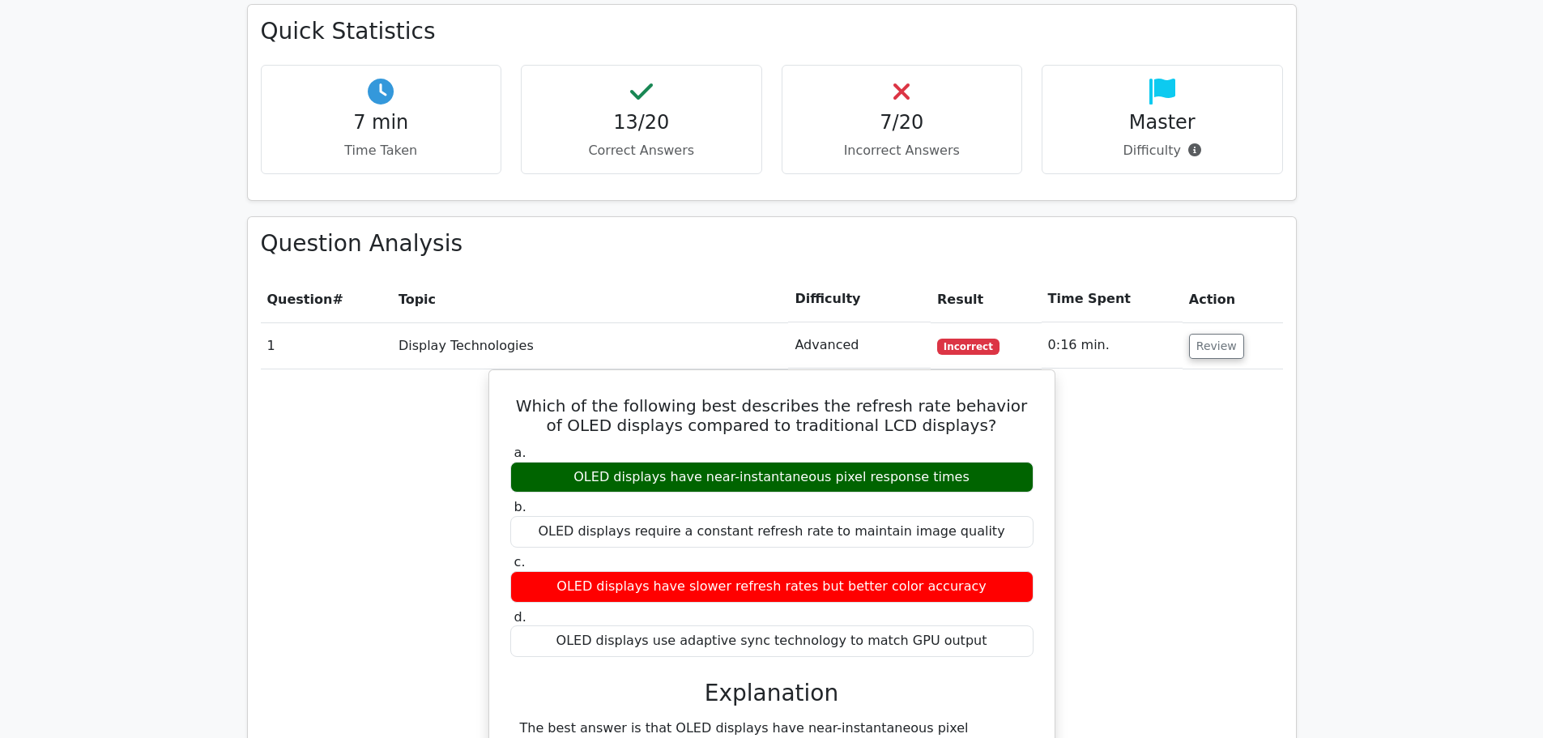
scroll to position [0, 0]
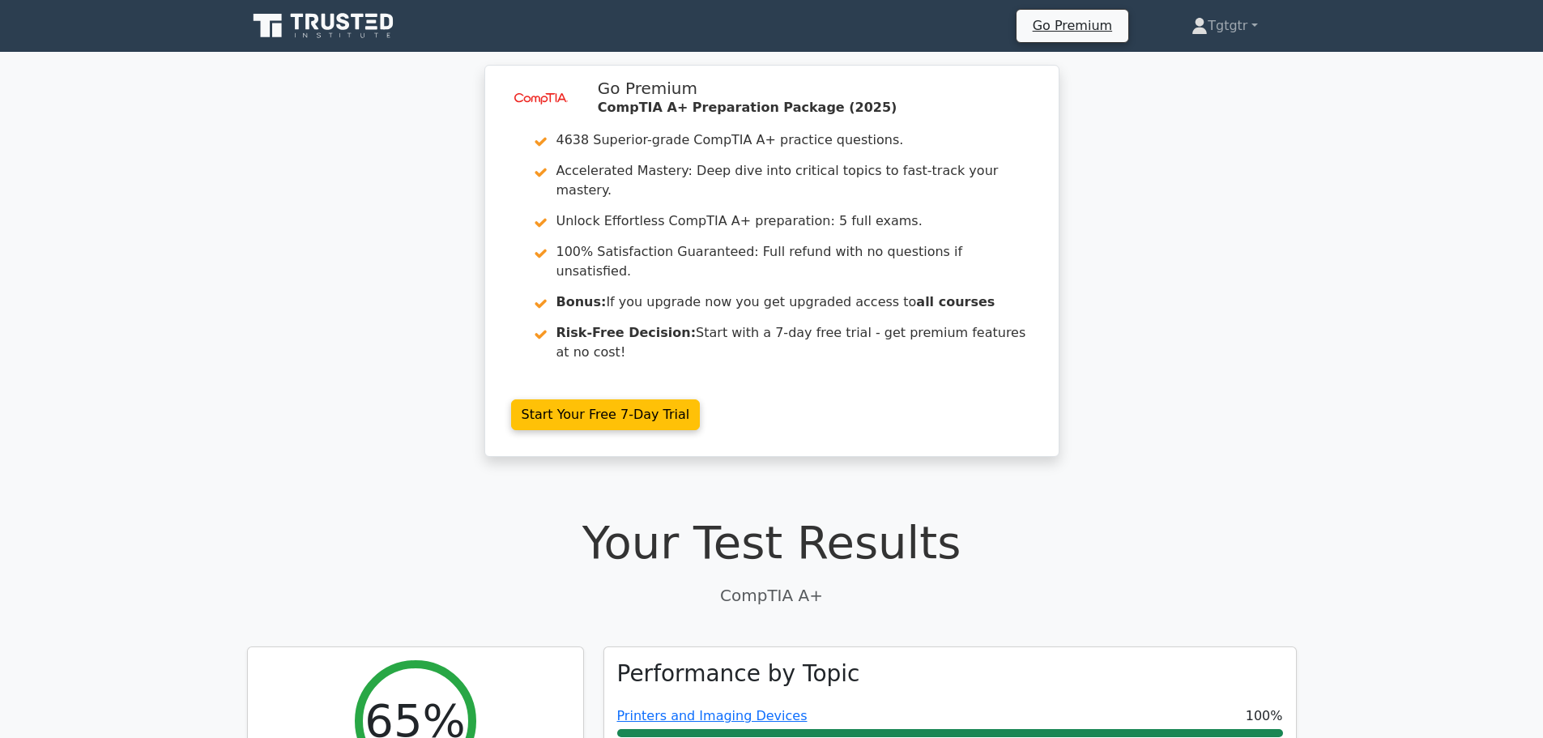
click at [362, 26] on icon at bounding box center [325, 26] width 156 height 31
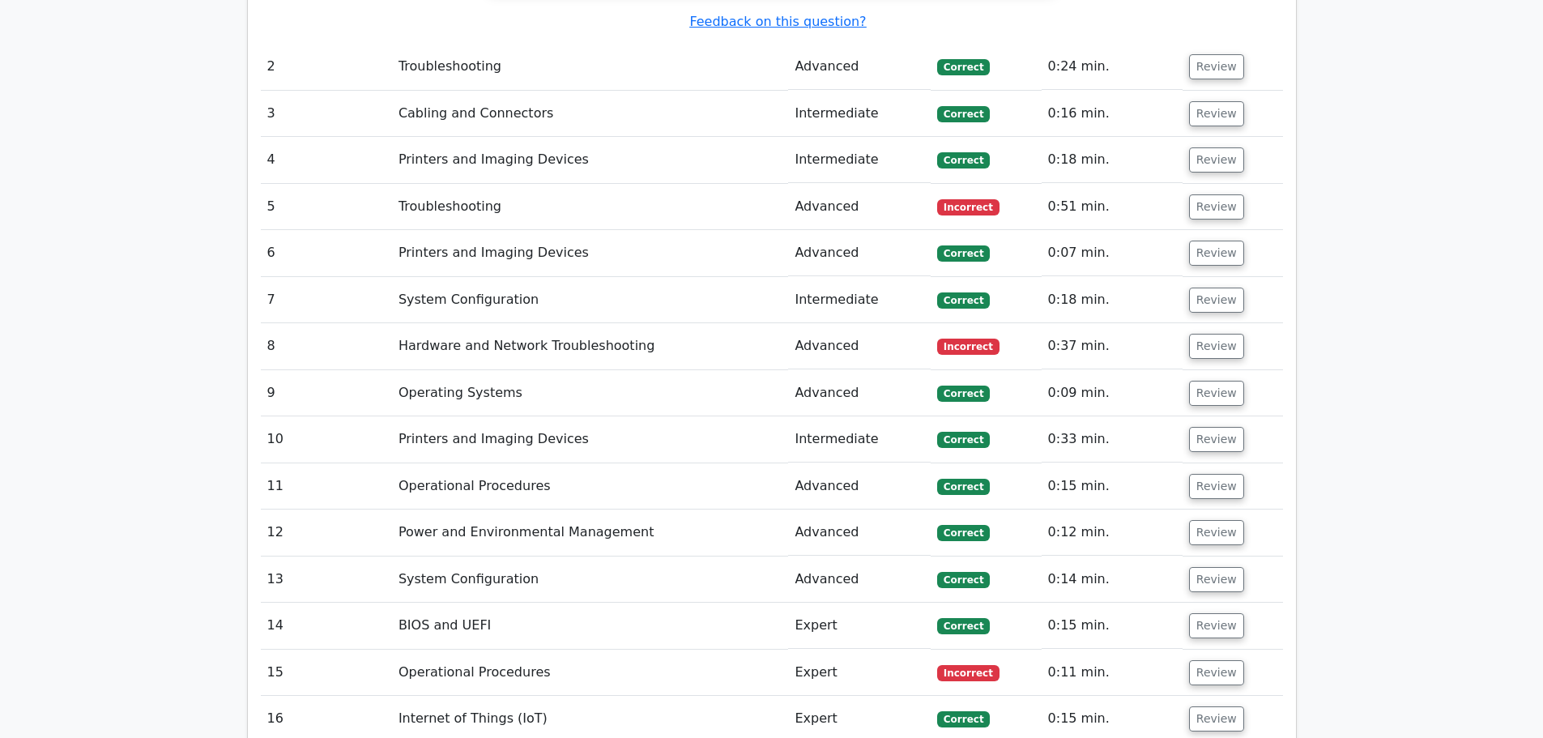
scroll to position [3240, 0]
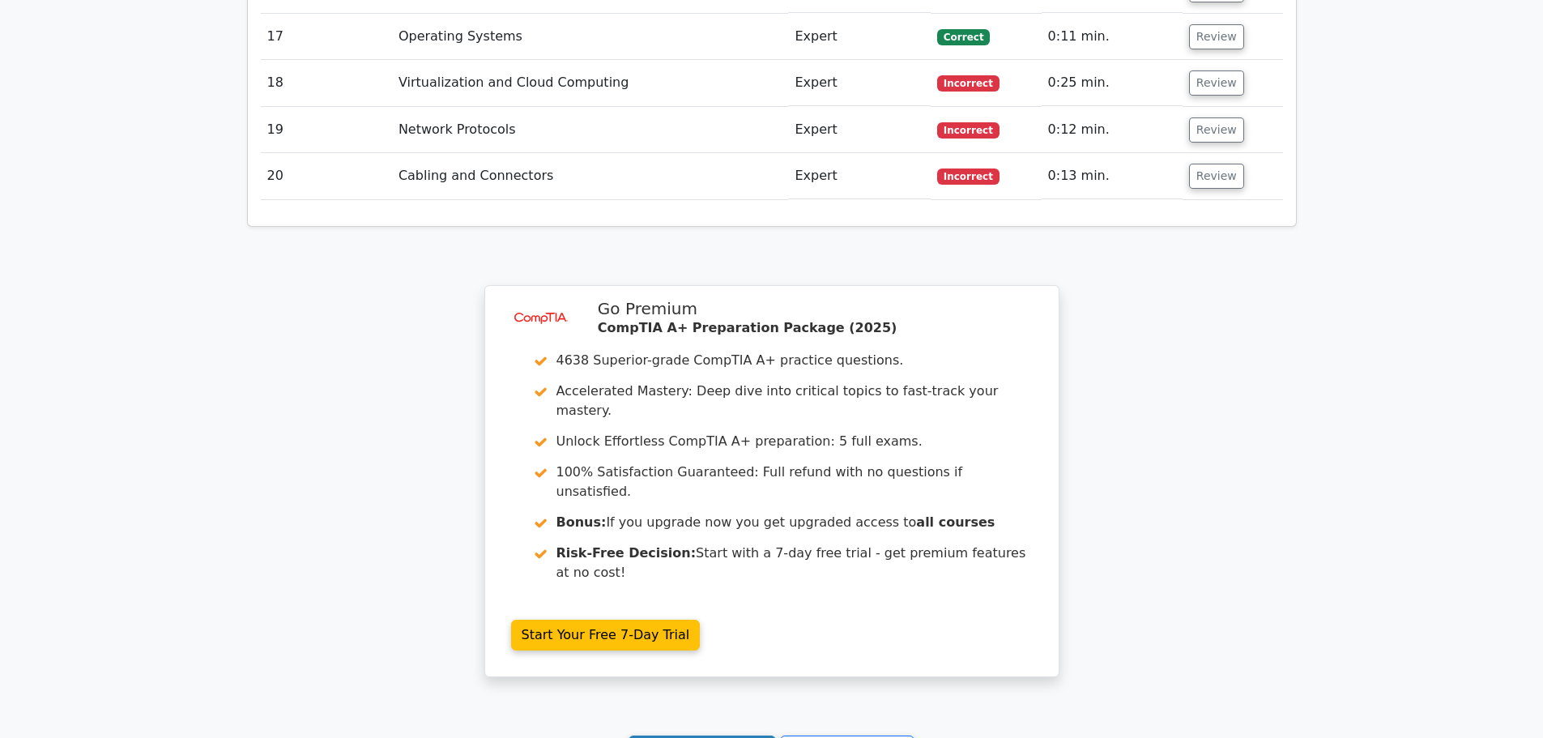
click at [756, 736] on link "Continue practicing" at bounding box center [703, 751] width 148 height 31
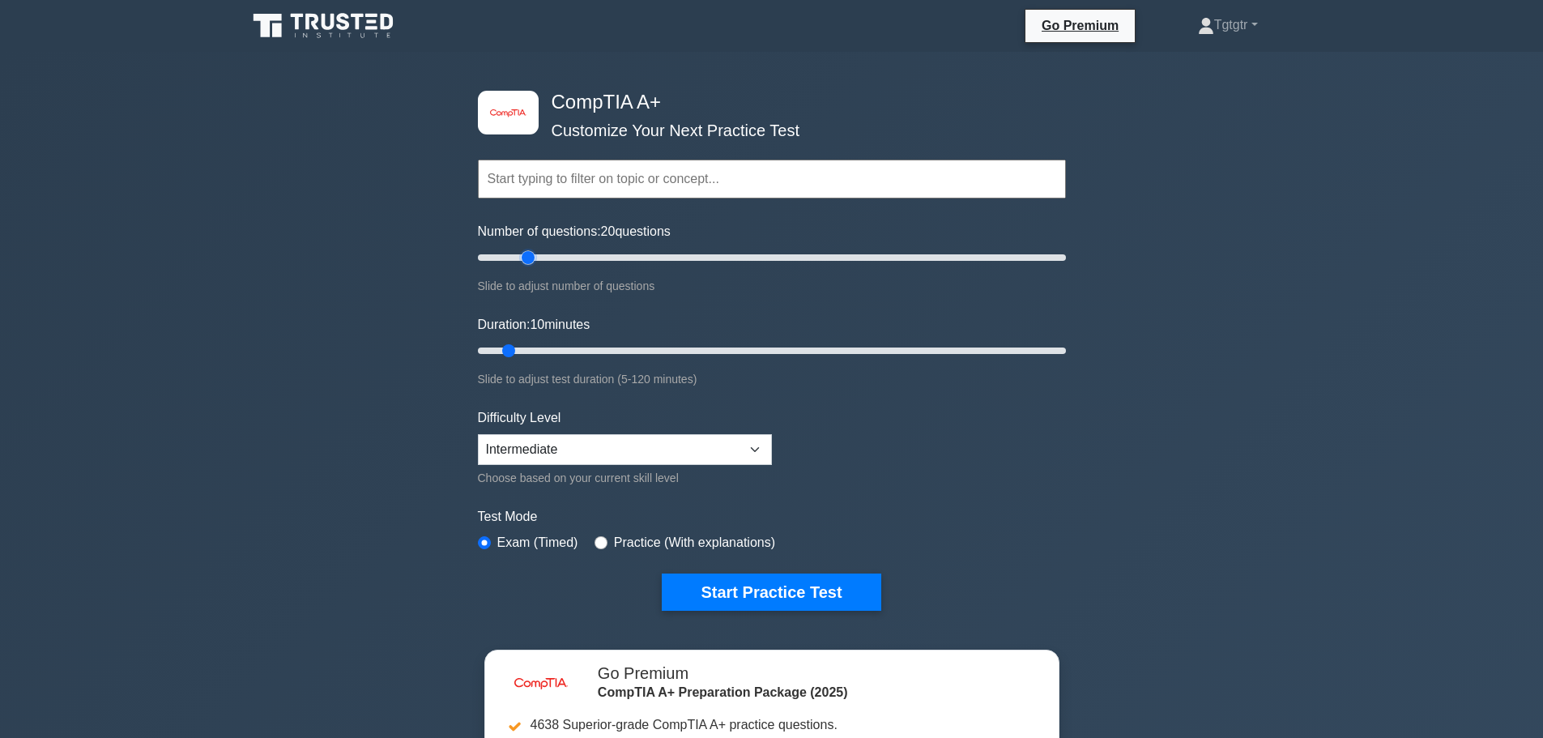
drag, startPoint x: 501, startPoint y: 258, endPoint x: 522, endPoint y: 256, distance: 20.3
type input "20"
click at [522, 256] on input "Number of questions: 20 questions" at bounding box center [772, 257] width 588 height 19
click at [799, 587] on button "Start Practice Test" at bounding box center [771, 592] width 219 height 37
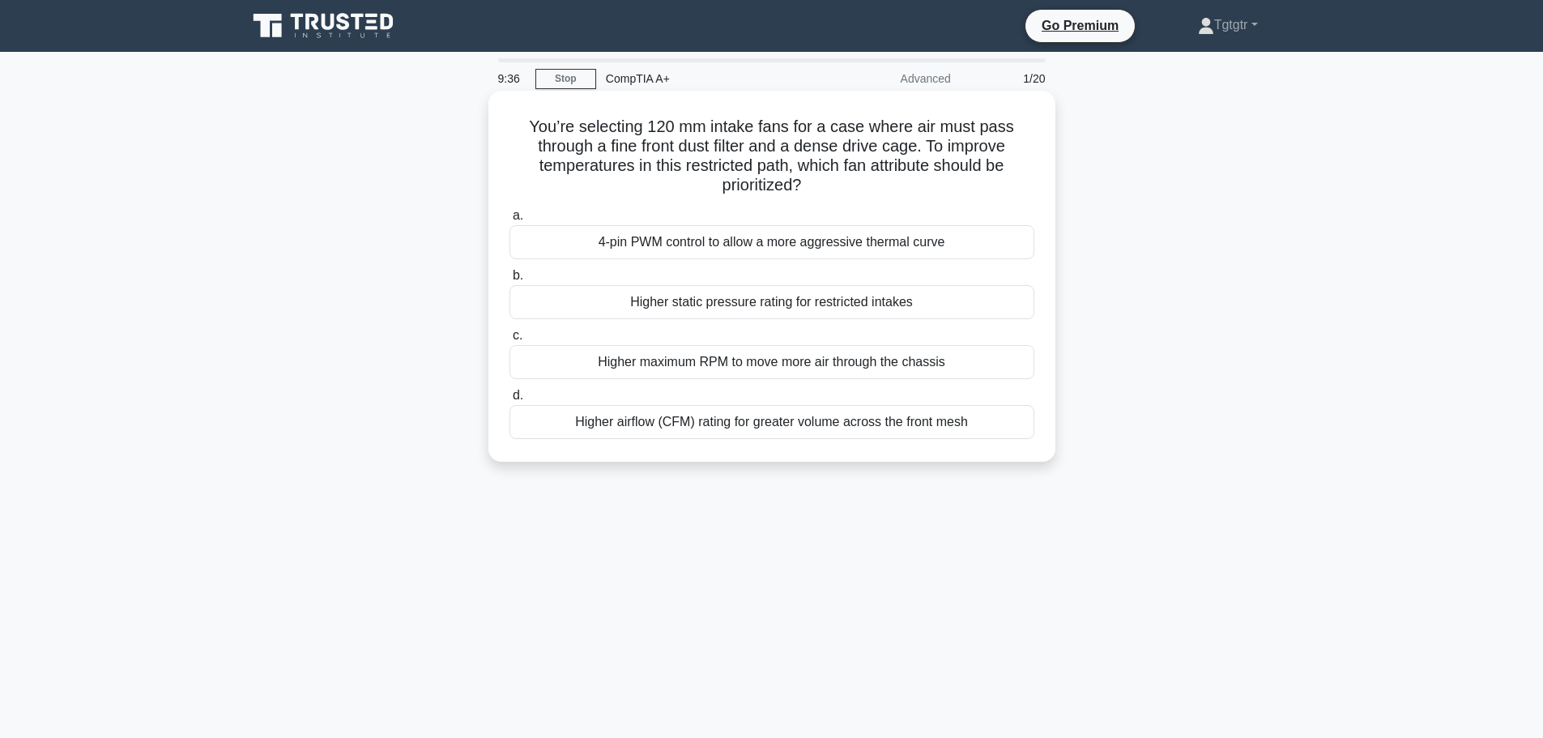
click at [620, 412] on div "Higher airflow (CFM) rating for greater volume across the front mesh" at bounding box center [772, 422] width 525 height 34
click at [510, 401] on input "d. Higher airflow (CFM) rating for greater volume across the front mesh" at bounding box center [510, 395] width 0 height 11
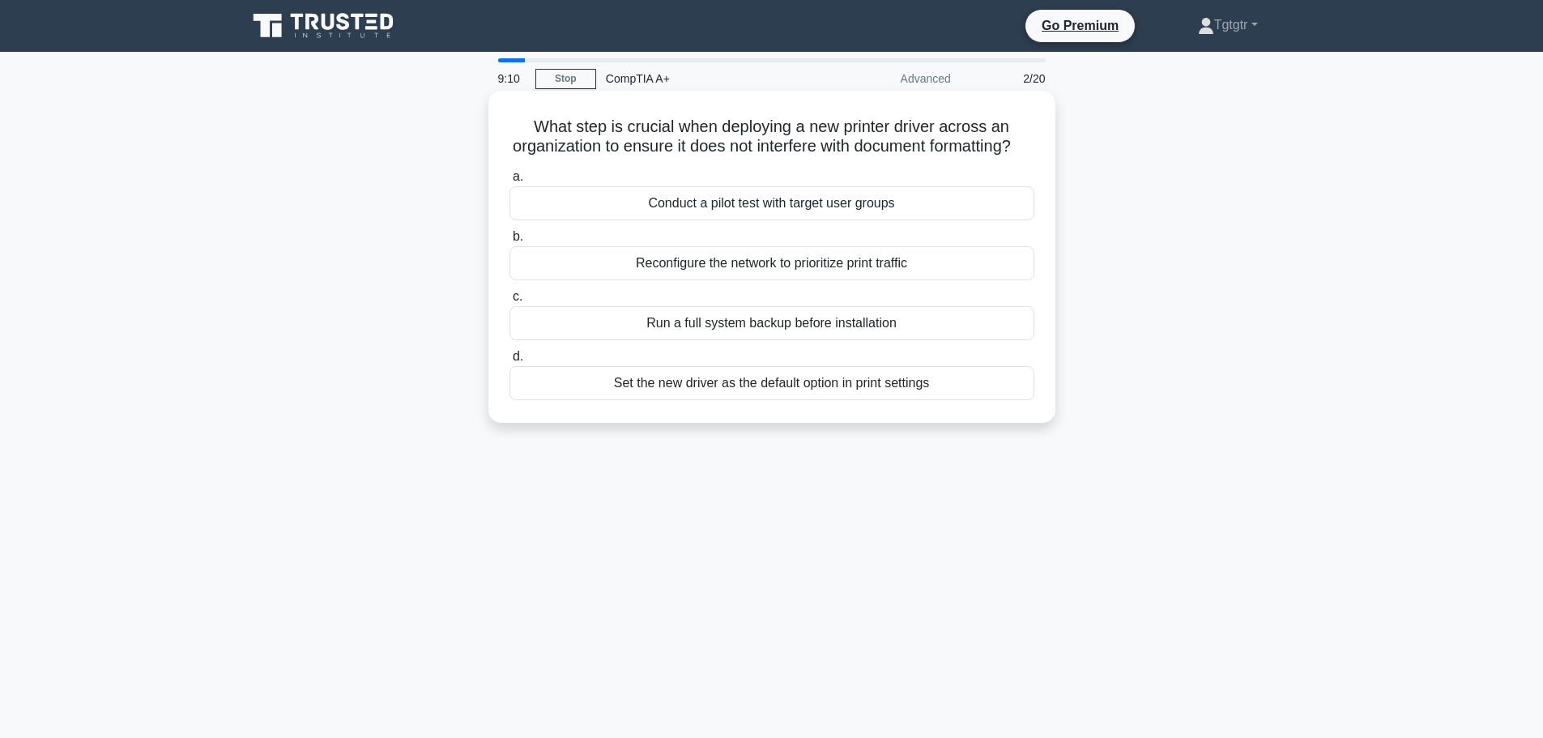
click at [735, 400] on div "Set the new driver as the default option in print settings" at bounding box center [772, 383] width 525 height 34
click at [510, 362] on input "d. Set the new driver as the default option in print settings" at bounding box center [510, 357] width 0 height 11
